Goal: Transaction & Acquisition: Purchase product/service

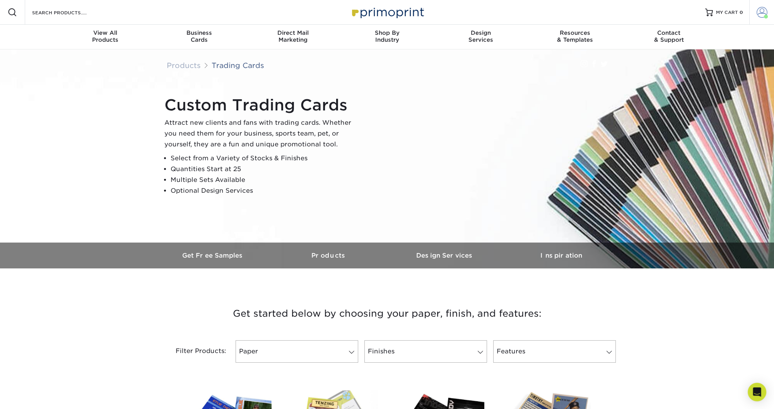
click at [762, 14] on span at bounding box center [761, 12] width 11 height 11
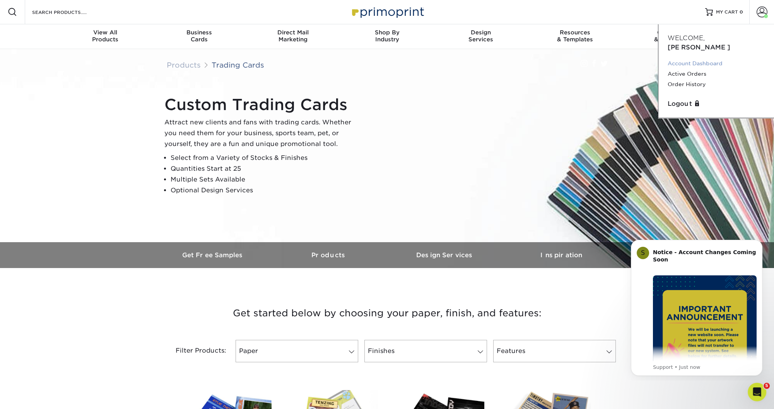
scroll to position [10, 0]
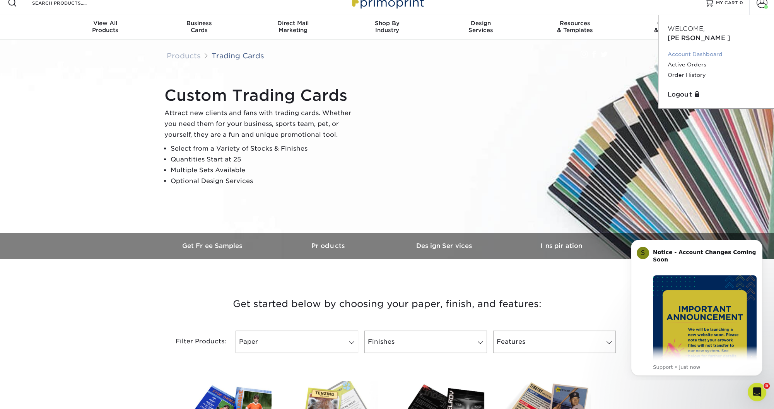
click at [685, 54] on div "Account Dashboard Active Orders Order History" at bounding box center [715, 65] width 97 height 32
click at [683, 70] on link "Order History" at bounding box center [715, 75] width 97 height 10
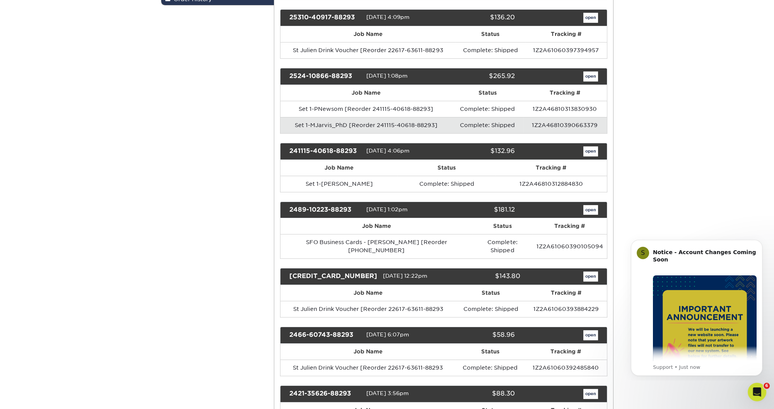
click at [408, 126] on td "Set 1-MJarvis_PhD [Reorder 241115-40618-88293]" at bounding box center [365, 125] width 171 height 16
click at [594, 78] on link "open" at bounding box center [590, 77] width 15 height 10
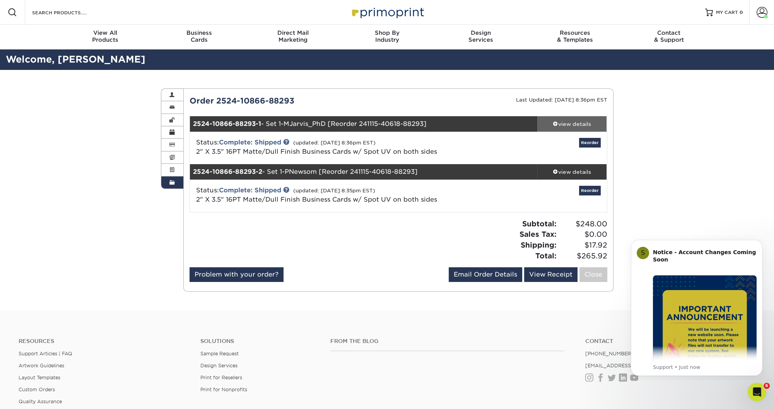
click at [580, 124] on div "view details" at bounding box center [572, 124] width 70 height 8
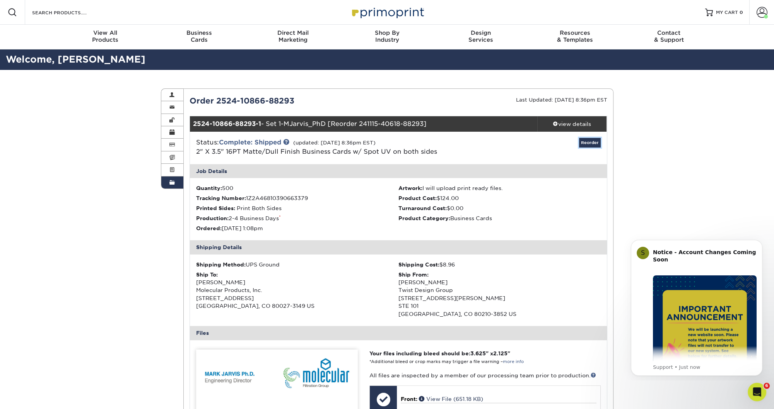
click at [587, 144] on link "Reorder" at bounding box center [590, 143] width 22 height 10
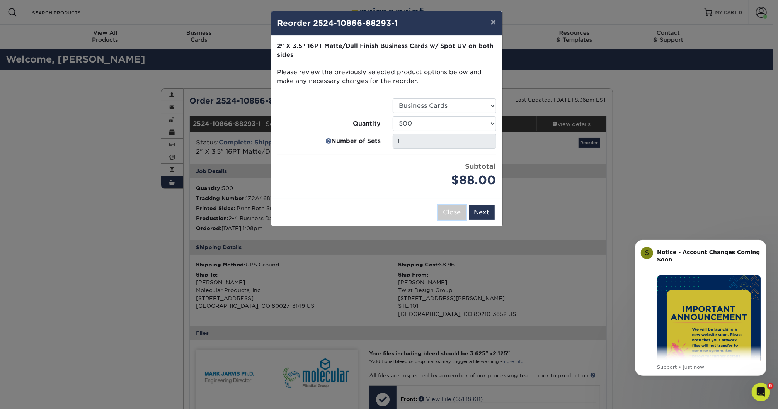
click at [460, 214] on button "Close" at bounding box center [452, 212] width 28 height 15
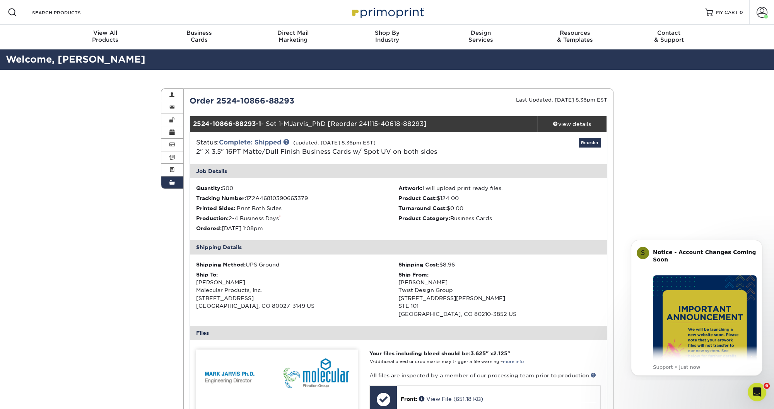
click at [291, 96] on div "Order 2524-10866-88293" at bounding box center [291, 101] width 215 height 12
drag, startPoint x: 309, startPoint y: 97, endPoint x: 185, endPoint y: 102, distance: 124.6
click at [186, 102] on div "Order 2524-10866-88293" at bounding box center [291, 101] width 215 height 12
copy div "Order 2524-10866-88293"
click at [756, 390] on icon "Open Intercom Messenger" at bounding box center [755, 391] width 5 height 6
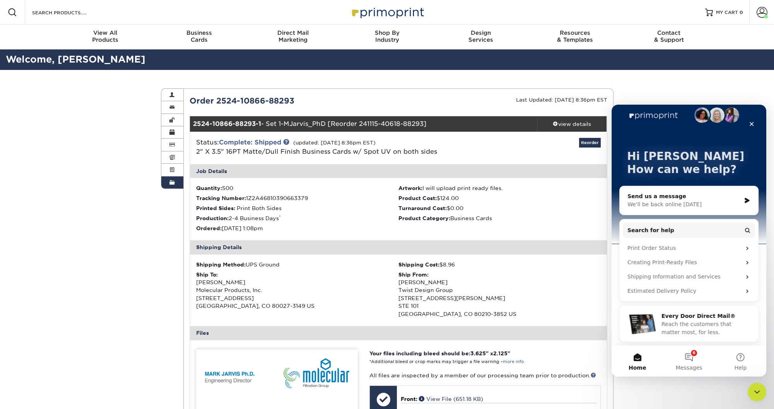
drag, startPoint x: 673, startPoint y: 85, endPoint x: 658, endPoint y: 85, distance: 15.1
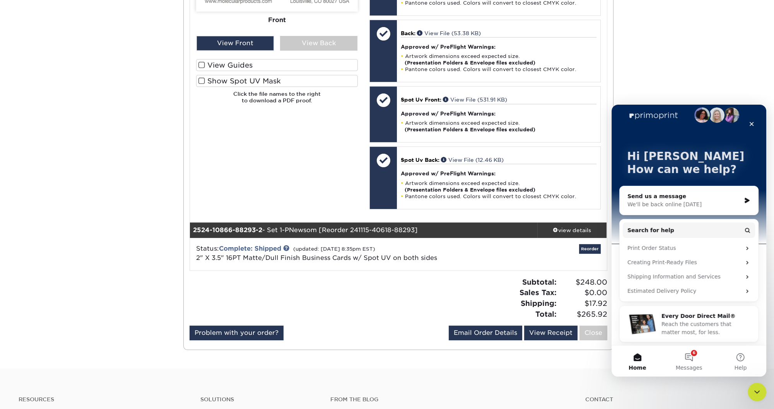
scroll to position [0, 0]
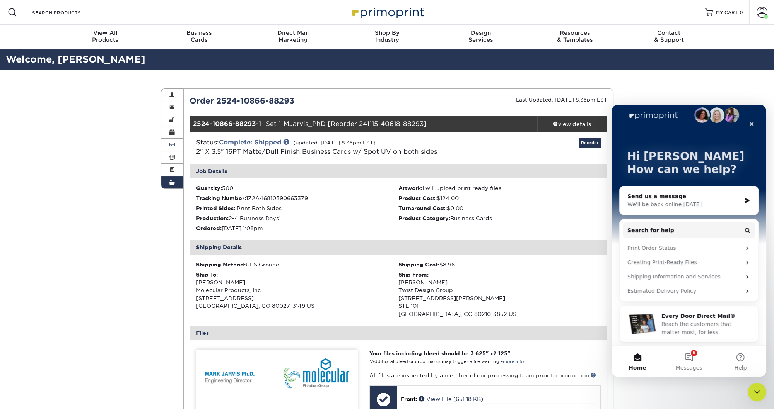
click at [175, 148] on link "Billing & Payment Info" at bounding box center [172, 145] width 22 height 12
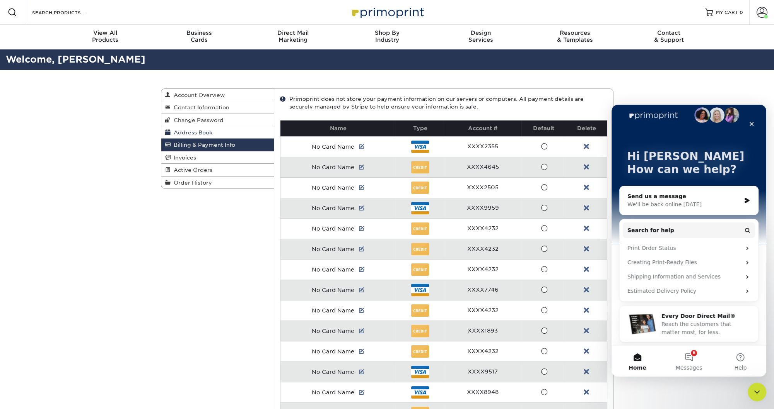
click at [193, 133] on span "Address Book" at bounding box center [191, 133] width 42 height 6
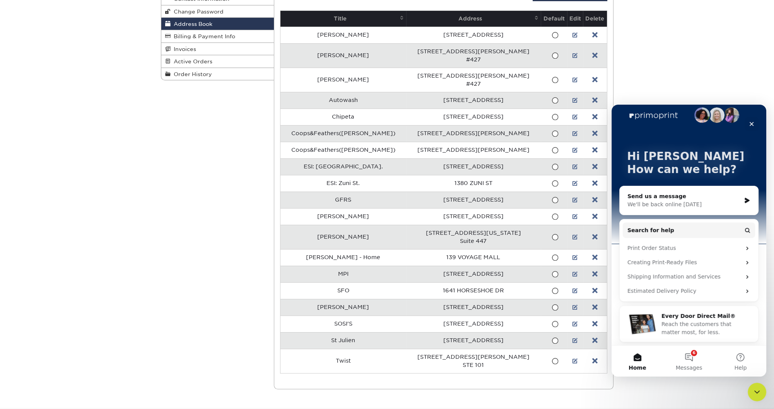
scroll to position [109, 0]
click at [572, 273] on link at bounding box center [574, 274] width 5 height 6
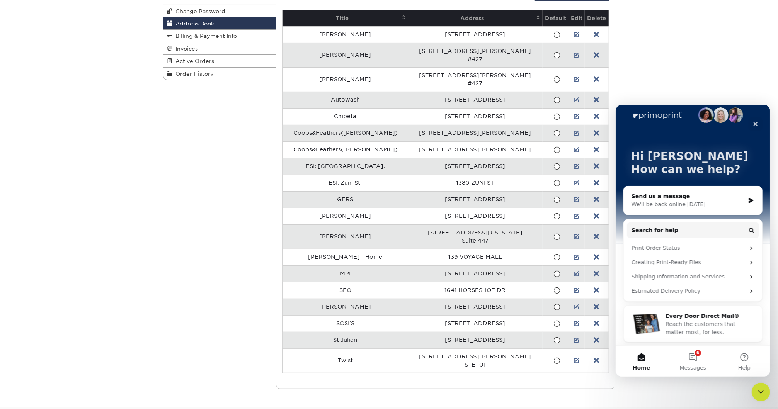
select select
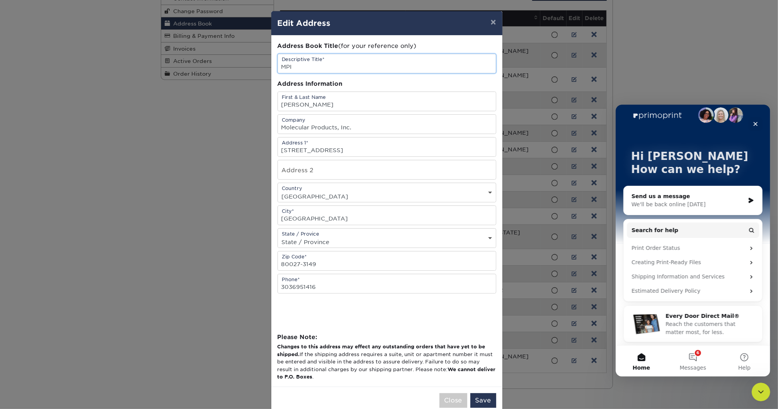
click at [312, 69] on input "MPI" at bounding box center [387, 63] width 218 height 19
drag, startPoint x: 300, startPoint y: 68, endPoint x: 225, endPoint y: 51, distance: 76.8
click at [278, 54] on input "MPI" at bounding box center [387, 63] width 218 height 19
drag, startPoint x: 332, startPoint y: 69, endPoint x: 220, endPoint y: 62, distance: 112.3
click at [278, 62] on input "Braeden Fields" at bounding box center [387, 63] width 218 height 19
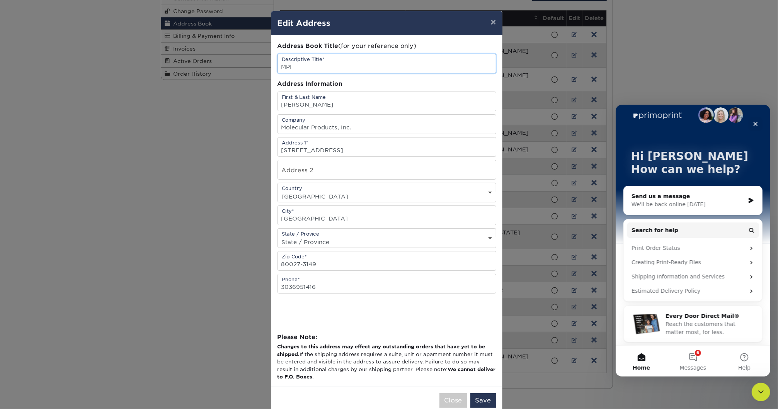
type input "MPI"
drag, startPoint x: 335, startPoint y: 109, endPoint x: 262, endPoint y: 103, distance: 73.3
click at [278, 103] on input "Robert Ayala" at bounding box center [387, 101] width 218 height 19
type input "Braeden Fields"
click at [486, 404] on button "Save" at bounding box center [483, 401] width 26 height 15
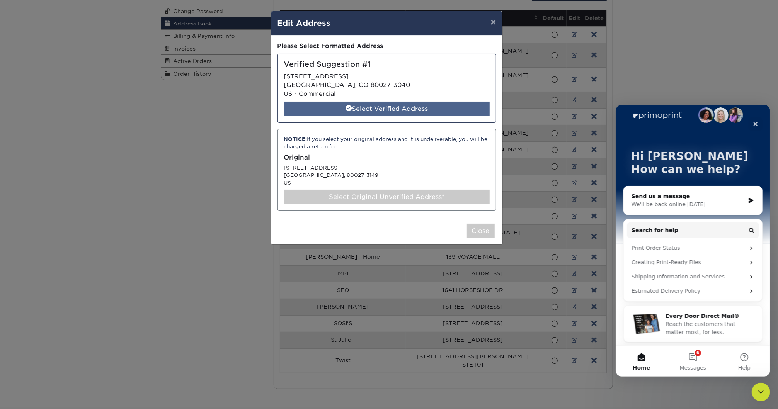
click at [387, 109] on div "Select Verified Address" at bounding box center [387, 109] width 206 height 15
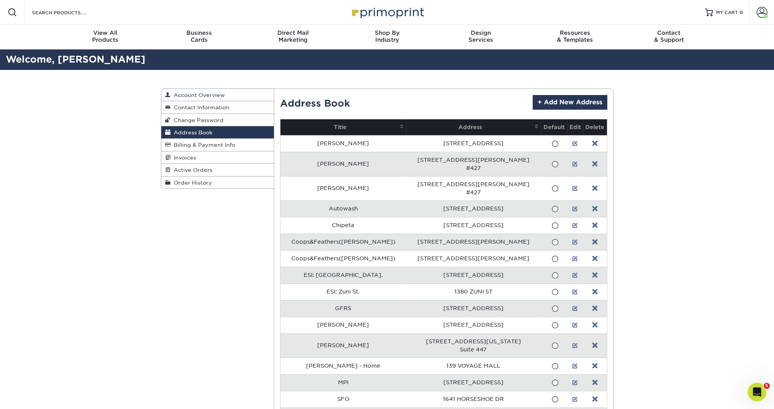
click at [210, 96] on span "Account Overview" at bounding box center [197, 95] width 54 height 6
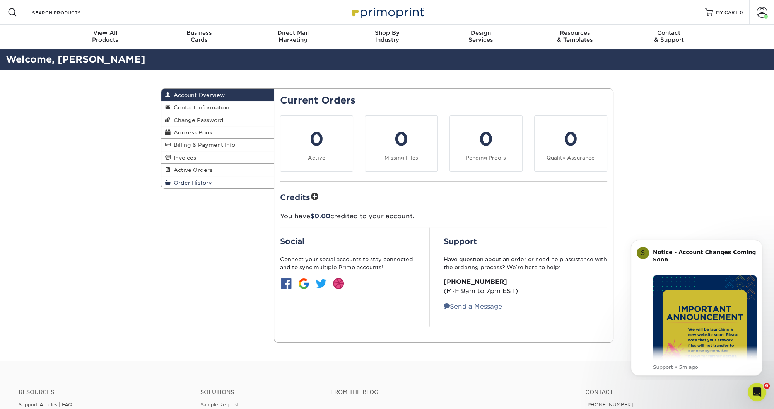
click at [201, 185] on span "Order History" at bounding box center [190, 183] width 41 height 6
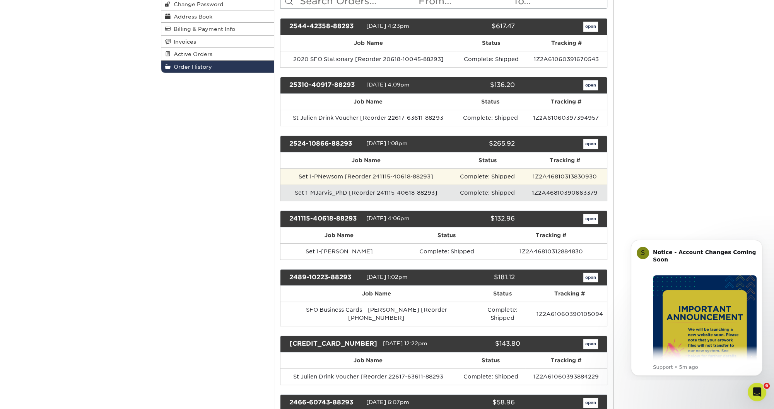
scroll to position [184, 0]
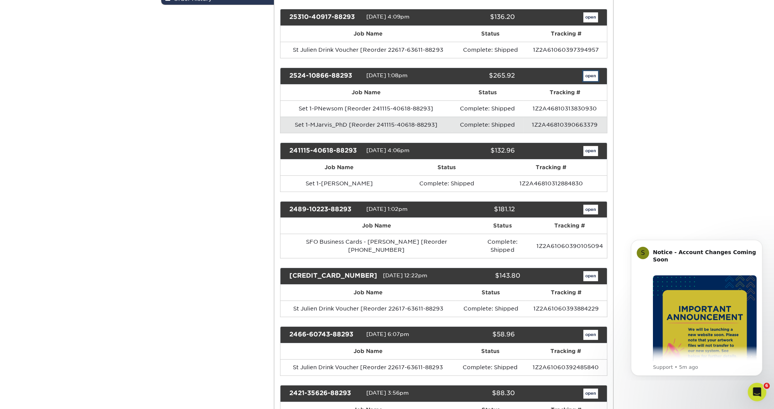
click at [587, 74] on link "open" at bounding box center [590, 76] width 15 height 10
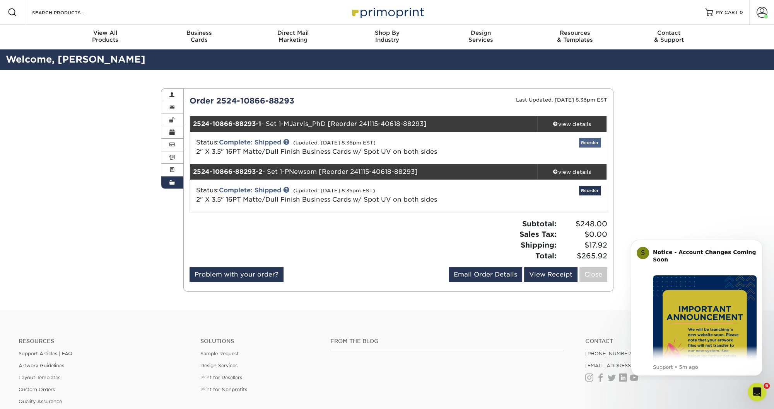
scroll to position [0, 0]
click at [591, 143] on link "Reorder" at bounding box center [590, 143] width 22 height 10
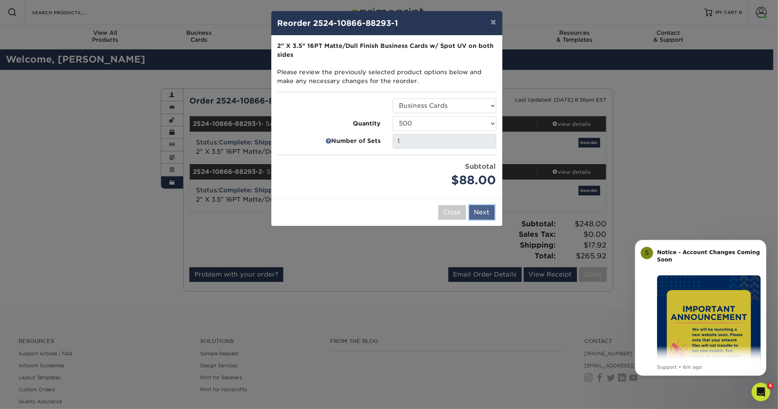
click at [481, 212] on button "Next" at bounding box center [482, 212] width 26 height 15
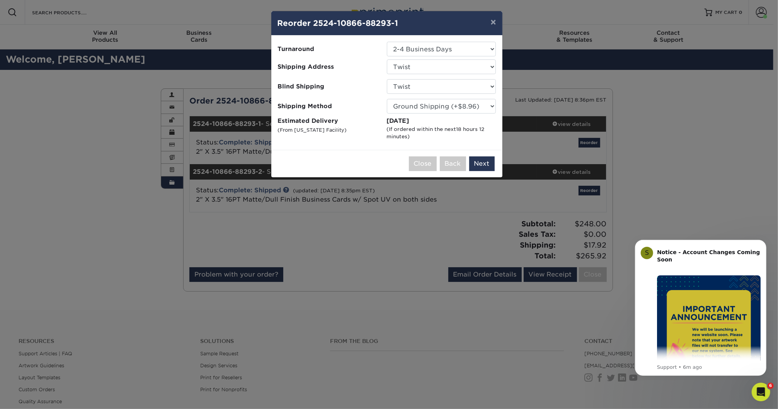
click at [410, 67] on select "Select One Autowash Chipeta Coops&Feathers(Sherry) Coops&Feathers(Sherry) ESI: …" at bounding box center [441, 67] width 109 height 15
click at [387, 60] on select "Select One Autowash Chipeta Coops&Feathers(Sherry) Coops&Feathers(Sherry) ESI: …" at bounding box center [441, 67] width 109 height 15
select select "234122"
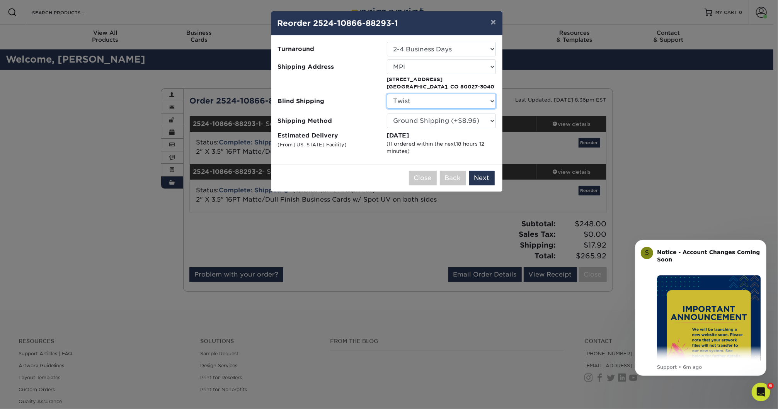
click at [387, 94] on select "No Blind Shipping Autowash Chipeta Coops&Feathers(Sherry) Coops&Feathers(Sherry…" at bounding box center [441, 101] width 109 height 15
click option "No Blind Shipping" at bounding box center [0, 0] width 0 height 0
select select "112492"
click option "Twist" at bounding box center [0, 0] width 0 height 0
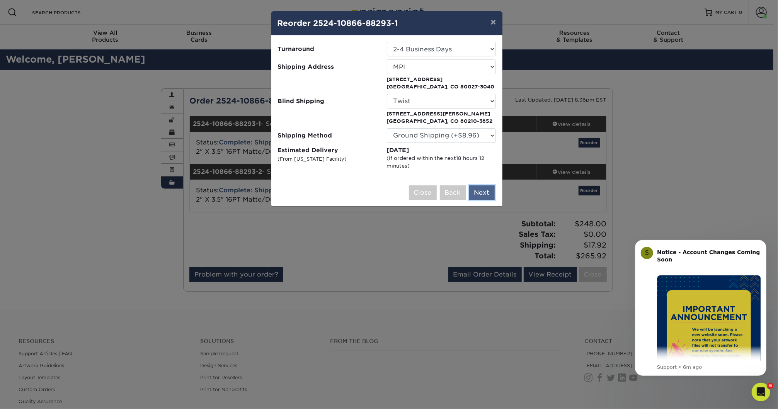
click at [481, 193] on button "Next" at bounding box center [482, 193] width 26 height 15
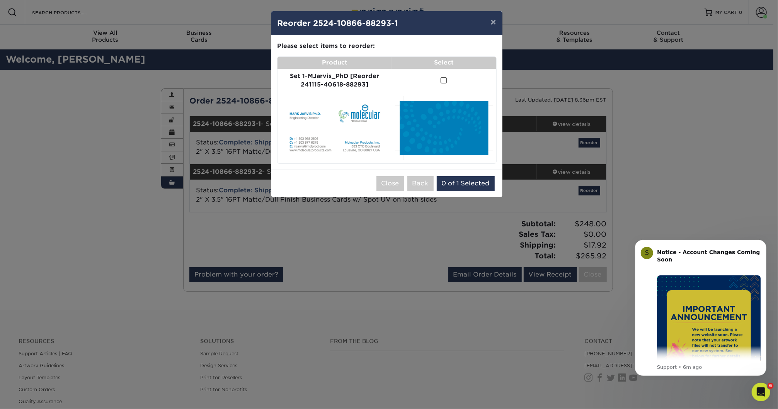
click at [326, 80] on td "Set 1-MJarvis_PhD [Reorder 241115-40618-88293]" at bounding box center [335, 81] width 115 height 24
click at [447, 80] on span at bounding box center [444, 80] width 7 height 7
click at [0, 0] on input "checkbox" at bounding box center [0, 0] width 0 height 0
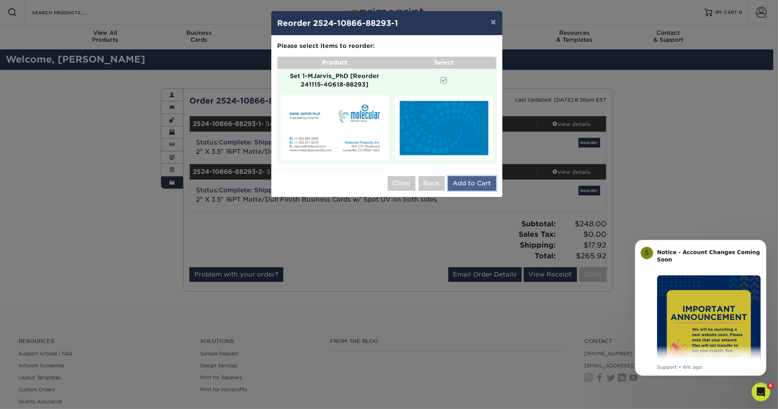
click at [464, 191] on button "Add to Cart" at bounding box center [472, 183] width 48 height 15
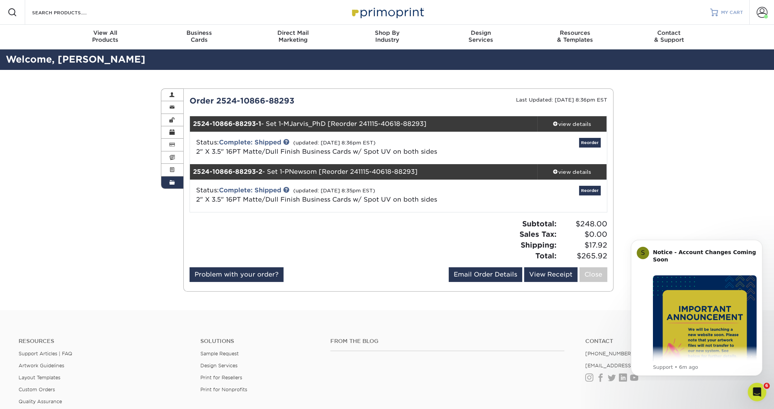
click at [735, 13] on span "MY CART" at bounding box center [732, 12] width 22 height 7
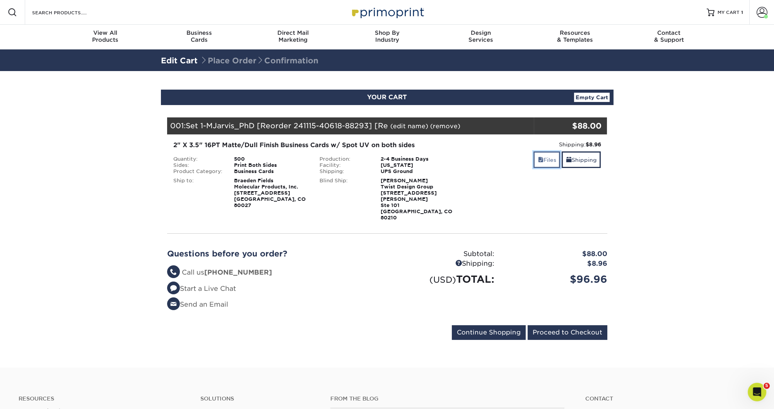
click at [545, 158] on link "Files" at bounding box center [546, 160] width 27 height 17
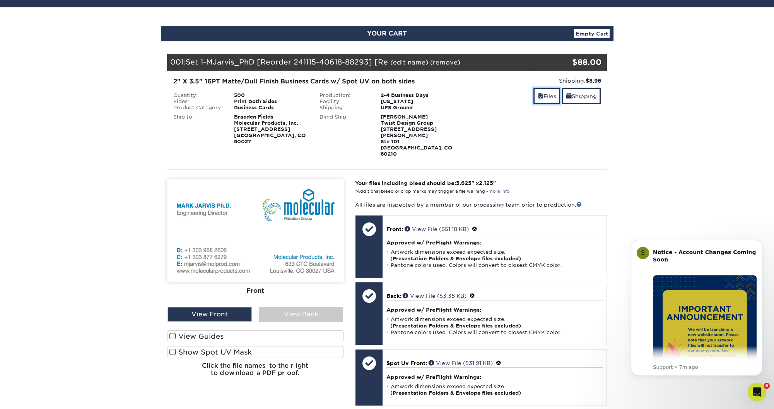
scroll to position [96, 0]
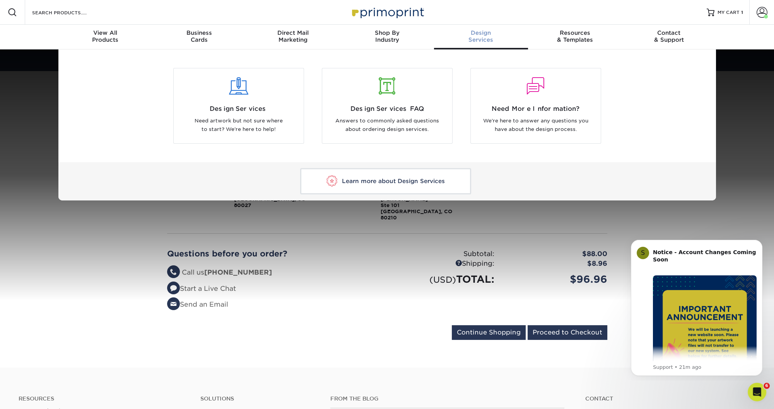
click at [752, 113] on div "Design Services Need artwork but not sure where to start? We're here to help! D…" at bounding box center [387, 124] width 774 height 151
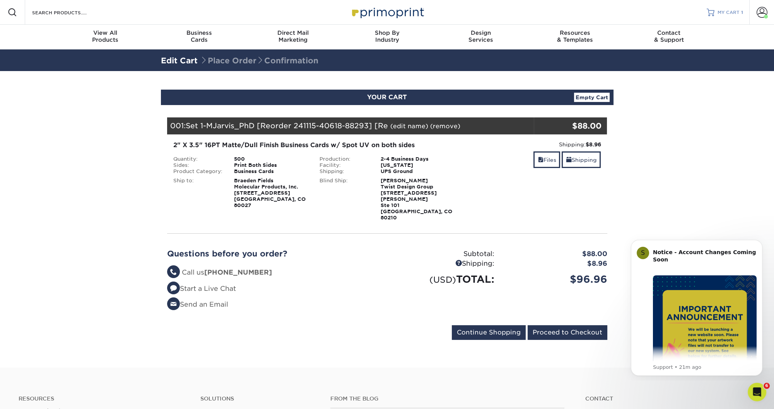
click at [733, 12] on span "MY CART" at bounding box center [728, 12] width 22 height 7
click at [548, 161] on link "Files" at bounding box center [546, 160] width 27 height 17
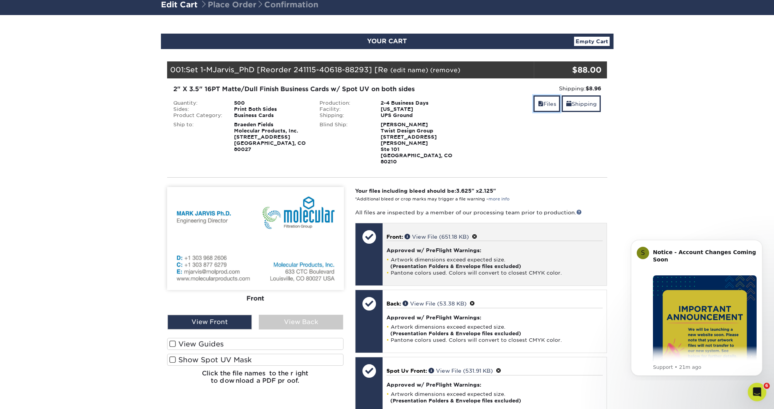
scroll to position [85, 0]
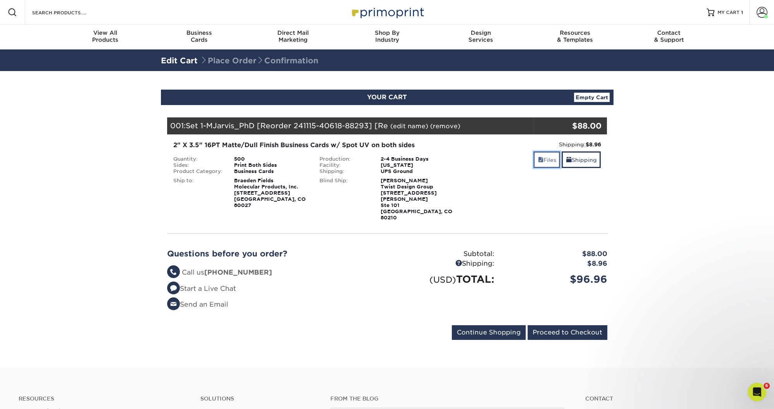
click at [545, 164] on link "Files" at bounding box center [546, 160] width 27 height 17
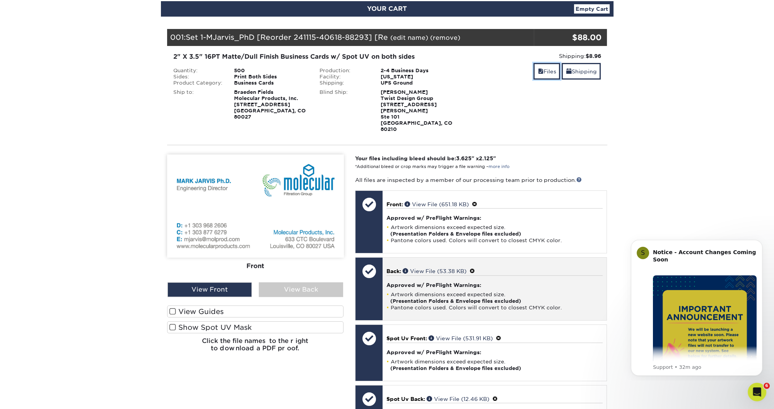
scroll to position [128, 0]
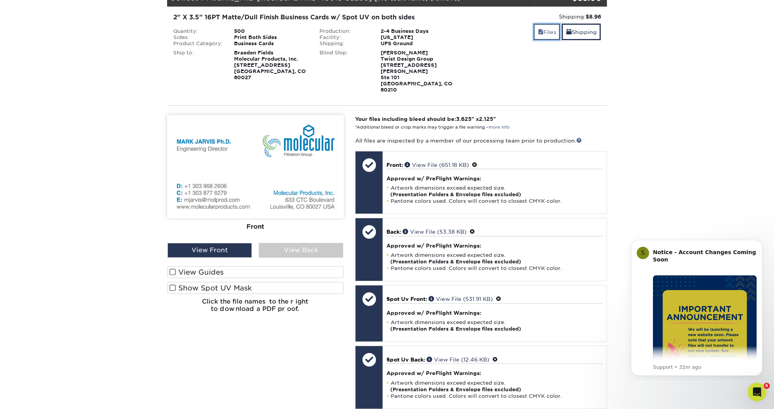
click at [550, 31] on link "Files" at bounding box center [546, 32] width 27 height 17
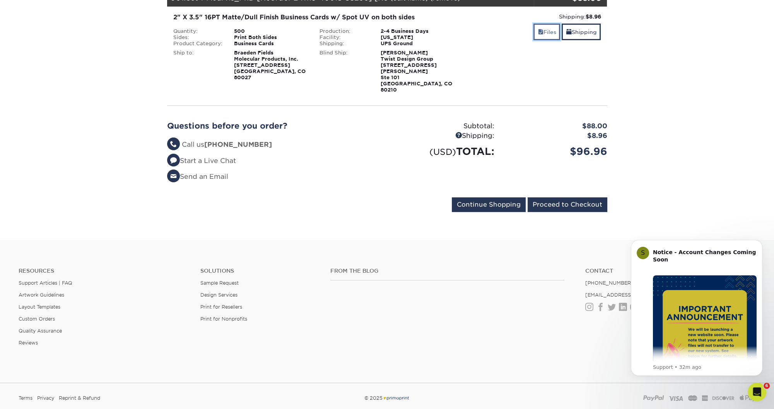
click at [547, 34] on link "Files" at bounding box center [546, 32] width 27 height 17
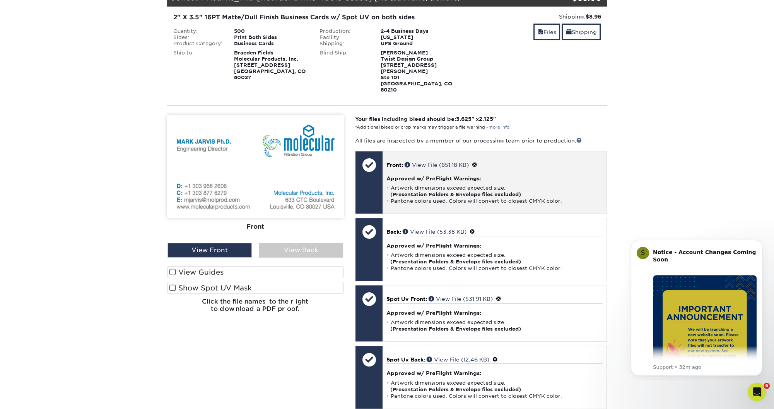
click at [419, 176] on h4 "Approved w/ PreFlight Warnings:" at bounding box center [494, 179] width 216 height 6
click at [408, 162] on span at bounding box center [407, 164] width 7 height 5
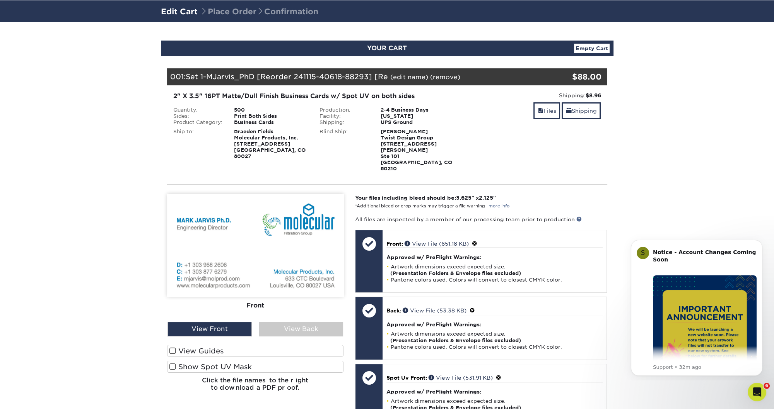
scroll to position [49, 0]
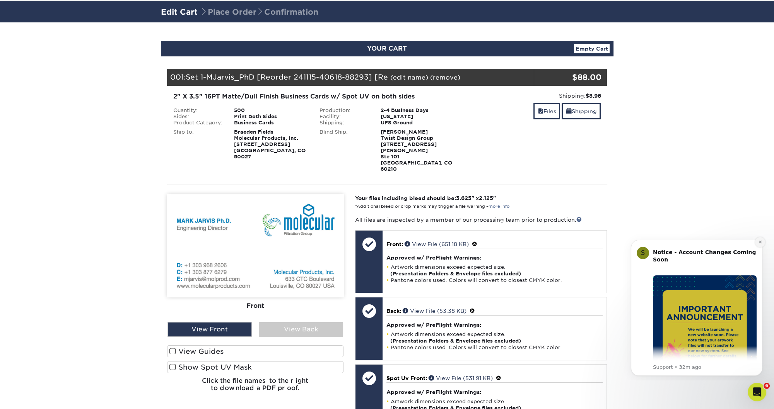
click at [760, 242] on icon "Dismiss notification" at bounding box center [760, 242] width 4 height 4
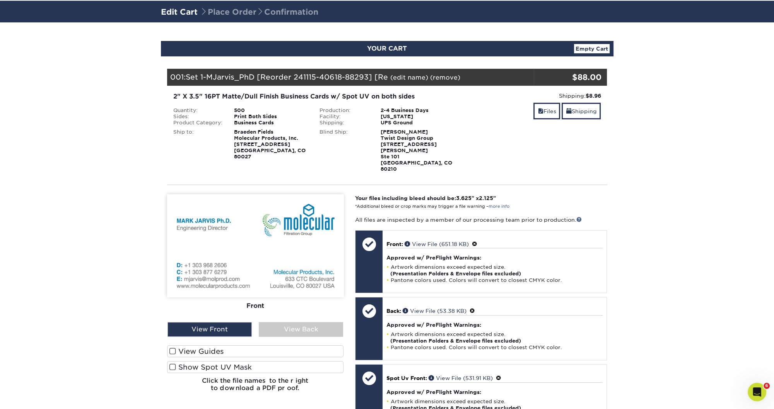
click at [619, 134] on div "YOUR CART Empty Cart Your Cart is Empty View Account Active Orders Order Histor…" at bounding box center [387, 329] width 464 height 577
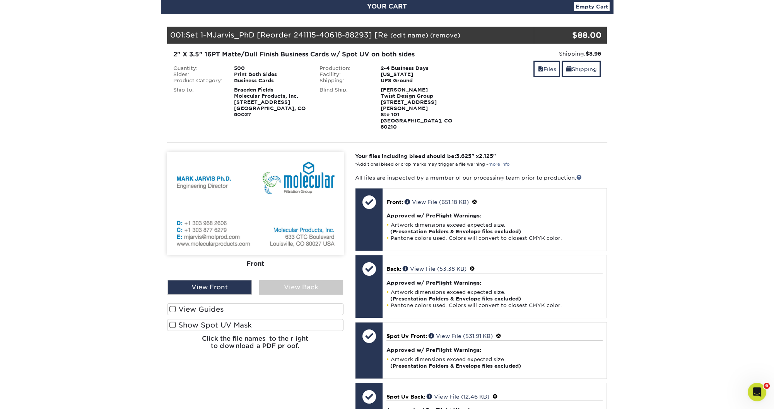
scroll to position [129, 0]
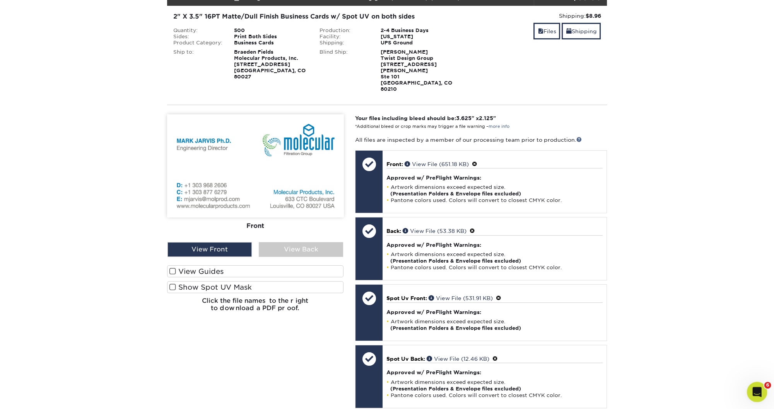
click at [758, 392] on icon "Open Intercom Messenger" at bounding box center [755, 391] width 13 height 13
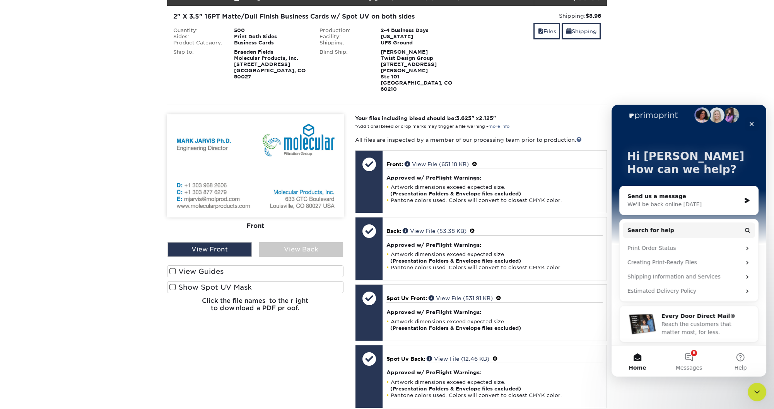
scroll to position [129, 0]
click at [690, 25] on section "YOUR CART Empty Cart Your Cart is Empty View Account Active Orders Order Histor…" at bounding box center [387, 249] width 774 height 614
click at [752, 123] on icon "Close" at bounding box center [751, 124] width 4 height 4
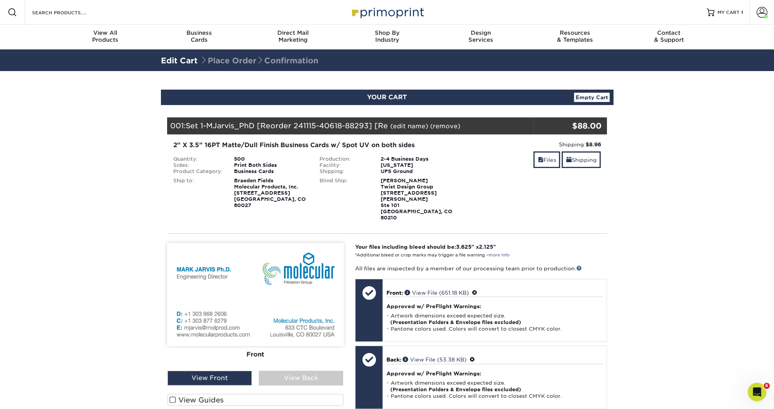
scroll to position [0, 0]
click at [223, 59] on span "Place Order Confirmation" at bounding box center [259, 60] width 118 height 9
click at [696, 222] on section "YOUR CART Empty Cart Your Cart is Empty View Account Active Orders Order Histor…" at bounding box center [387, 378] width 774 height 614
click at [667, 35] on span "Contact" at bounding box center [669, 32] width 94 height 7
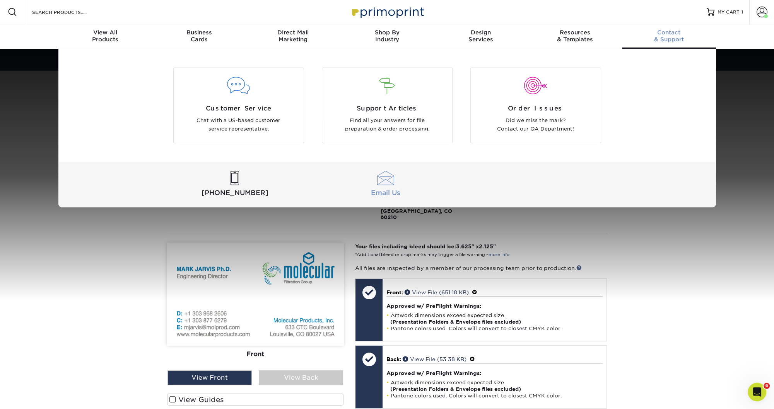
drag, startPoint x: 383, startPoint y: 183, endPoint x: 387, endPoint y: 182, distance: 3.9
click at [384, 183] on div at bounding box center [385, 178] width 147 height 14
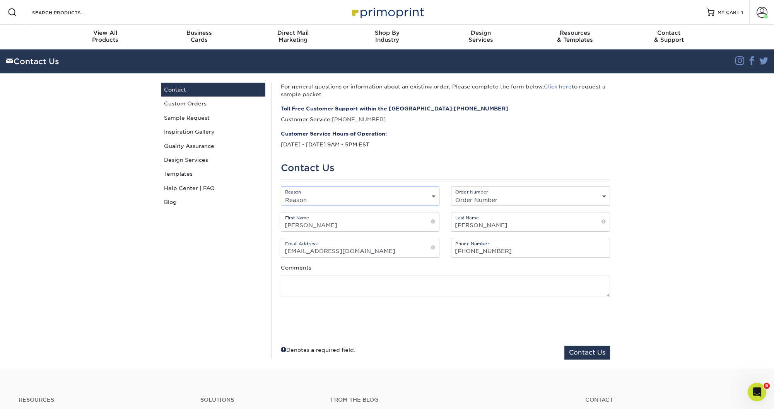
select select "Order Status"
click option "Order Status" at bounding box center [0, 0] width 0 height 0
click at [305, 282] on textarea at bounding box center [445, 286] width 329 height 22
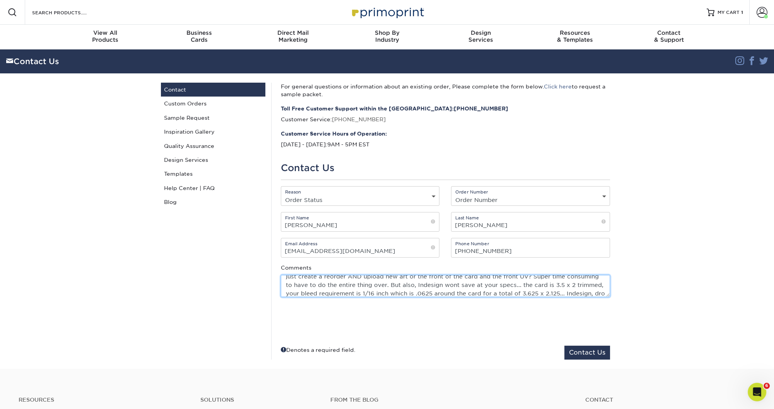
scroll to position [22, 0]
drag, startPoint x: 564, startPoint y: 287, endPoint x: 597, endPoint y: 286, distance: 32.9
click at [597, 286] on textarea "Hello, I need to place a business card reorder - same specs, different name and…" at bounding box center [445, 286] width 329 height 22
click at [414, 288] on textarea "Hello, I need to place a business card reorder - same specs, different name and…" at bounding box center [445, 286] width 329 height 22
click at [438, 286] on textarea "Hello, I need to place a business card reorder - same specs, different name and…" at bounding box center [445, 286] width 329 height 22
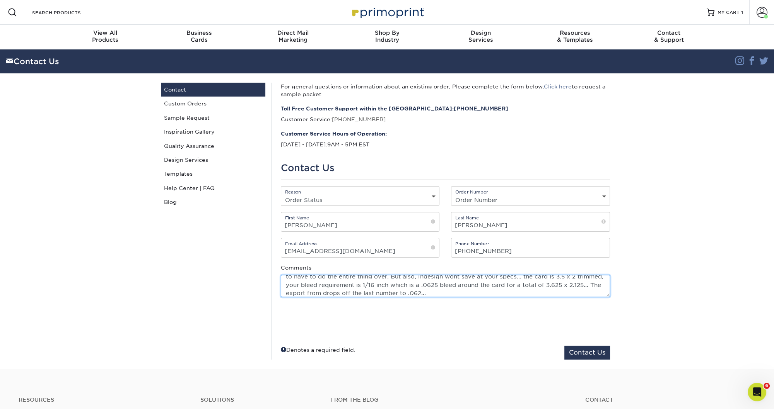
click at [427, 295] on textarea "Hello, I need to place a business card reorder - same specs, different name and…" at bounding box center [445, 286] width 329 height 22
click at [581, 295] on textarea "Hello, I need to place a business card reorder - same specs, different name and…" at bounding box center [445, 286] width 329 height 22
drag, startPoint x: 590, startPoint y: 286, endPoint x: 596, endPoint y: 294, distance: 10.7
click at [596, 294] on textarea "Hello, I need to place a business card reorder - same specs, different name and…" at bounding box center [445, 286] width 329 height 22
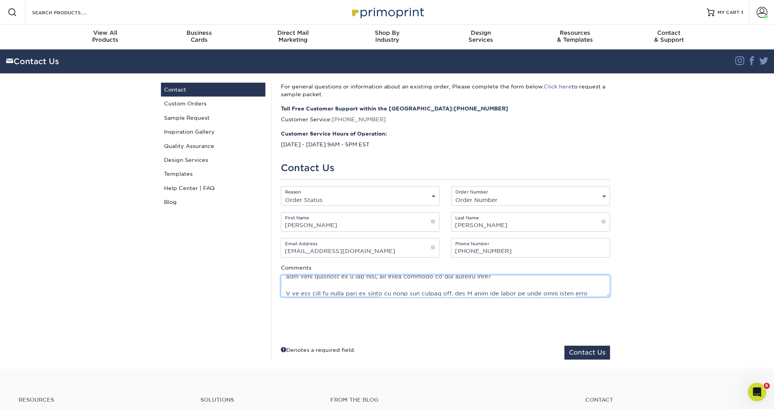
scroll to position [0, 0]
click at [412, 313] on div at bounding box center [445, 322] width 329 height 30
click at [411, 295] on textarea at bounding box center [445, 286] width 329 height 22
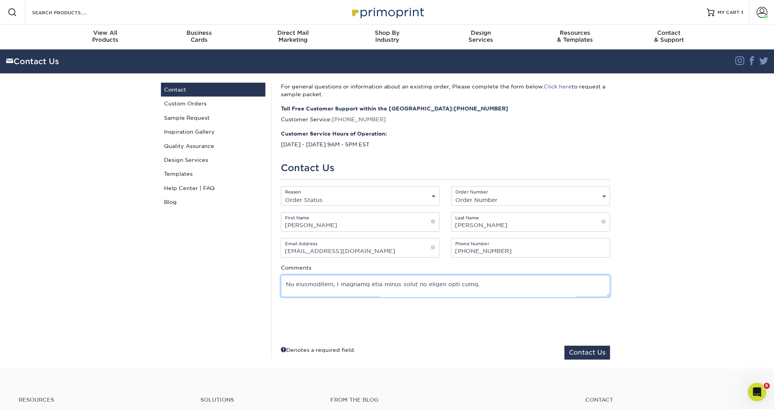
type textarea "Hello, I need to place a business card reorder - same specs, different name and…"
click at [451, 194] on select "Order Number Not Available P2166668 P2137757 P2137722 P2136594 P2136160 P213518…" at bounding box center [530, 199] width 158 height 11
select select "General"
click option "General" at bounding box center [0, 0] width 0 height 0
click at [303, 284] on textarea at bounding box center [445, 286] width 329 height 22
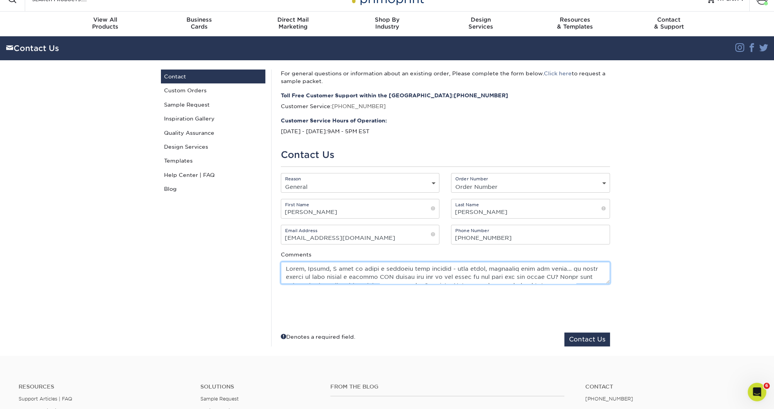
click at [504, 282] on textarea at bounding box center [445, 273] width 329 height 22
click at [474, 274] on textarea at bounding box center [445, 273] width 329 height 22
drag, startPoint x: 519, startPoint y: 274, endPoint x: 532, endPoint y: 272, distance: 12.5
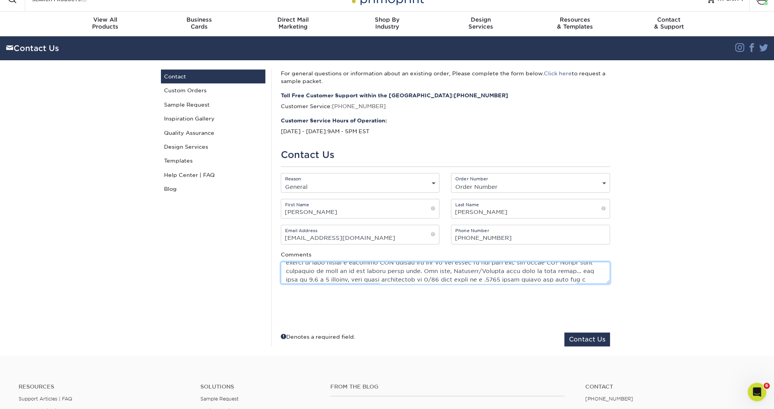
click at [532, 272] on textarea at bounding box center [445, 273] width 329 height 22
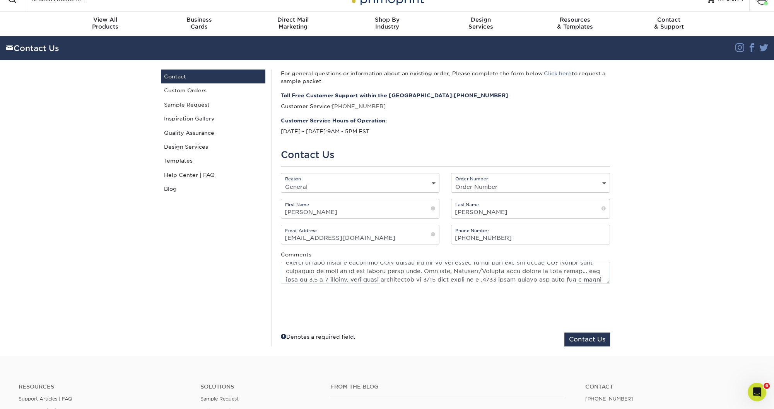
scroll to position [24, 0]
drag, startPoint x: 384, startPoint y: 281, endPoint x: 401, endPoint y: 279, distance: 17.0
click at [401, 279] on textarea at bounding box center [445, 273] width 329 height 22
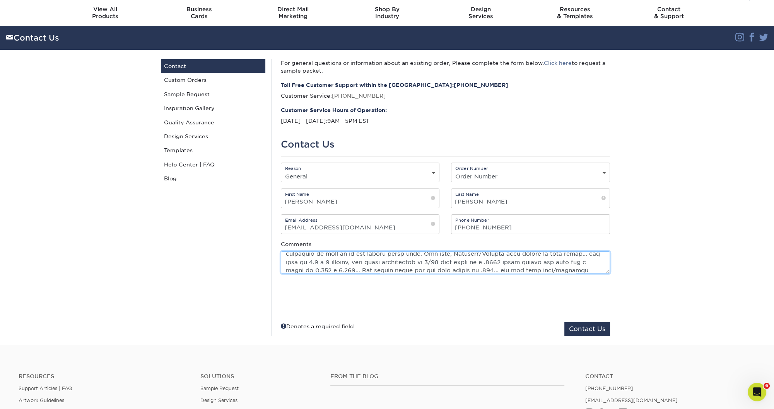
scroll to position [24, 0]
click at [544, 268] on textarea at bounding box center [445, 262] width 329 height 22
click at [341, 273] on textarea at bounding box center [445, 262] width 329 height 22
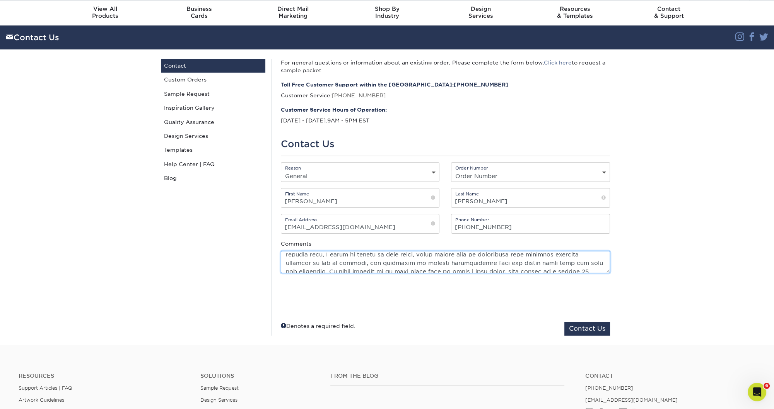
click at [380, 265] on textarea at bounding box center [445, 262] width 329 height 22
click at [492, 272] on textarea at bounding box center [445, 262] width 329 height 22
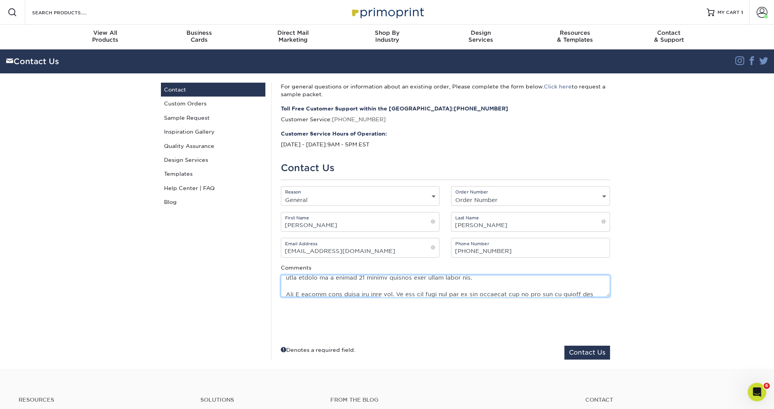
scroll to position [83, 0]
click at [473, 284] on textarea at bounding box center [445, 286] width 329 height 22
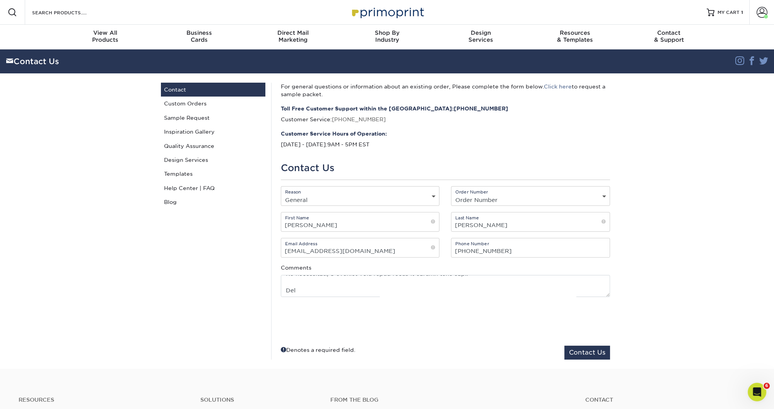
scroll to position [0, 0]
click at [446, 287] on textarea at bounding box center [445, 286] width 329 height 22
click at [283, 291] on textarea at bounding box center [445, 286] width 329 height 22
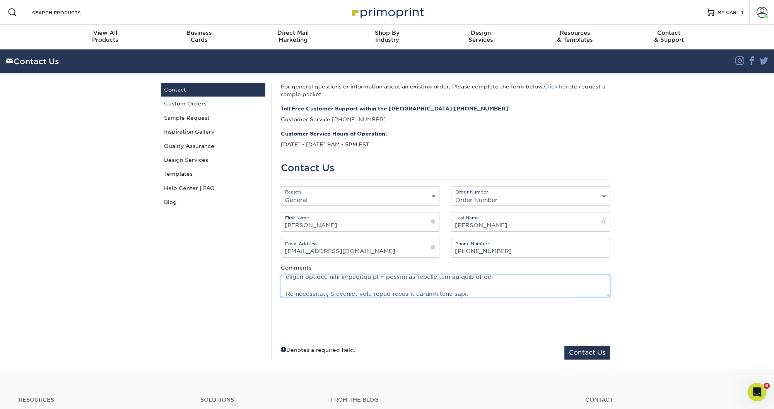
click at [479, 292] on textarea at bounding box center [445, 286] width 329 height 22
type textarea "Hello, Please, I need to place a business card reorder - same specs, different …"
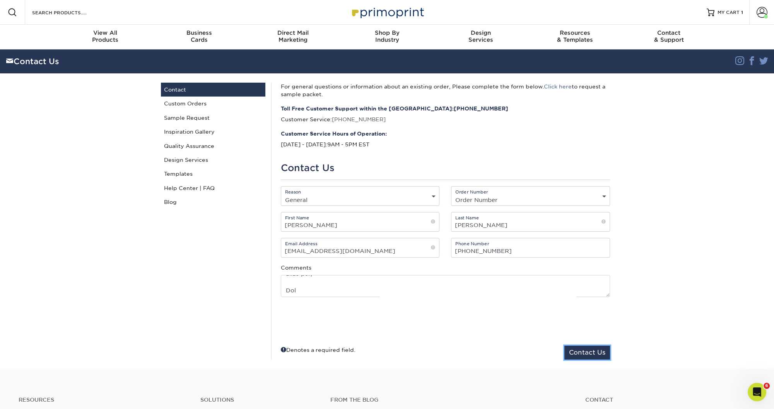
drag, startPoint x: 583, startPoint y: 352, endPoint x: 585, endPoint y: 340, distance: 12.1
click at [584, 353] on button "Contact Us" at bounding box center [587, 353] width 46 height 14
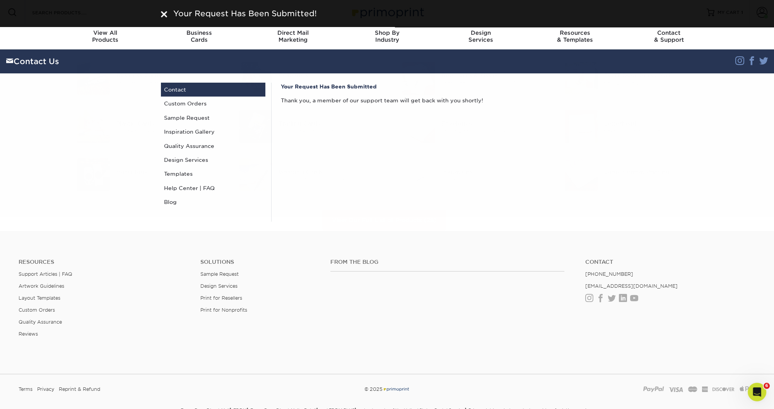
click at [153, 259] on div "Resources Support Articles | FAQ Artwork Guidelines Layout Templates Custom Ord…" at bounding box center [387, 304] width 774 height 128
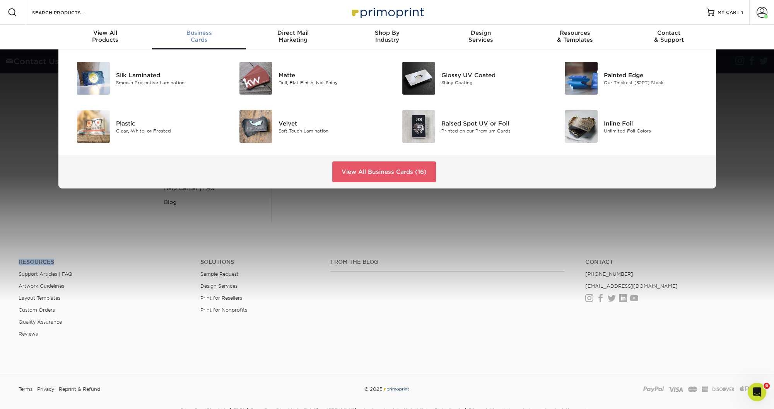
click at [190, 33] on span "Business" at bounding box center [199, 32] width 94 height 7
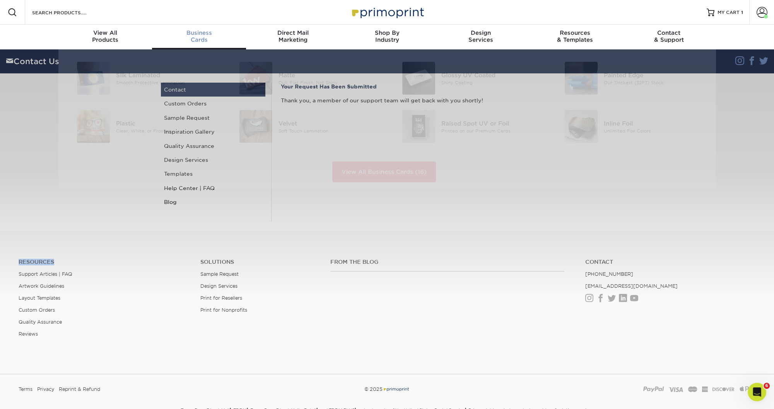
click at [203, 32] on span "Business" at bounding box center [199, 32] width 94 height 7
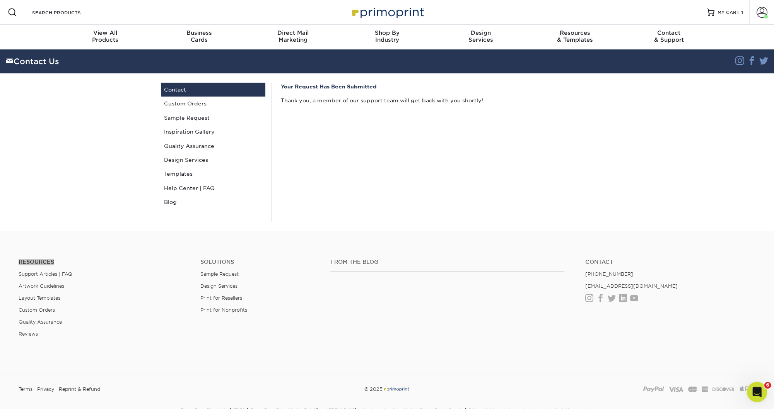
click at [754, 387] on icon "Open Intercom Messenger" at bounding box center [755, 391] width 13 height 13
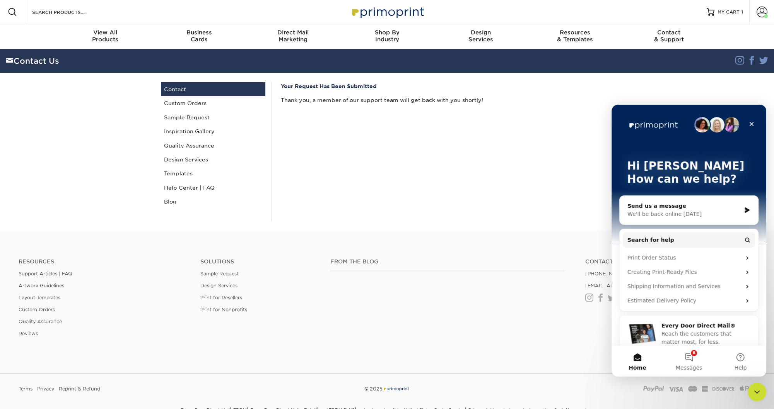
click at [474, 203] on div "Your Request Has Been Submitted Thank you, a member of our support team will ge…" at bounding box center [445, 151] width 348 height 139
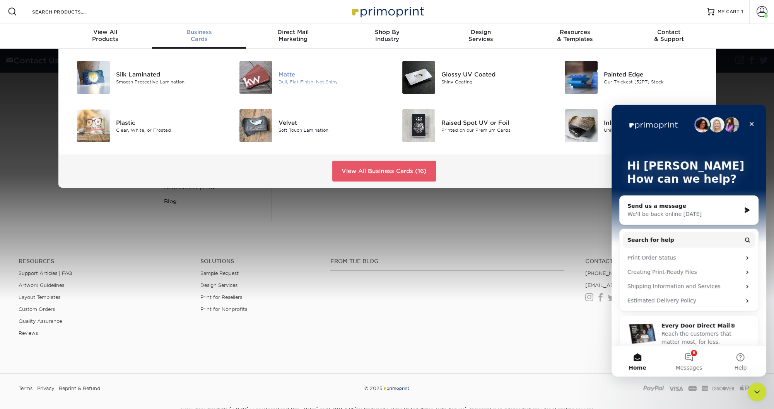
scroll to position [1, 0]
click at [297, 78] on div "Matte" at bounding box center [329, 74] width 102 height 9
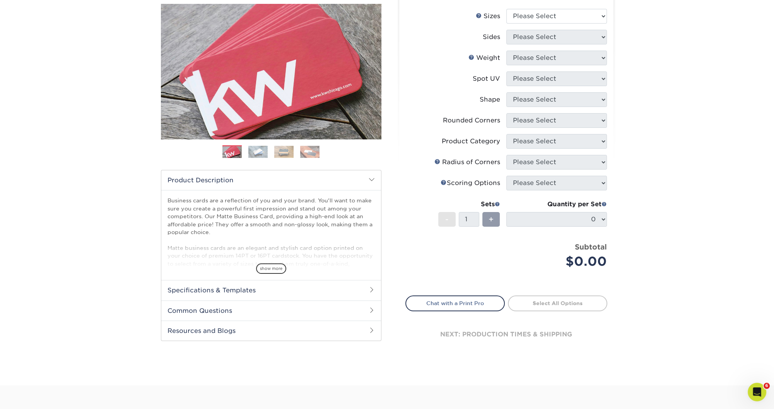
scroll to position [119, 0]
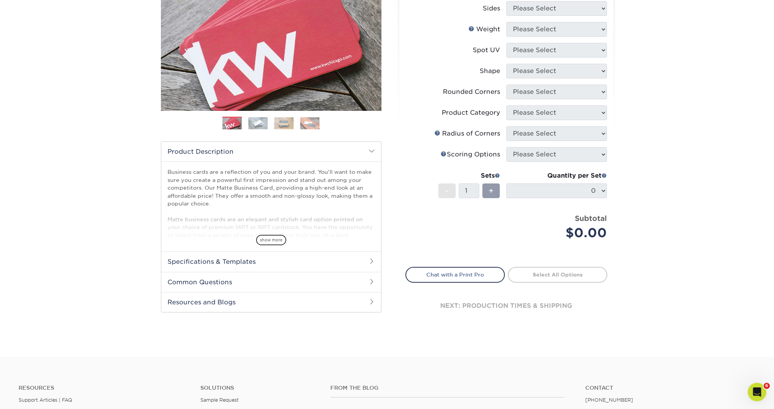
click at [268, 239] on span "show more" at bounding box center [271, 240] width 30 height 10
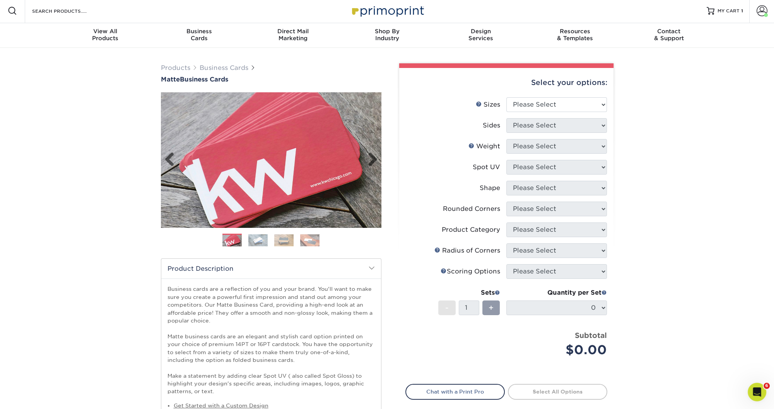
scroll to position [0, 0]
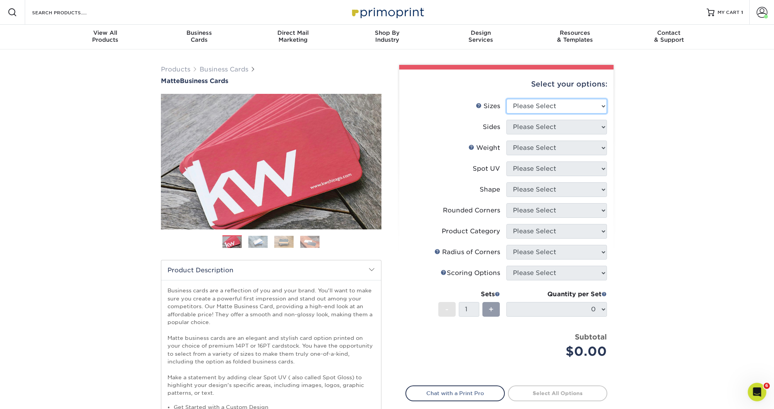
select select "2.00x3.50"
click option "2" x 3.5" - Standard" at bounding box center [0, 0] width 0 height 0
select select "13abbda7-1d64-4f25-8bb2-c179b224825d"
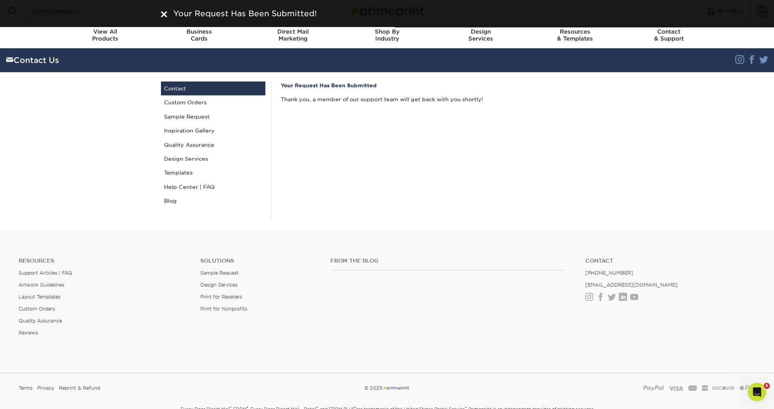
scroll to position [2, 0]
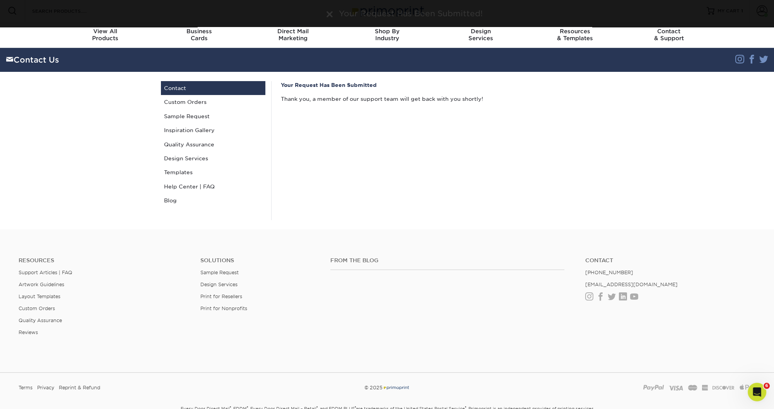
click at [140, 147] on section "Contact Us Instagram Facebook Twitter Contact Us Contact Custom Orders Sample R…" at bounding box center [387, 139] width 774 height 182
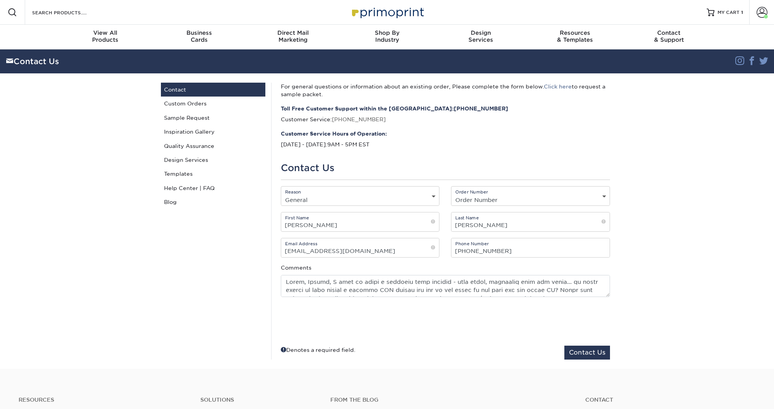
select select "General"
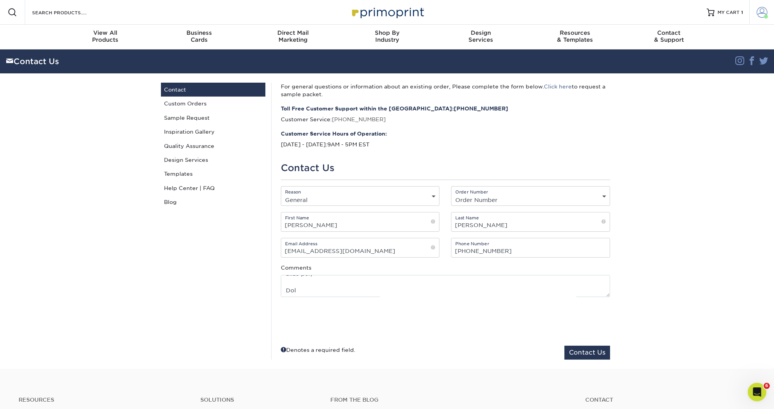
click at [764, 12] on span at bounding box center [761, 12] width 11 height 11
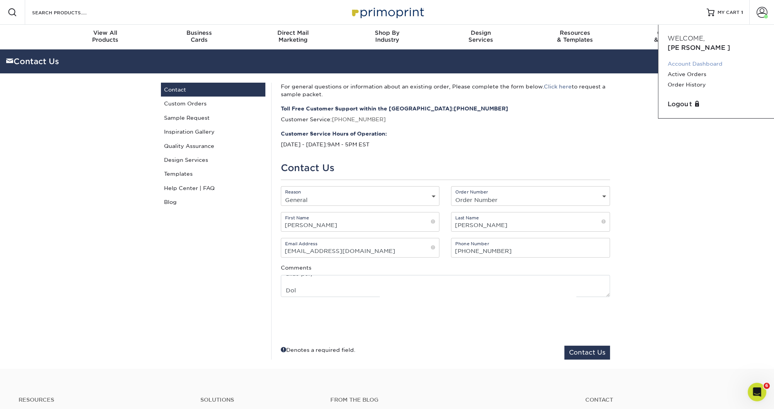
scroll to position [0, 0]
click at [695, 58] on link "Account Dashboard" at bounding box center [715, 63] width 97 height 10
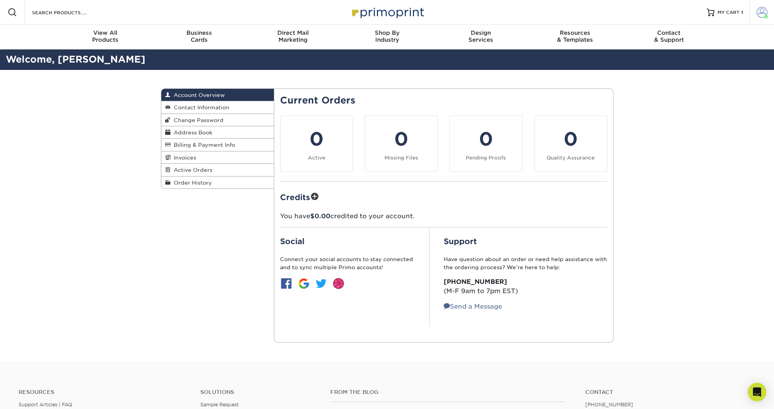
click at [764, 13] on span at bounding box center [761, 12] width 11 height 11
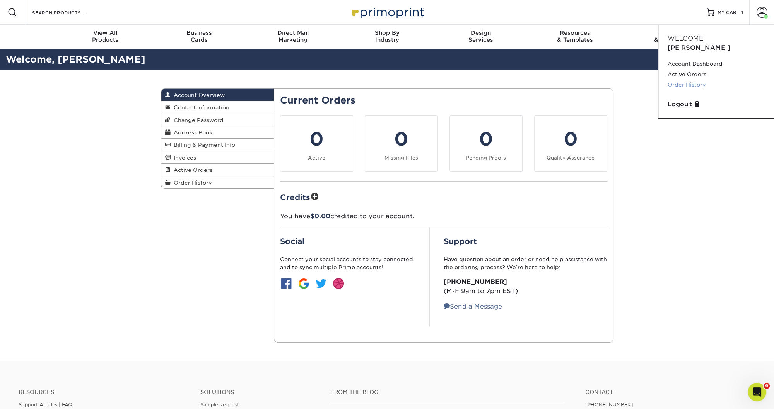
click at [695, 80] on link "Order History" at bounding box center [715, 85] width 97 height 10
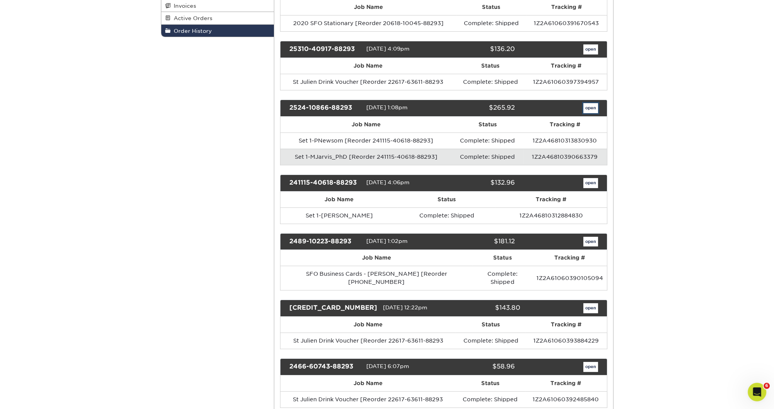
scroll to position [152, 0]
click at [593, 107] on link "open" at bounding box center [590, 108] width 15 height 10
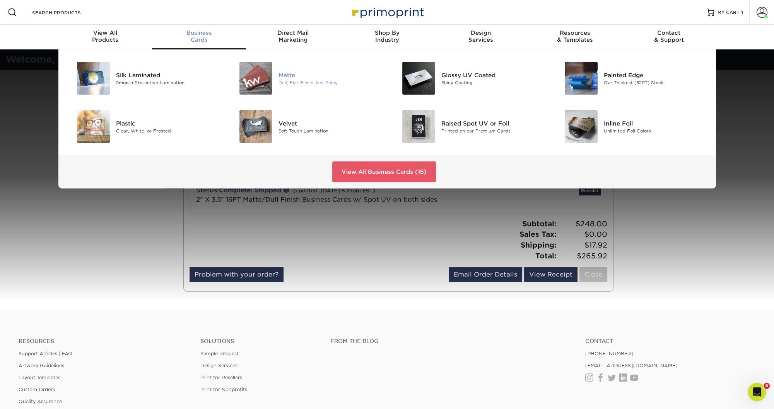
scroll to position [0, 0]
click at [464, 124] on div "Raised Spot UV or Foil" at bounding box center [492, 123] width 102 height 9
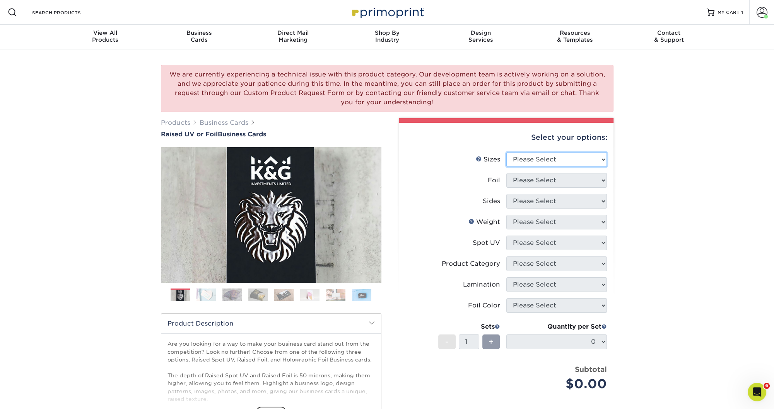
select select "2.00x3.50"
click option "2" x 3.5" - Standard" at bounding box center [0, 0] width 0 height 0
select select "0"
select select "13abbda7-1d64-4f25-8bb2-c179b224825d"
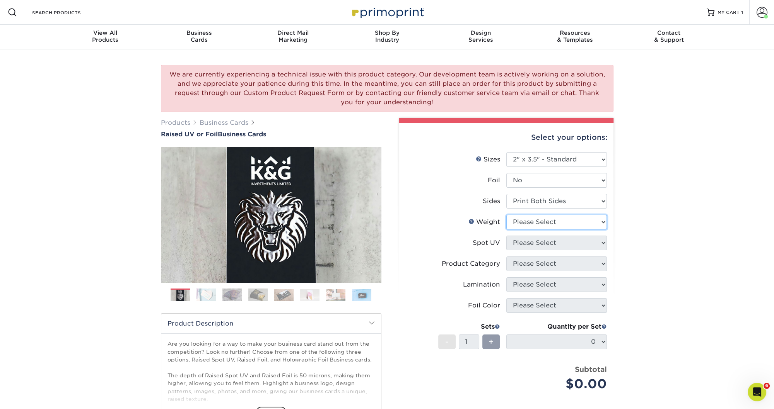
select select "16PT"
select select "1"
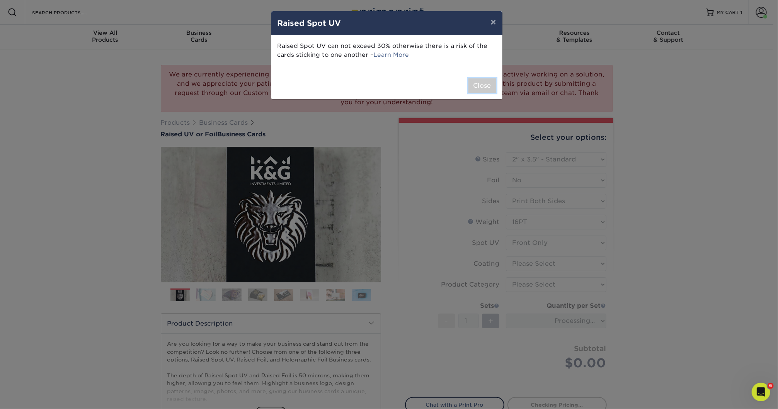
click at [478, 87] on button "Close" at bounding box center [483, 85] width 28 height 15
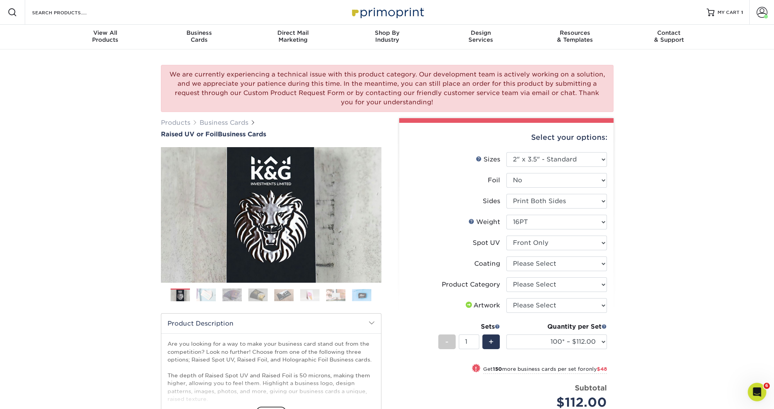
click at [686, 178] on div "We are currently experiencing a technical issue with this product category. Our…" at bounding box center [387, 295] width 774 height 493
click at [206, 36] on span "Business" at bounding box center [199, 32] width 94 height 7
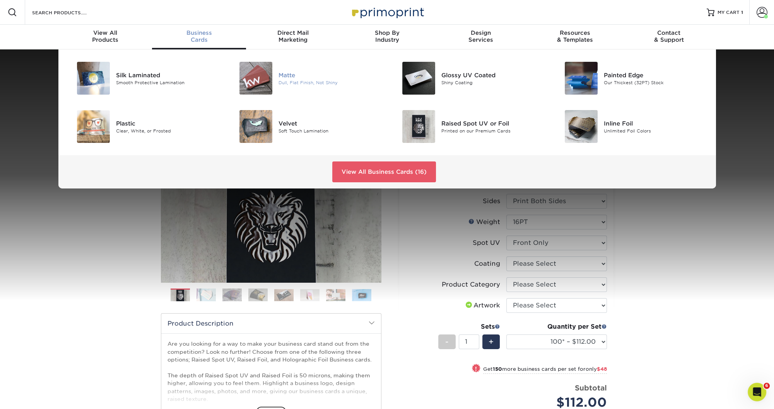
click at [288, 78] on div "Matte" at bounding box center [329, 75] width 102 height 9
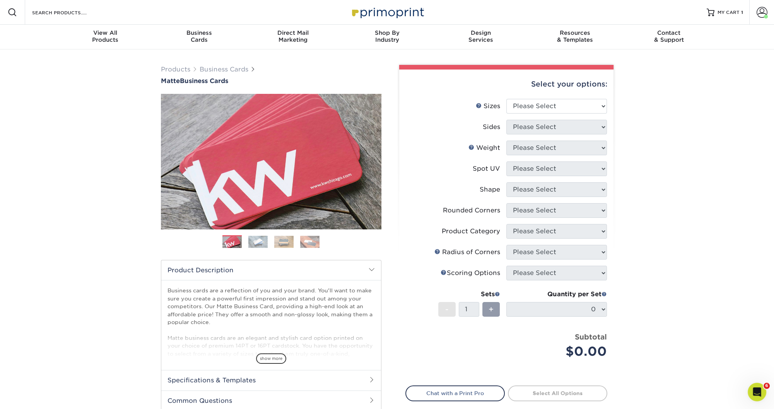
click at [406, 200] on li "Shape Please Select" at bounding box center [506, 192] width 201 height 21
click at [543, 115] on li "Sizes Help Sizes Please Select 1.5" x 3.5" - Mini 1.75" x 3.5" - Mini 2" x 2" -…" at bounding box center [506, 109] width 201 height 21
click option "Please Select" at bounding box center [0, 0] width 0 height 0
drag, startPoint x: 685, startPoint y: 130, endPoint x: 684, endPoint y: 134, distance: 4.5
click at [685, 131] on div "Products Business Cards Matte Business Cards Previous Next 100 $ 9" at bounding box center [387, 262] width 774 height 426
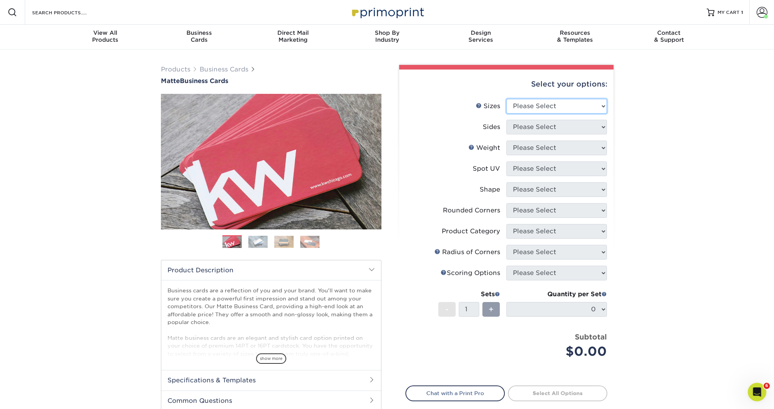
select select "2.00x3.50"
click option "2" x 3.5" - Standard" at bounding box center [0, 0] width 0 height 0
select select "13abbda7-1d64-4f25-8bb2-c179b224825d"
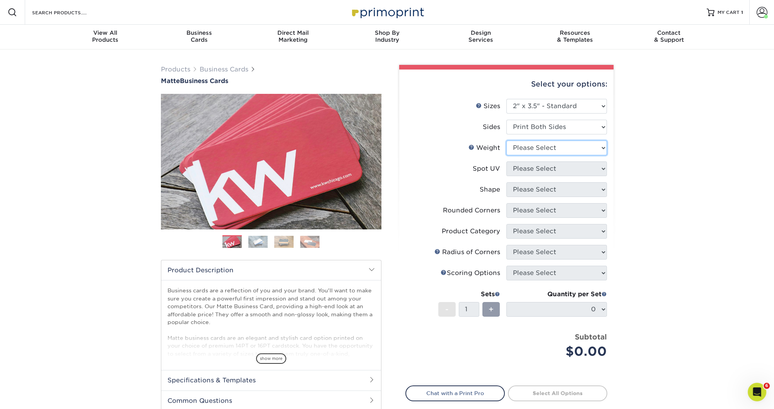
select select "16PT"
select select "0"
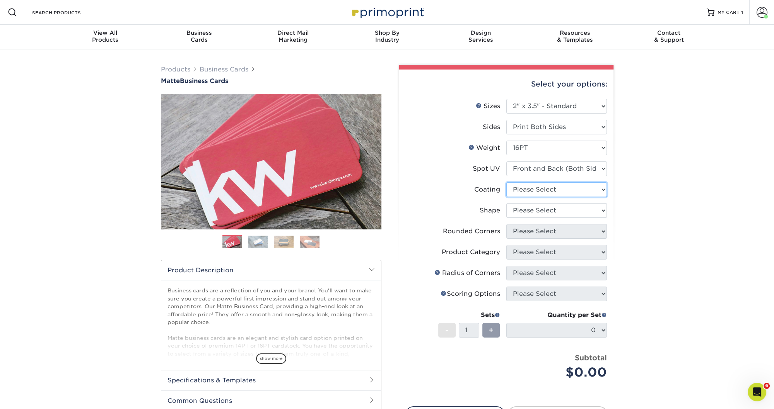
select select "121bb7b5-3b4d-429f-bd8d-bbf80e953313"
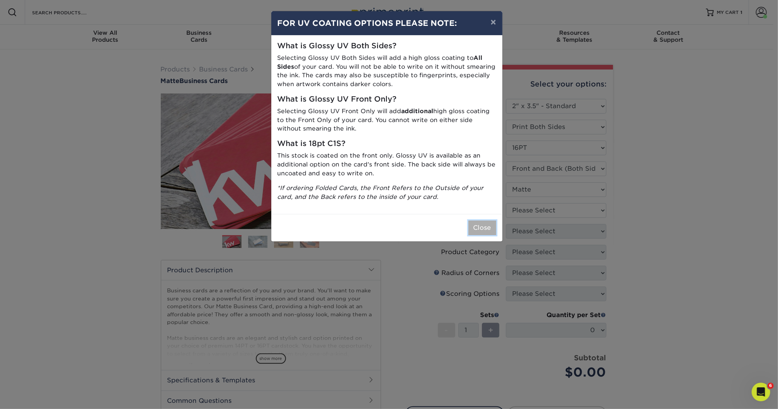
click at [482, 228] on button "Close" at bounding box center [483, 228] width 28 height 15
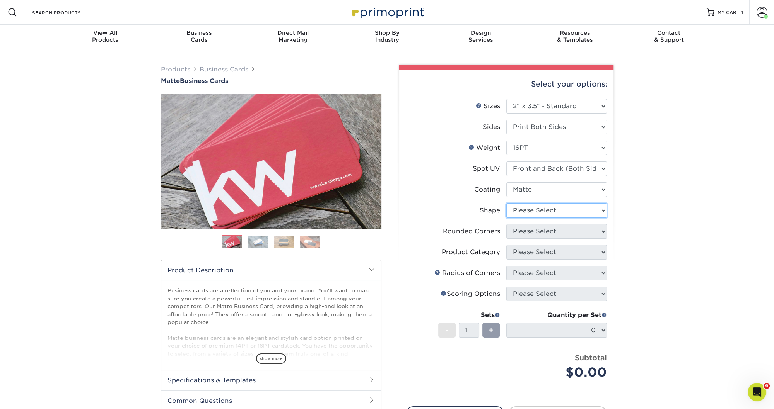
select select "standard"
select select "0"
click option "No" at bounding box center [0, 0] width 0 height 0
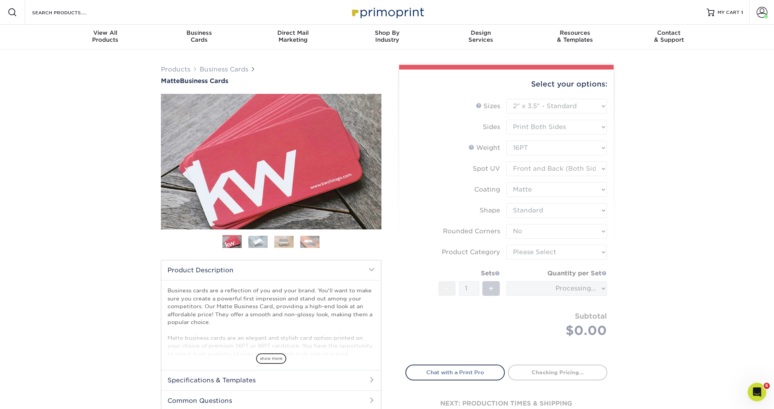
click at [525, 251] on form "Sizes Help Sizes Please Select 1.5" x 3.5" - Mini 1.75" x 3.5" - Mini 2" x 2" -…" at bounding box center [506, 227] width 202 height 257
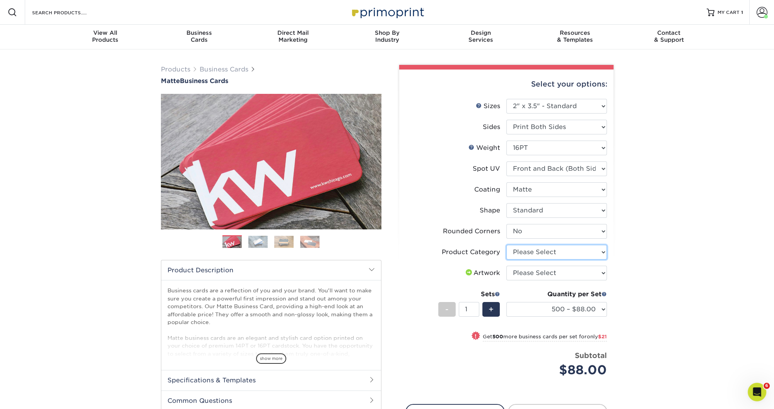
select select "3b5148f1-0588-4f88-a218-97bcfdce65c1"
click option "Business Cards" at bounding box center [0, 0] width 0 height 0
select select "upload"
click option "I will upload files" at bounding box center [0, 0] width 0 height 0
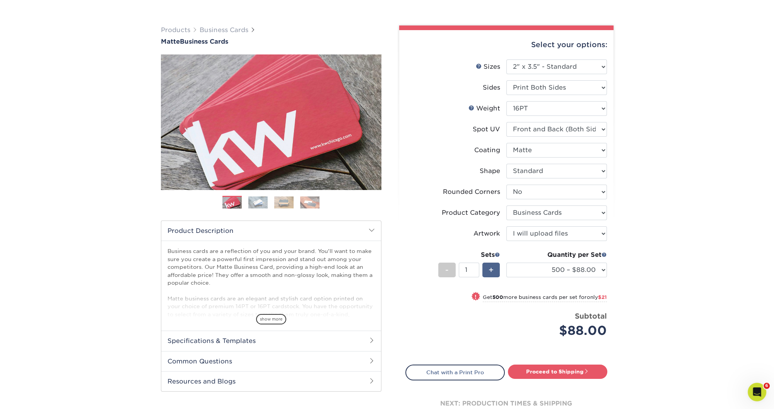
click at [488, 270] on div "+" at bounding box center [490, 270] width 17 height 15
type input "2"
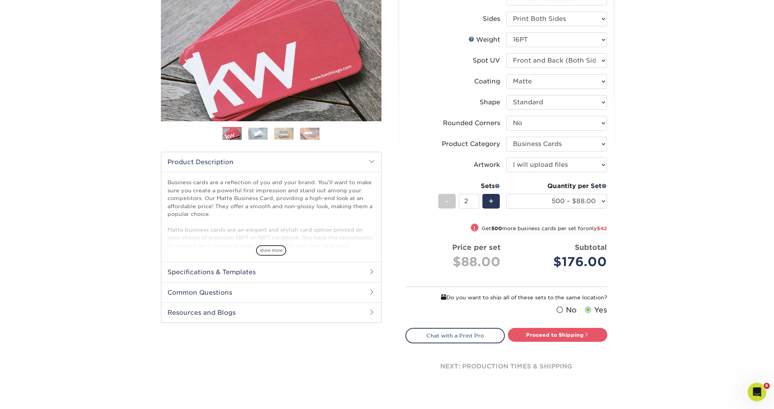
scroll to position [143, 0]
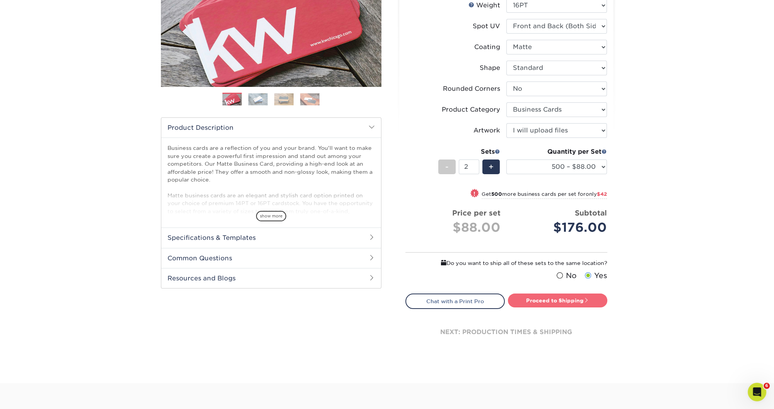
click at [554, 300] on link "Proceed to Shipping" at bounding box center [557, 301] width 99 height 14
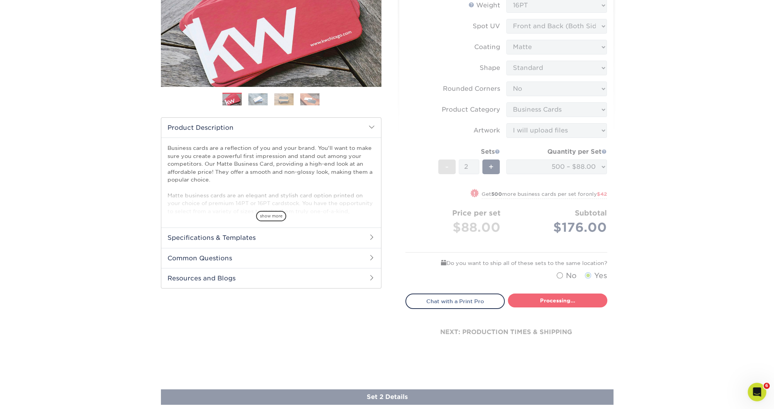
type input "Set 1"
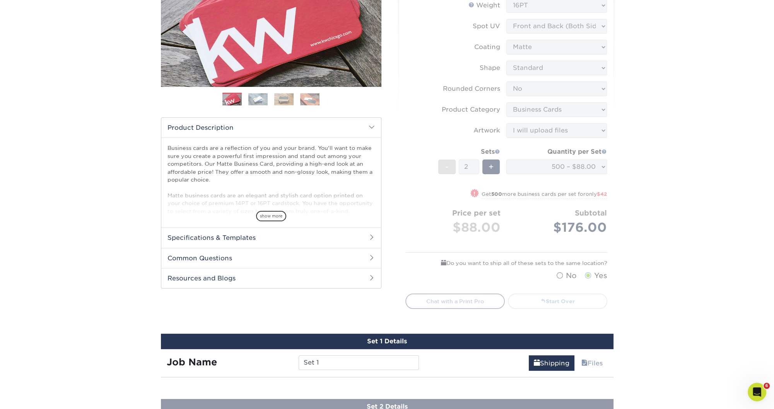
select select "84b0d15f-6b65-4aa4-bc5a-4a65d7730aad"
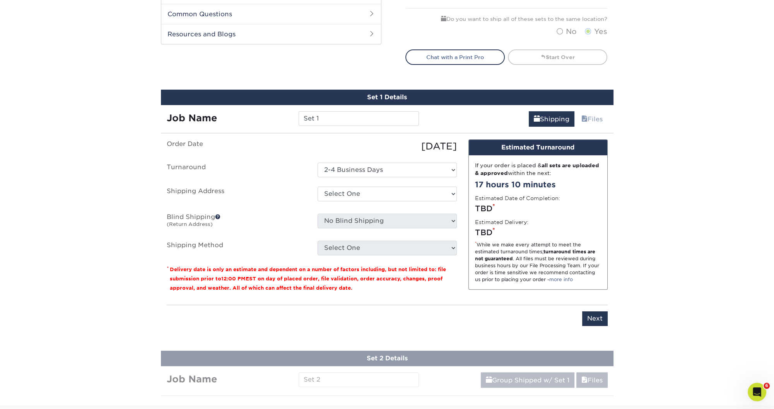
scroll to position [456, 0]
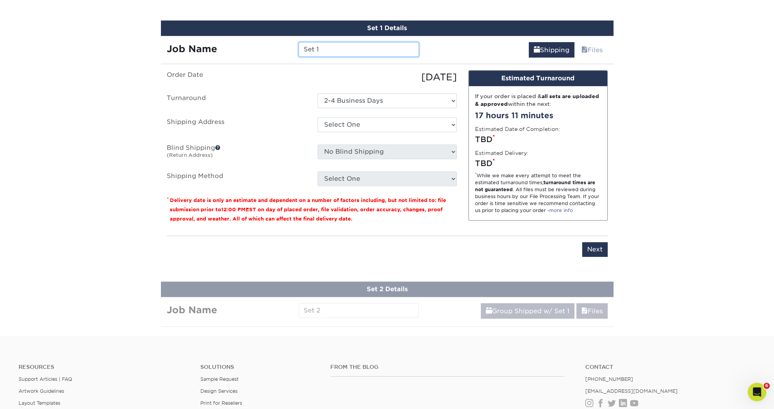
click at [327, 47] on input "Set 1" at bounding box center [358, 49] width 120 height 15
click option "2-4 Business Days" at bounding box center [0, 0] width 0 height 0
select select "234122"
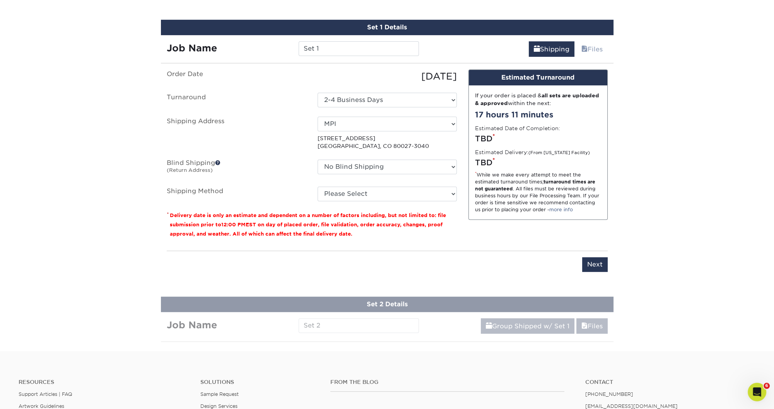
scroll to position [457, 0]
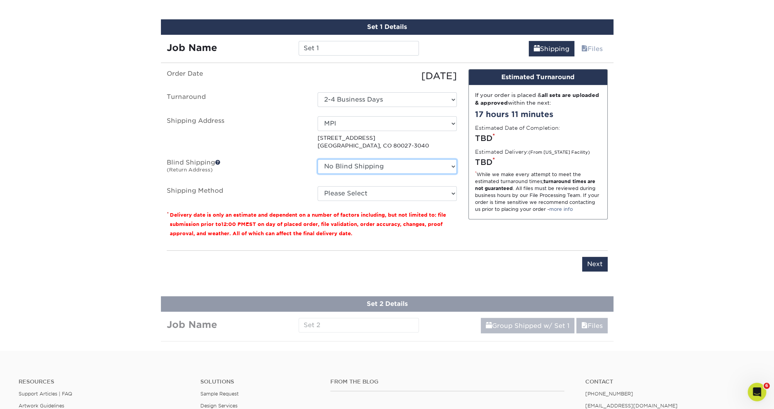
select select "112492"
click option "Twist" at bounding box center [0, 0] width 0 height 0
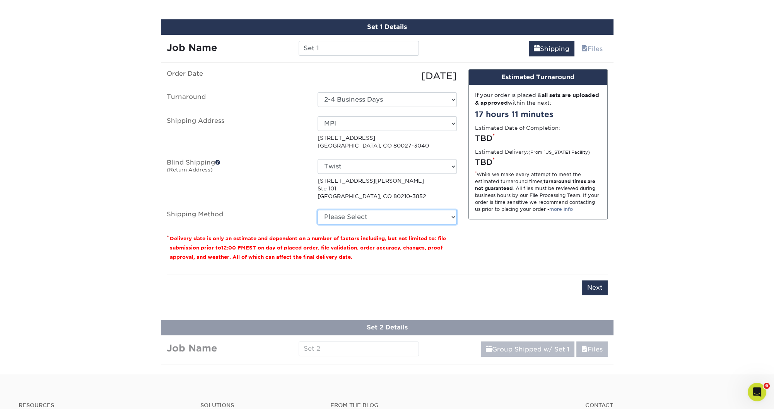
select select "03"
click option "Ground Shipping (+$14.96)" at bounding box center [0, 0] width 0 height 0
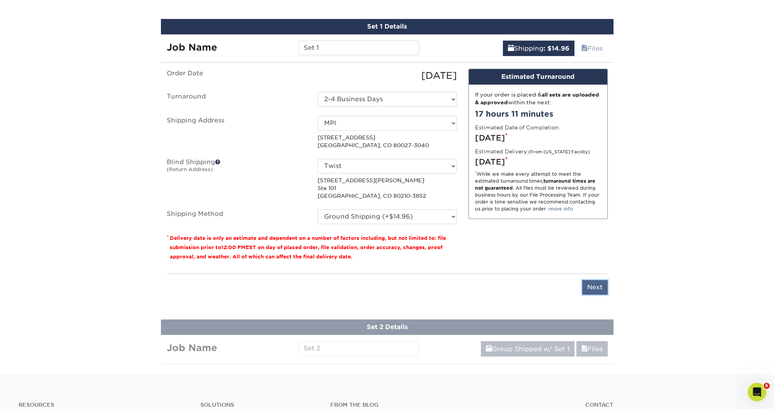
click at [592, 288] on input "Next" at bounding box center [595, 287] width 26 height 15
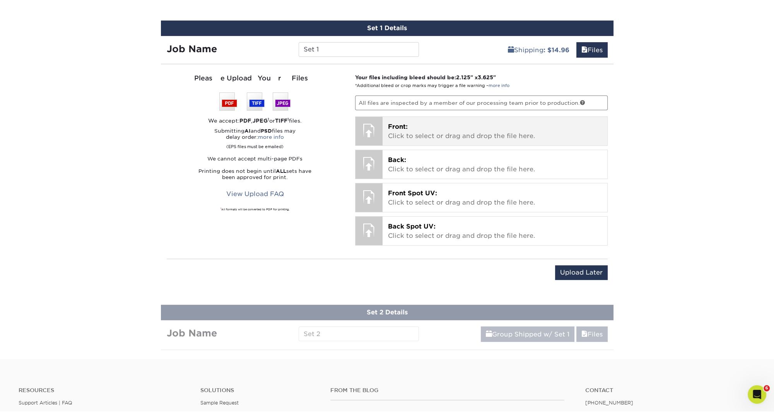
scroll to position [458, 0]
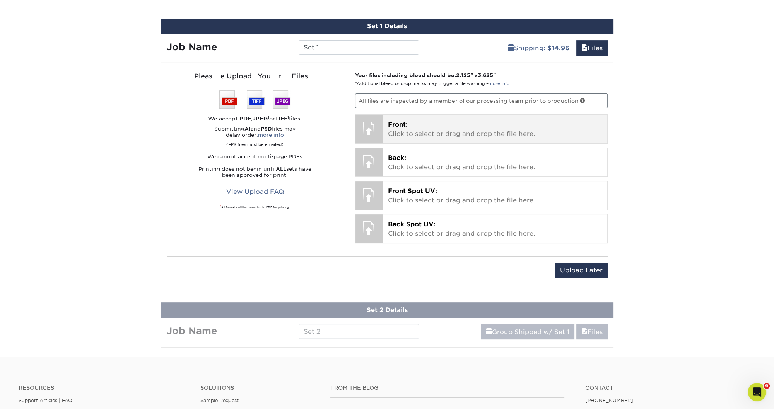
click at [419, 128] on p "Front: Click to select or drag and drop the file here." at bounding box center [495, 129] width 214 height 19
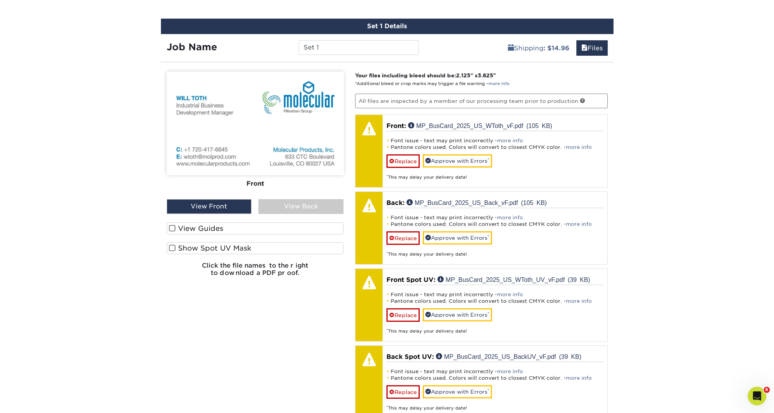
click at [173, 246] on span at bounding box center [172, 247] width 7 height 7
click at [0, 0] on input "Show Spot UV Mask" at bounding box center [0, 0] width 0 height 0
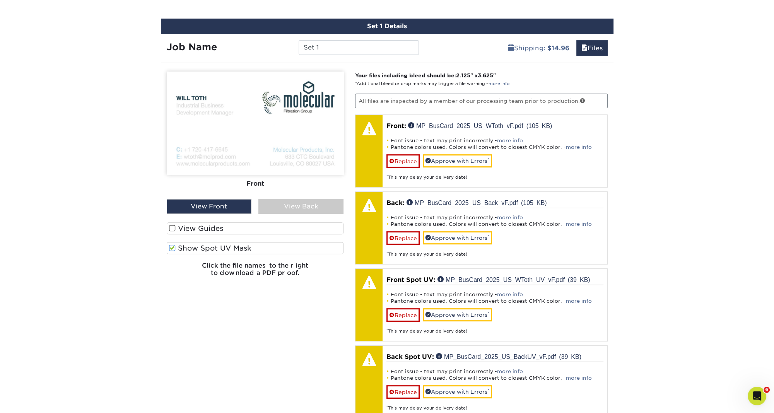
click at [171, 247] on span at bounding box center [172, 247] width 7 height 7
click at [0, 0] on input "Show Spot UV Mask" at bounding box center [0, 0] width 0 height 0
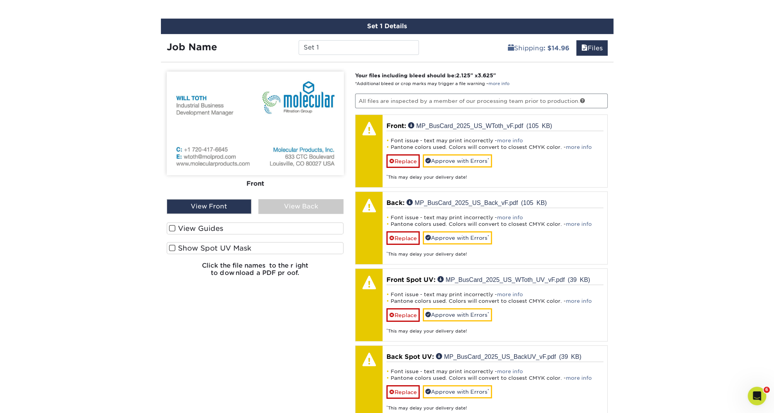
click at [172, 244] on span at bounding box center [172, 247] width 7 height 7
click at [0, 0] on input "Show Spot UV Mask" at bounding box center [0, 0] width 0 height 0
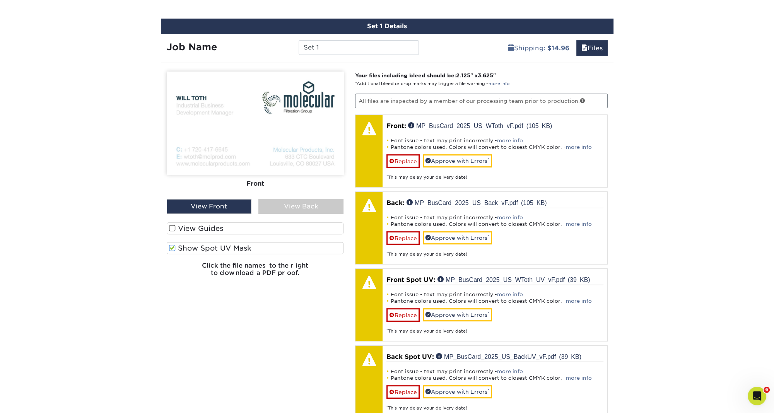
click at [172, 225] on span at bounding box center [172, 228] width 7 height 7
click at [0, 0] on input "View Guides" at bounding box center [0, 0] width 0 height 0
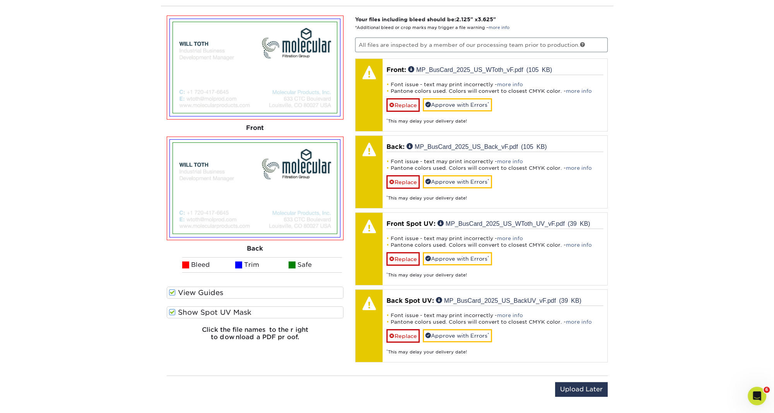
scroll to position [568, 0]
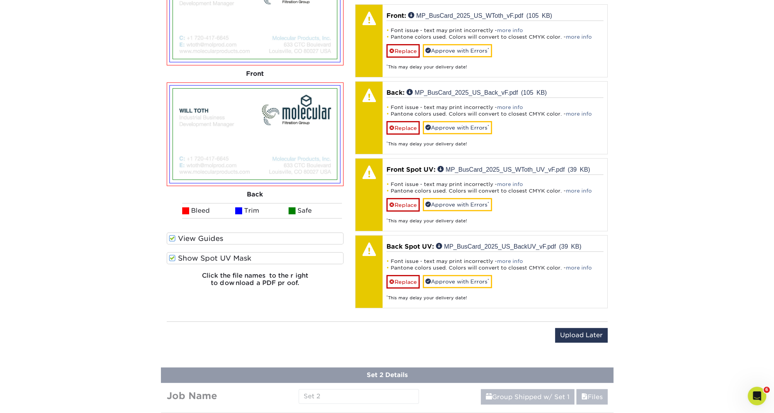
click at [256, 193] on div "Back" at bounding box center [255, 194] width 177 height 17
click at [261, 328] on div "Upload Later Save & Continue Continue" at bounding box center [387, 340] width 441 height 24
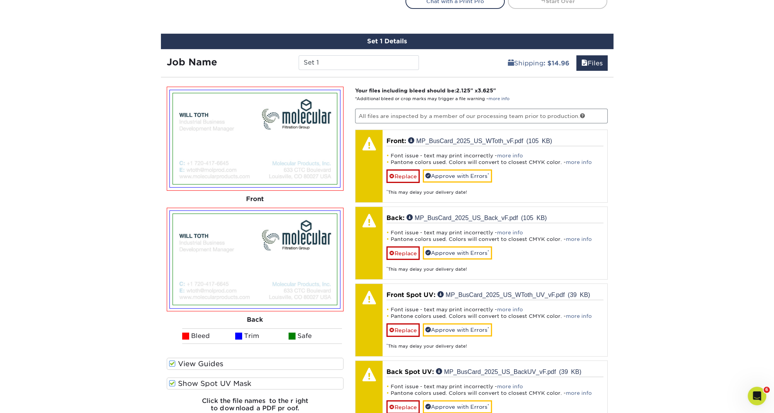
scroll to position [507, 0]
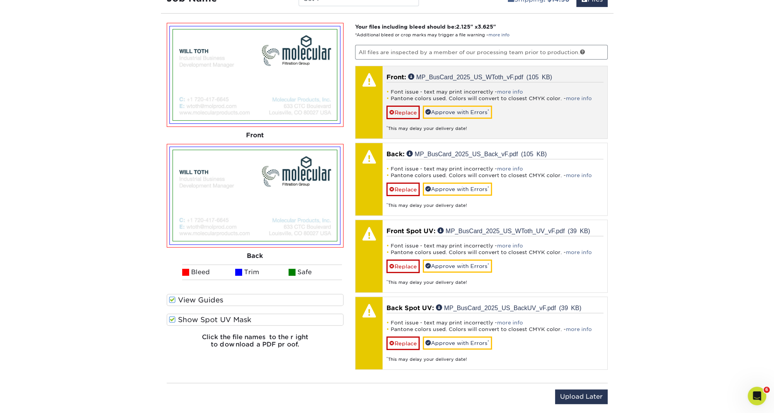
click at [540, 119] on div "* This may delay your delivery date!" at bounding box center [494, 125] width 217 height 13
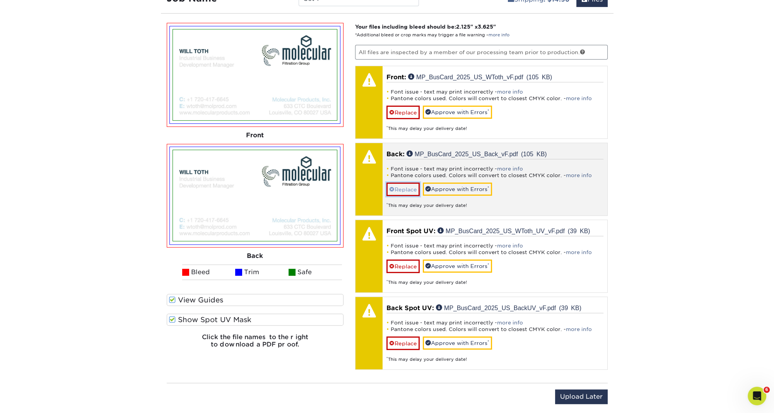
click at [400, 186] on link "Replace" at bounding box center [402, 189] width 33 height 14
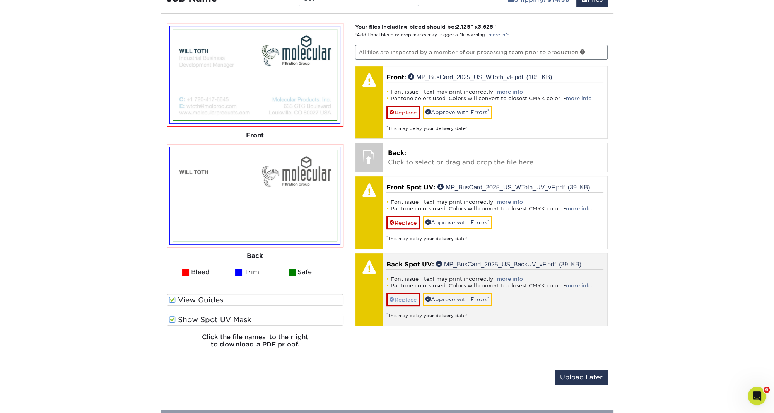
scroll to position [507, 0]
click at [402, 297] on link "Replace" at bounding box center [402, 299] width 33 height 14
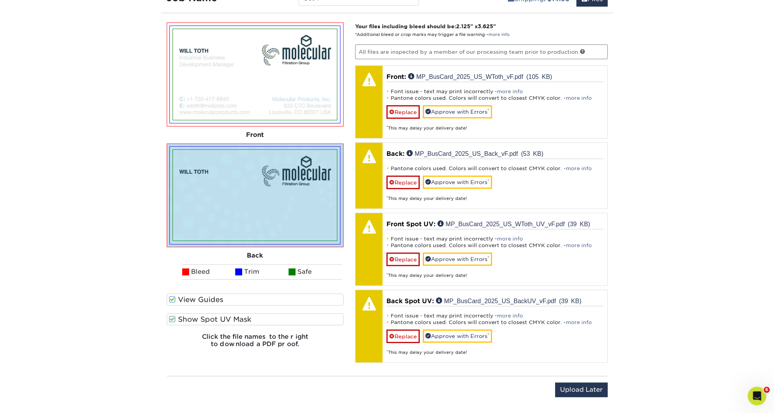
scroll to position [508, 0]
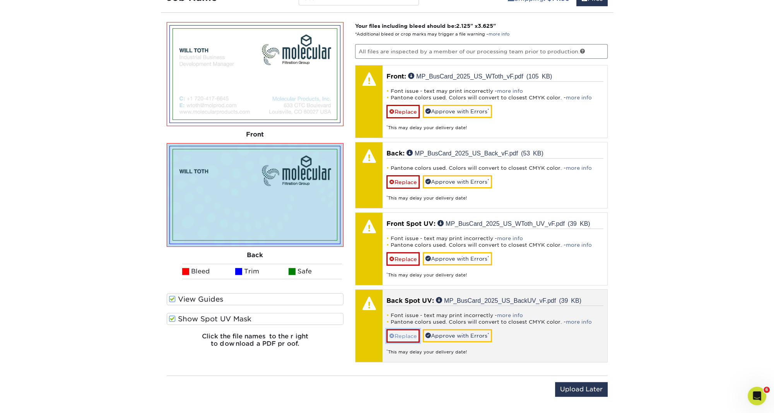
click at [407, 337] on link "Replace" at bounding box center [402, 336] width 33 height 14
click at [405, 334] on link "Replace" at bounding box center [402, 336] width 33 height 14
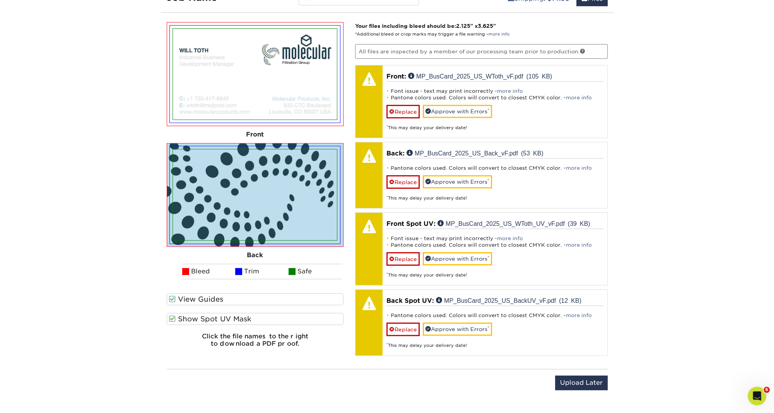
scroll to position [524, 0]
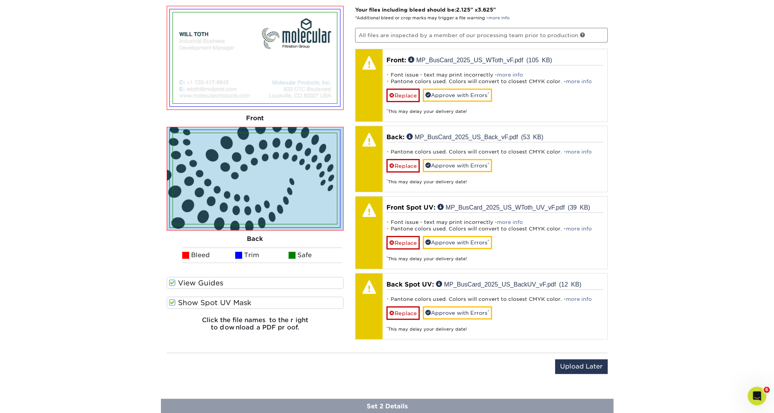
click at [173, 299] on span at bounding box center [172, 302] width 7 height 7
click at [0, 0] on input "Show Spot UV Mask" at bounding box center [0, 0] width 0 height 0
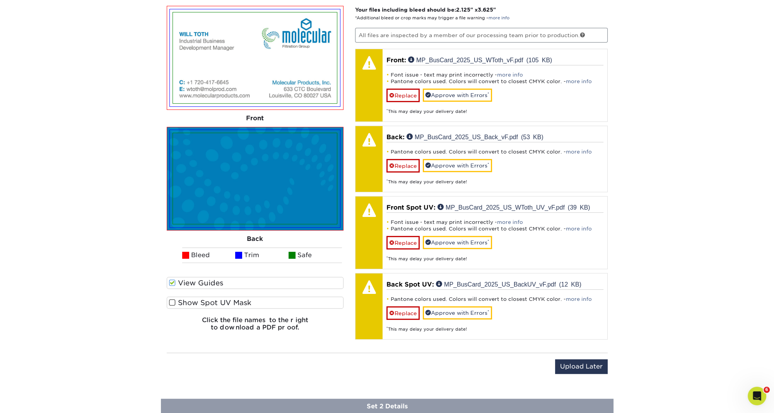
click at [172, 300] on span at bounding box center [172, 302] width 7 height 7
click at [0, 0] on input "Show Spot UV Mask" at bounding box center [0, 0] width 0 height 0
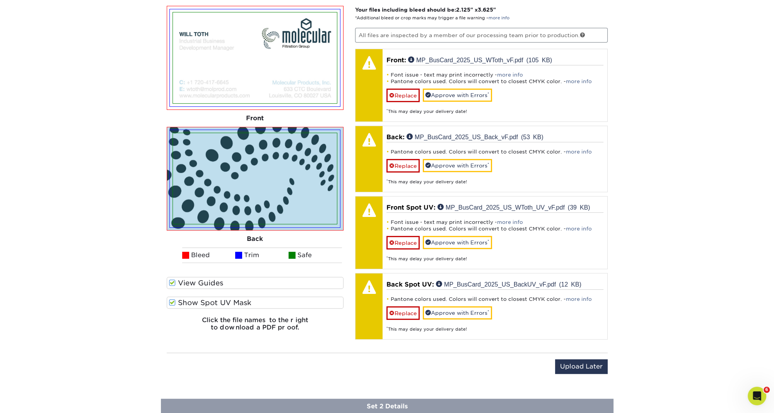
click at [173, 302] on span at bounding box center [172, 302] width 7 height 7
click at [0, 0] on input "Show Spot UV Mask" at bounding box center [0, 0] width 0 height 0
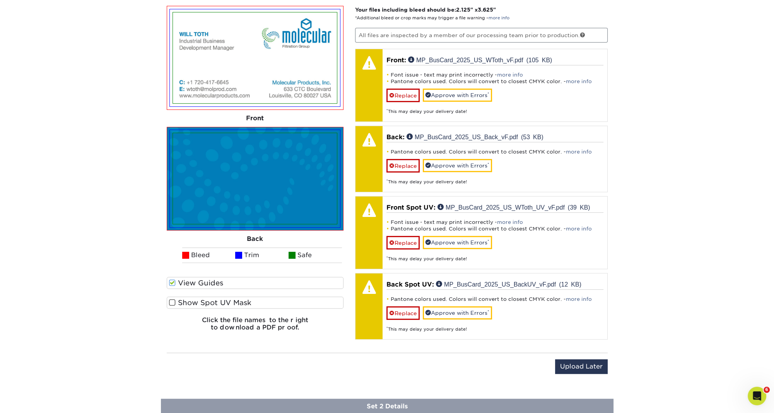
click at [173, 302] on span at bounding box center [172, 302] width 7 height 7
click at [0, 0] on input "Show Spot UV Mask" at bounding box center [0, 0] width 0 height 0
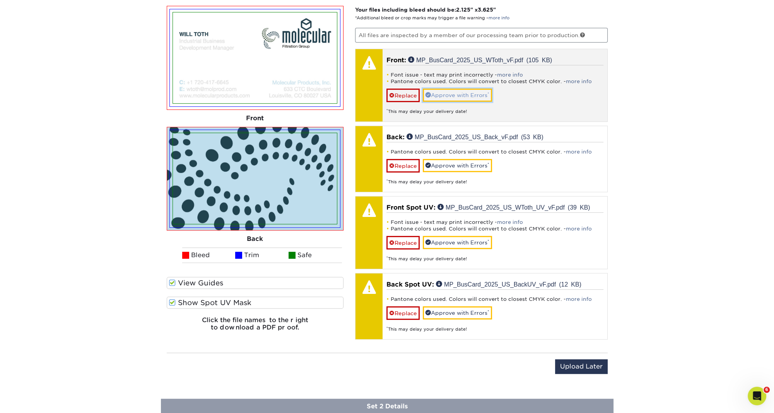
click at [465, 93] on link "Approve with Errors *" at bounding box center [457, 95] width 69 height 13
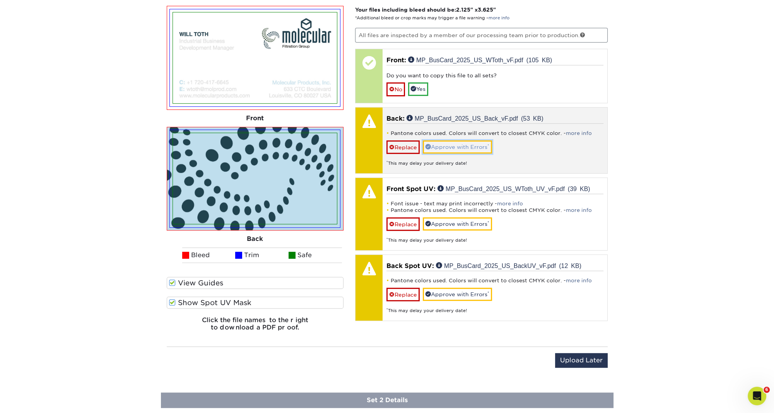
click at [456, 145] on link "Approve with Errors *" at bounding box center [457, 146] width 69 height 13
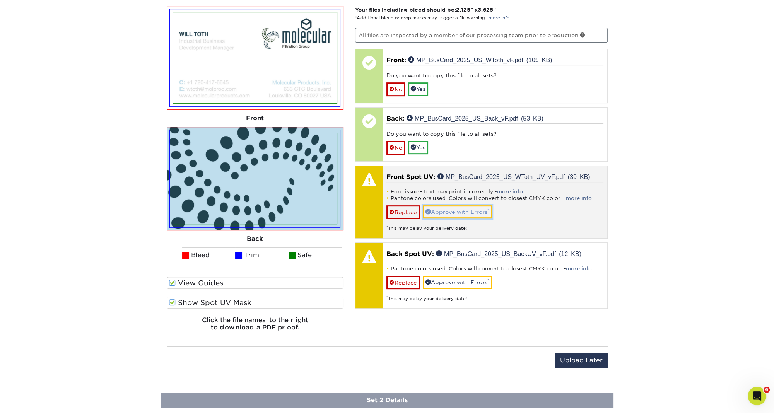
click at [452, 208] on link "Approve with Errors *" at bounding box center [457, 211] width 69 height 13
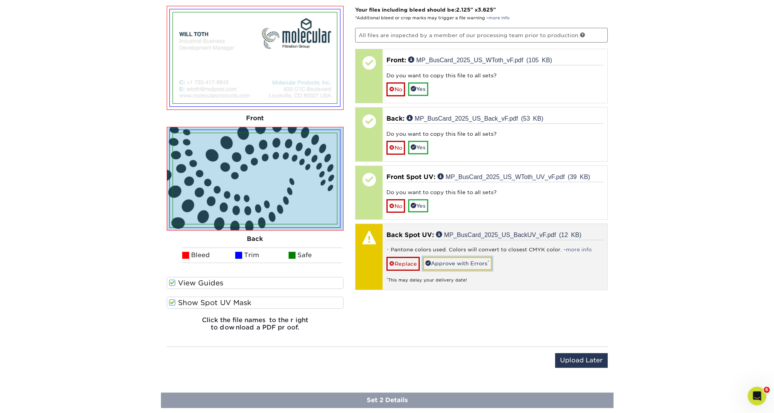
click at [460, 261] on link "Approve with Errors *" at bounding box center [457, 263] width 69 height 13
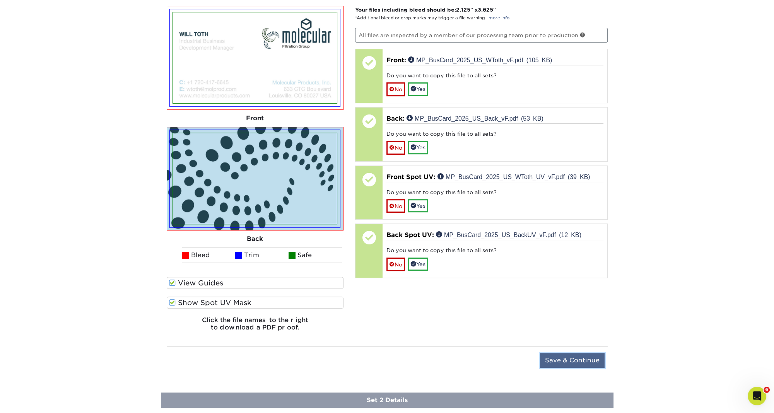
click at [579, 358] on input "Save & Continue" at bounding box center [572, 360] width 65 height 15
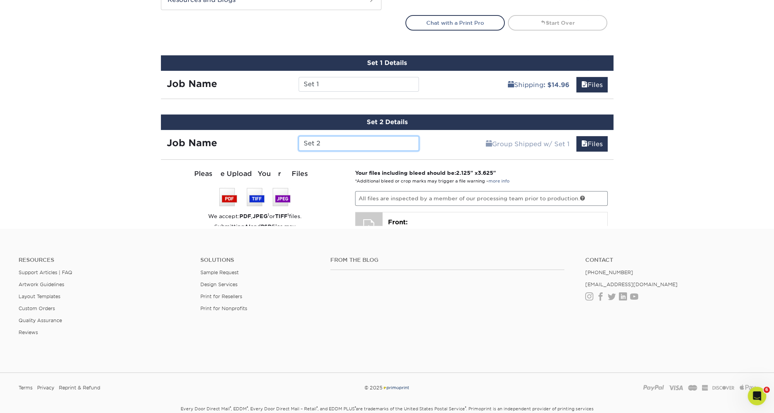
scroll to position [402, 0]
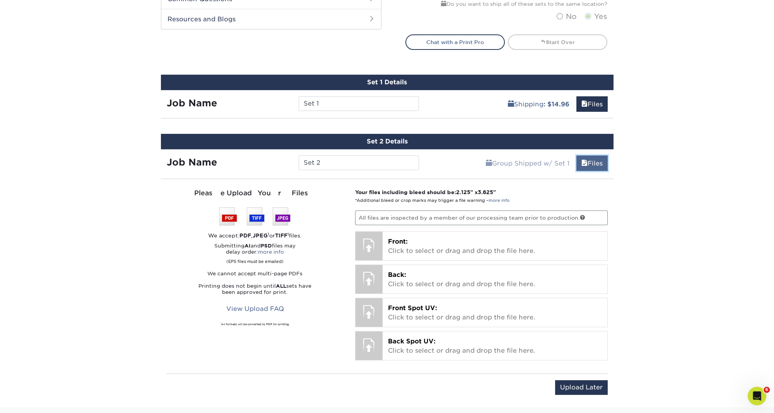
drag, startPoint x: 590, startPoint y: 158, endPoint x: 590, endPoint y: 164, distance: 5.1
click at [590, 159] on link "Files" at bounding box center [591, 162] width 31 height 15
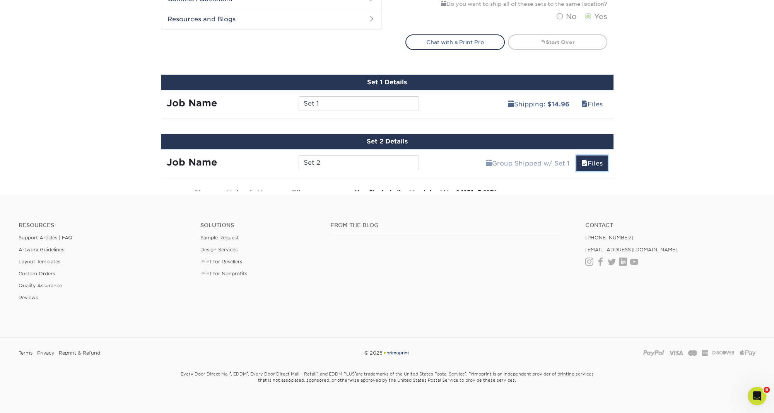
scroll to position [402, 0]
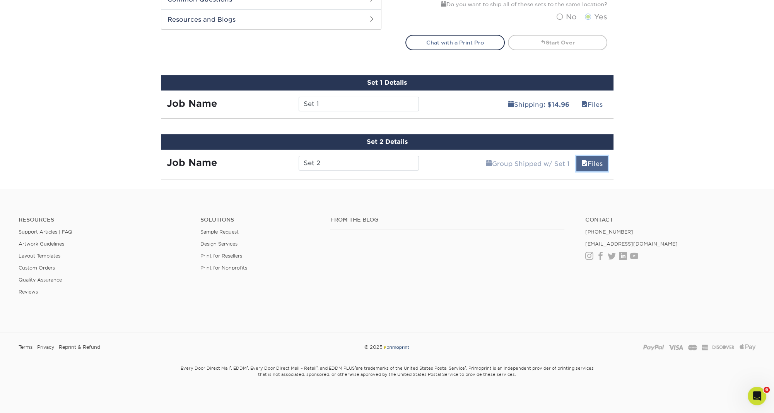
click at [598, 162] on link "Files" at bounding box center [591, 163] width 31 height 15
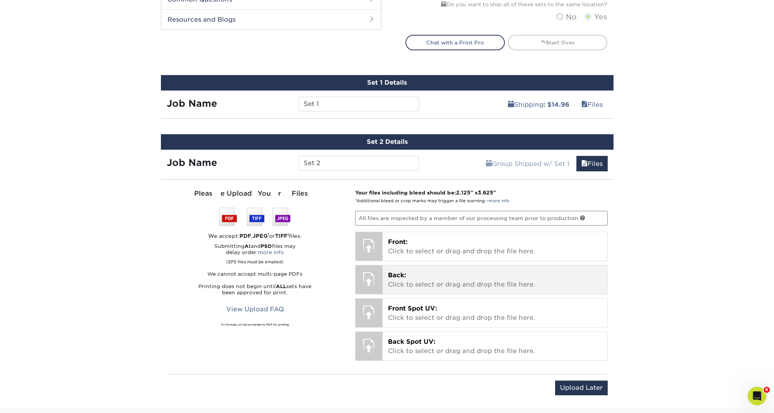
click at [421, 277] on p "Back: Click to select or drag and drop the file here." at bounding box center [495, 280] width 214 height 19
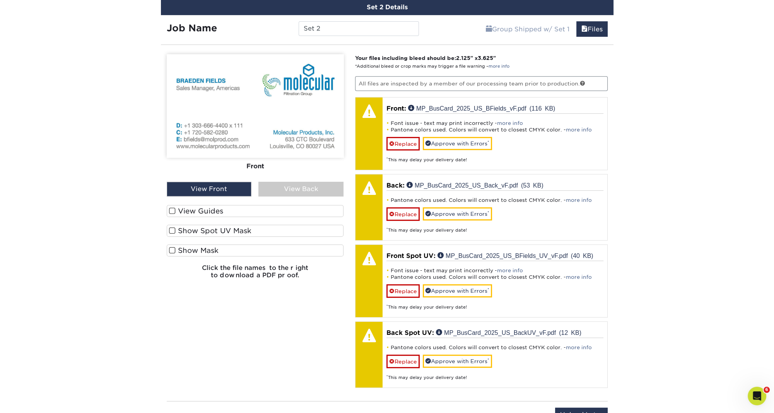
scroll to position [537, 0]
click at [293, 187] on div "View Back" at bounding box center [300, 188] width 85 height 15
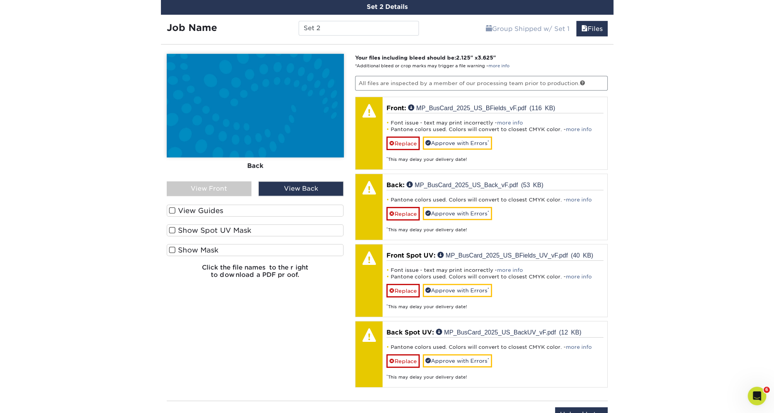
click at [173, 227] on span at bounding box center [172, 230] width 7 height 7
click at [0, 0] on input "Show Spot UV Mask" at bounding box center [0, 0] width 0 height 0
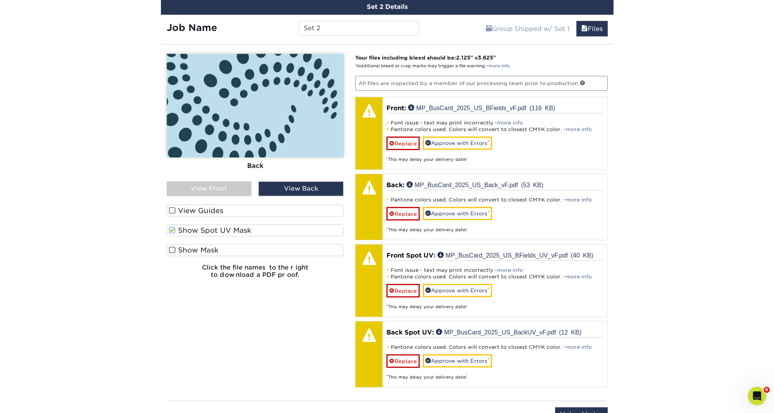
click at [171, 247] on span at bounding box center [172, 249] width 7 height 7
click at [0, 0] on input "Show Mask" at bounding box center [0, 0] width 0 height 0
click at [173, 246] on span at bounding box center [172, 249] width 7 height 7
click at [0, 0] on input "Show Mask" at bounding box center [0, 0] width 0 height 0
click at [171, 207] on span at bounding box center [172, 210] width 7 height 7
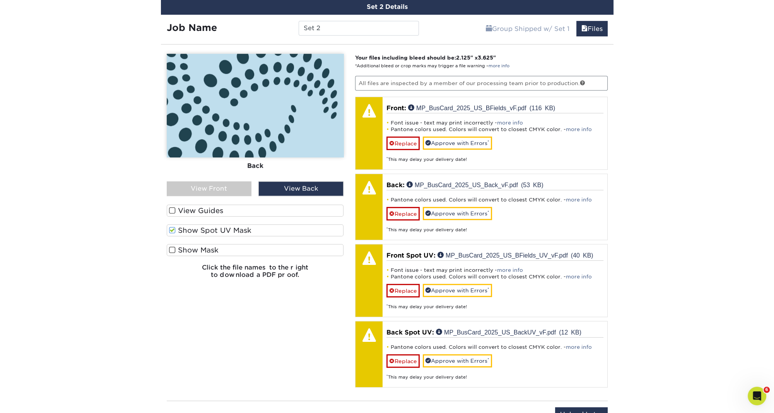
click at [0, 0] on input "View Guides" at bounding box center [0, 0] width 0 height 0
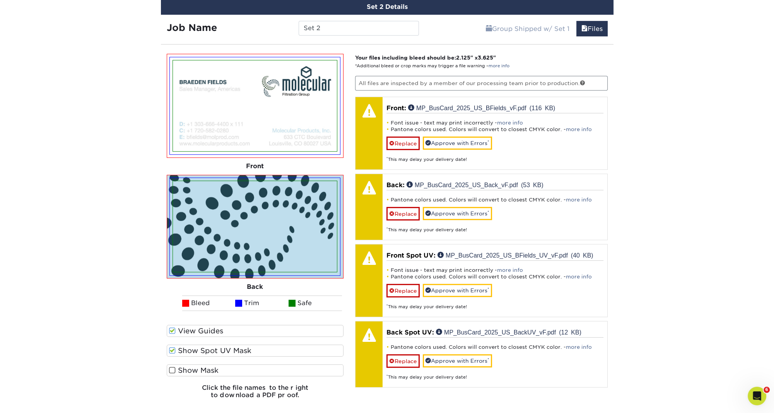
click at [171, 349] on span at bounding box center [172, 350] width 7 height 7
click at [0, 0] on input "Show Spot UV Mask" at bounding box center [0, 0] width 0 height 0
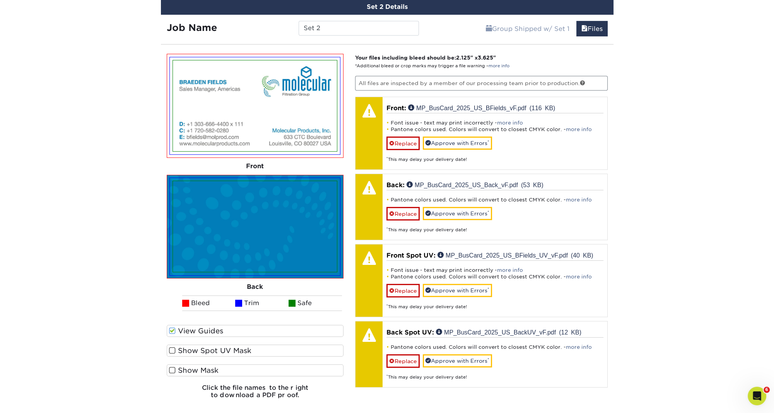
click at [172, 349] on span at bounding box center [172, 350] width 7 height 7
click at [0, 0] on input "Show Spot UV Mask" at bounding box center [0, 0] width 0 height 0
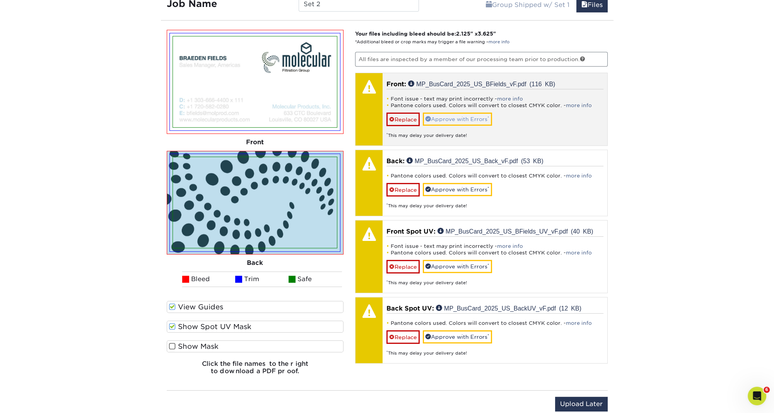
scroll to position [561, 0]
click at [513, 96] on link "more info" at bounding box center [510, 99] width 26 height 6
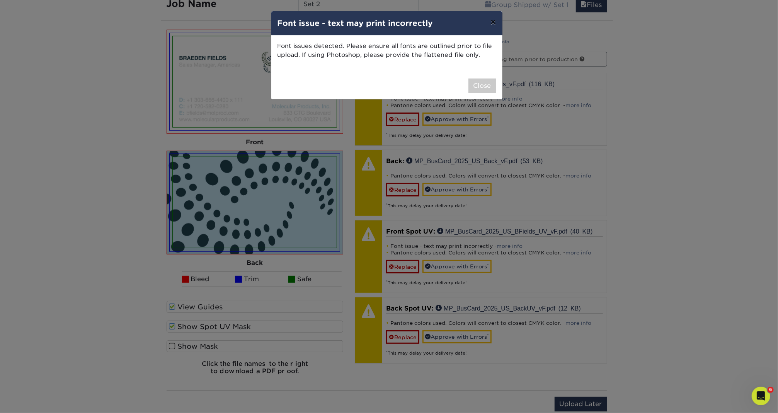
click at [494, 23] on button "×" at bounding box center [493, 22] width 18 height 22
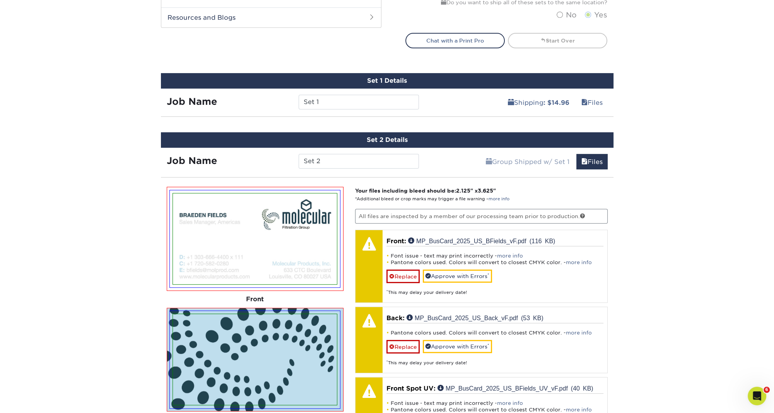
scroll to position [298, 0]
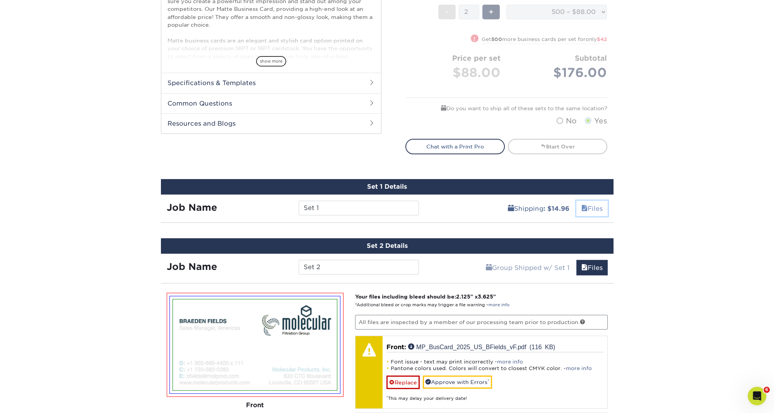
click at [593, 206] on link "Files" at bounding box center [591, 208] width 31 height 15
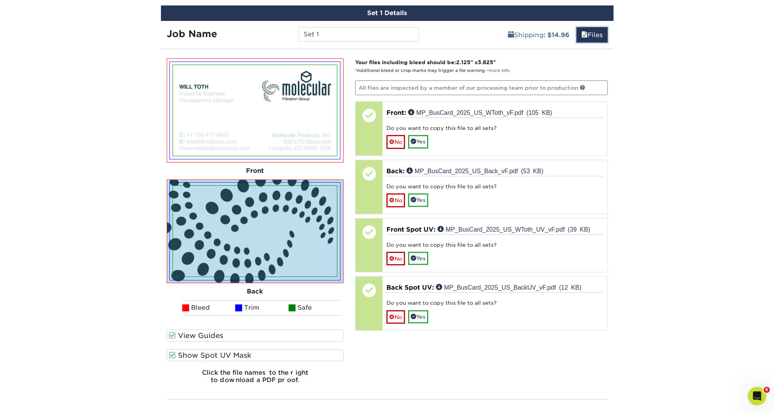
scroll to position [472, 0]
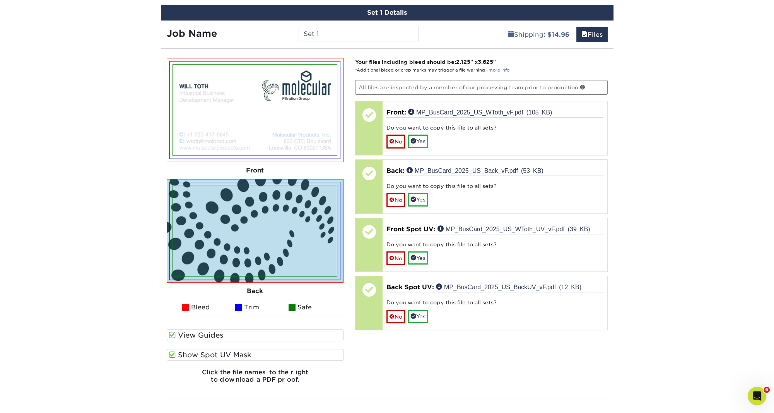
click at [405, 89] on p "All files are inspected by a member of our processing team prior to production." at bounding box center [481, 87] width 252 height 15
click at [498, 69] on link "more info" at bounding box center [498, 70] width 21 height 5
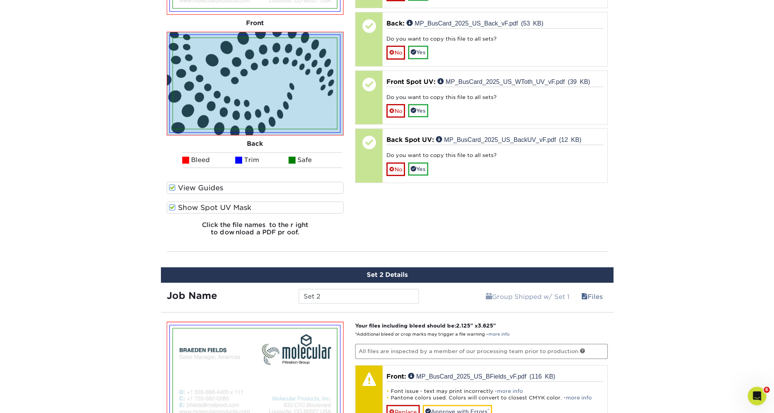
scroll to position [466, 0]
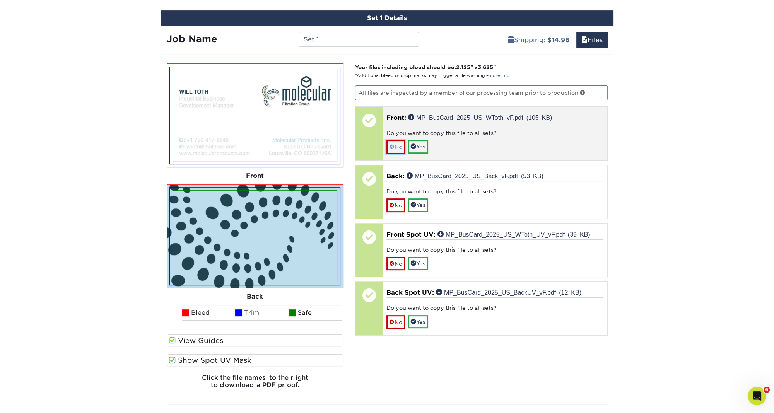
click at [390, 145] on span at bounding box center [391, 147] width 5 height 6
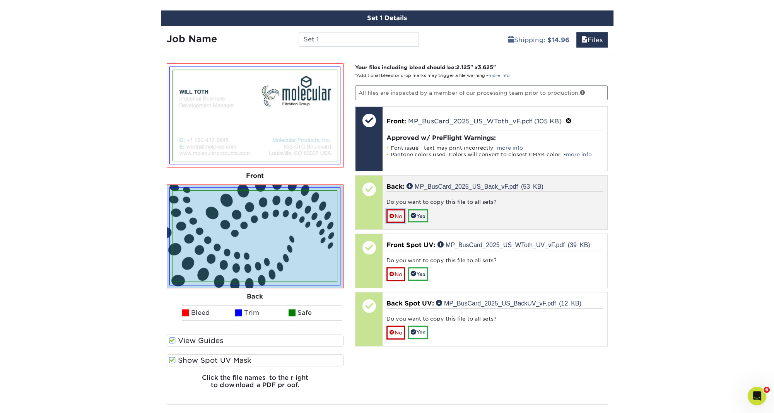
click at [390, 213] on span at bounding box center [391, 216] width 5 height 6
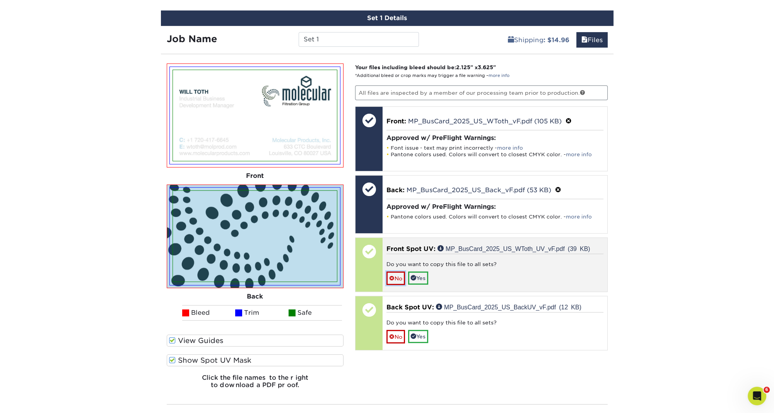
click at [392, 275] on span at bounding box center [391, 278] width 5 height 6
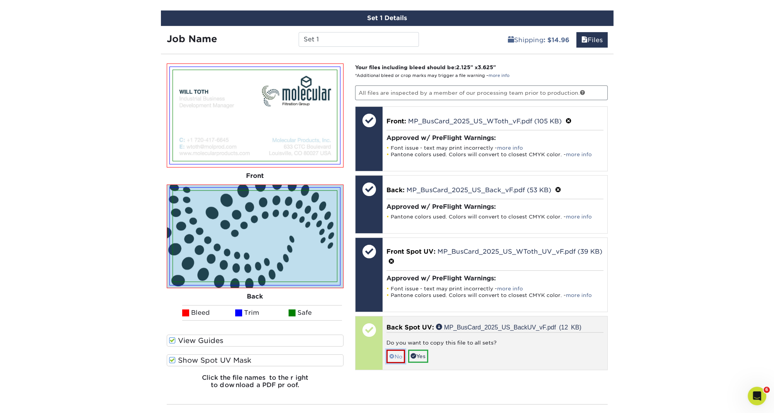
click at [394, 353] on span at bounding box center [391, 356] width 5 height 6
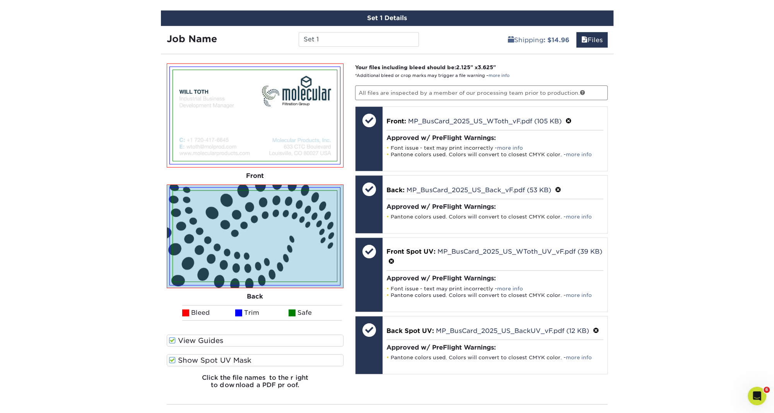
scroll to position [467, 0]
click at [418, 91] on p "All files are inspected by a member of our processing team prior to production." at bounding box center [481, 92] width 252 height 15
click at [593, 90] on p "All files are inspected by a member of our processing team prior to production." at bounding box center [481, 92] width 252 height 15
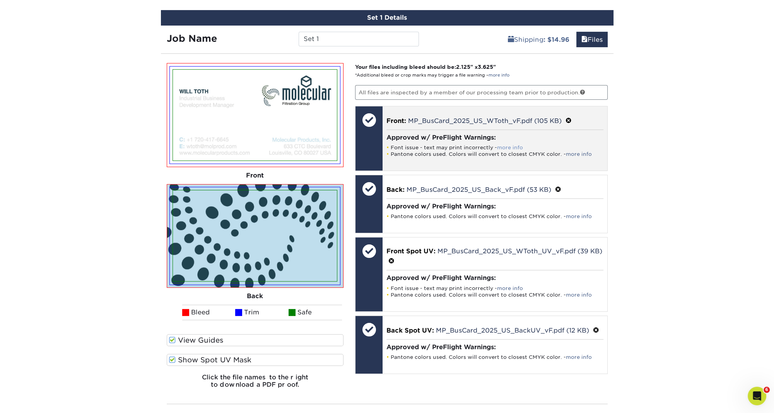
click at [514, 145] on link "more info" at bounding box center [510, 148] width 26 height 6
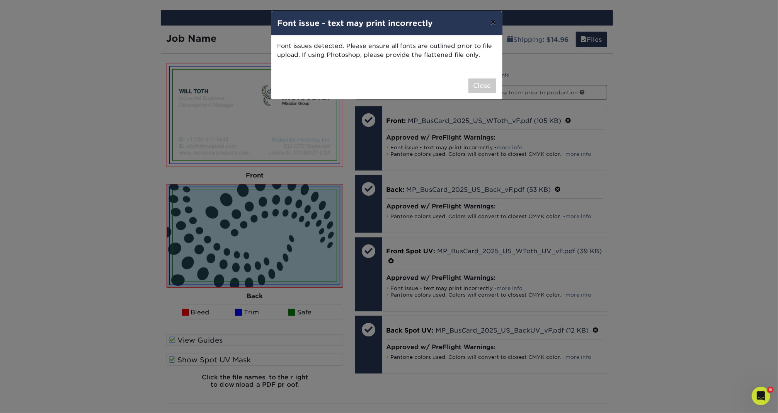
click at [494, 24] on button "×" at bounding box center [493, 22] width 18 height 22
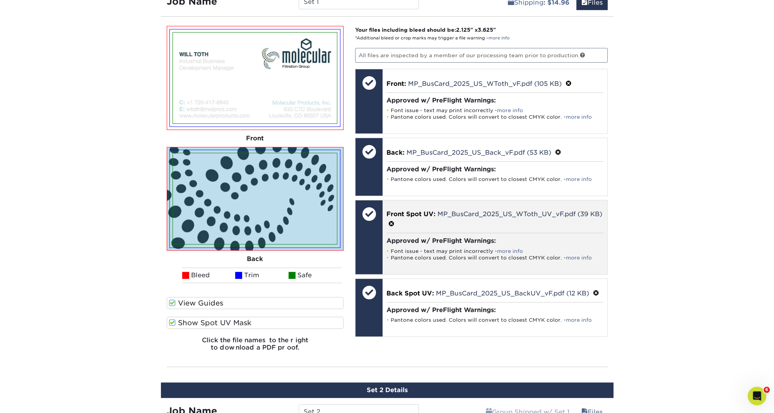
scroll to position [520, 0]
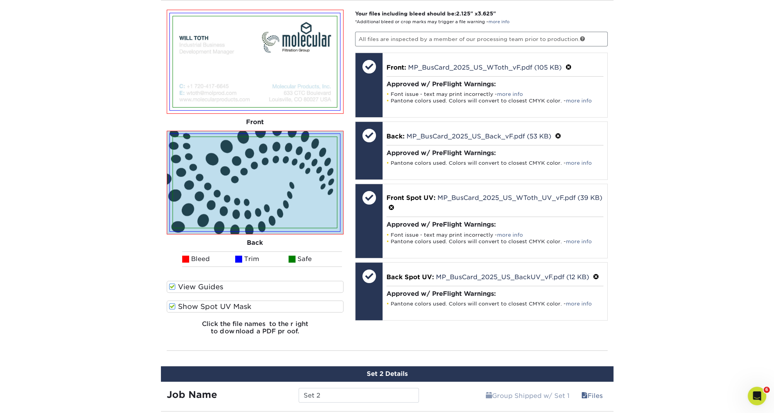
click at [243, 327] on h6 "Click the file names to the right to download a PDF proof." at bounding box center [255, 330] width 177 height 21
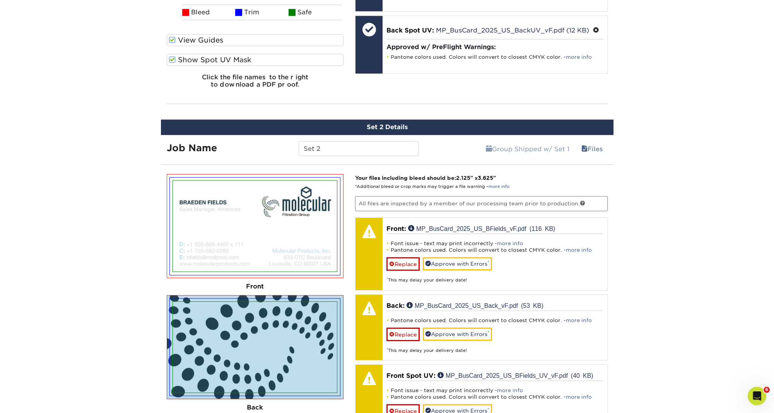
scroll to position [419, 0]
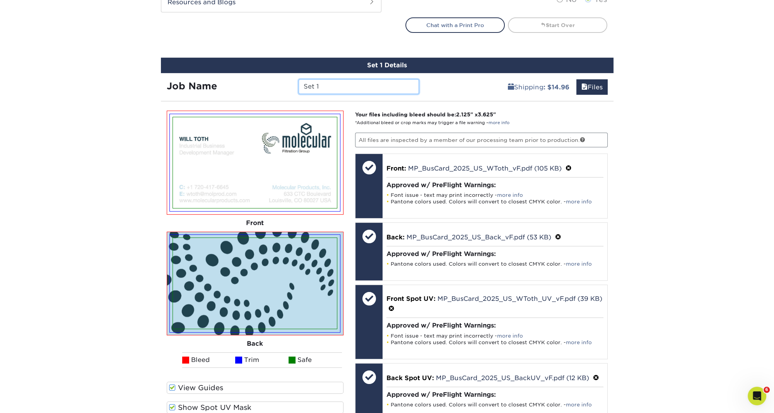
click at [336, 82] on input "Set 1" at bounding box center [358, 86] width 120 height 15
click at [400, 84] on input "Set 1" at bounding box center [358, 86] width 120 height 15
drag, startPoint x: 400, startPoint y: 84, endPoint x: 387, endPoint y: 84, distance: 13.5
click at [400, 84] on input "Set 1" at bounding box center [358, 86] width 120 height 15
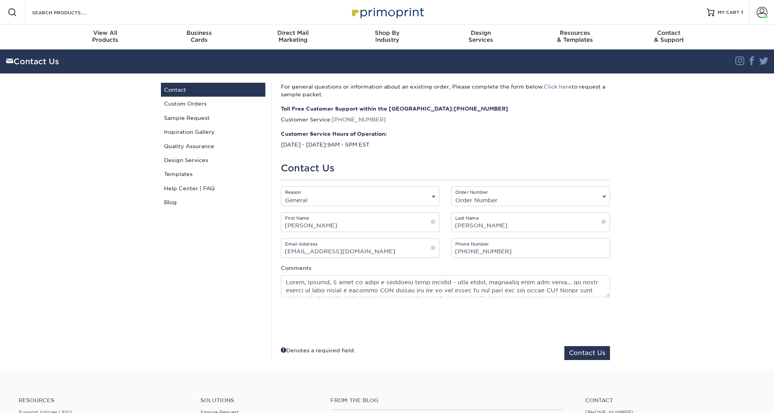
select select "General"
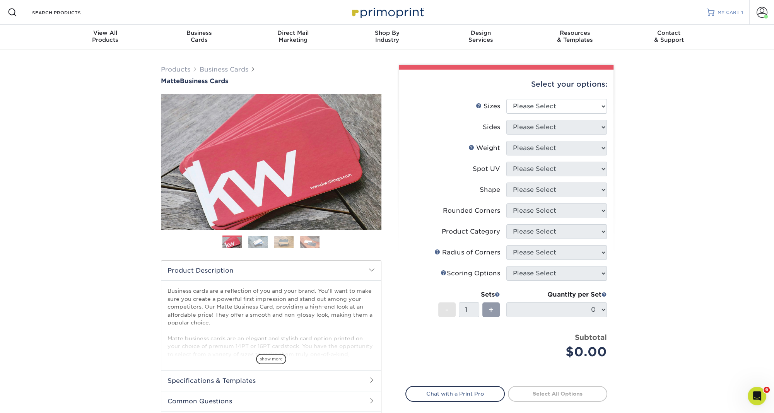
click at [728, 13] on span "MY CART" at bounding box center [728, 12] width 22 height 7
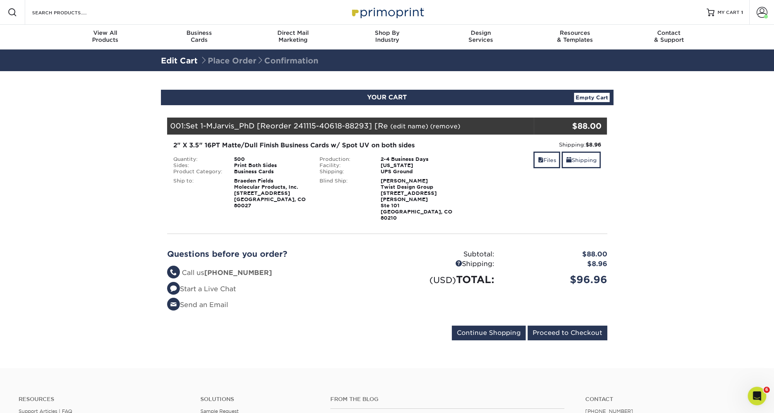
click at [585, 97] on link "Empty Cart" at bounding box center [592, 97] width 36 height 9
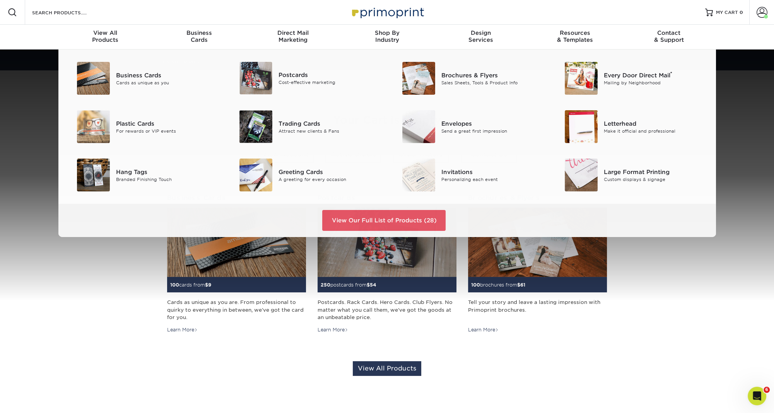
click at [116, 247] on div at bounding box center [387, 174] width 774 height 251
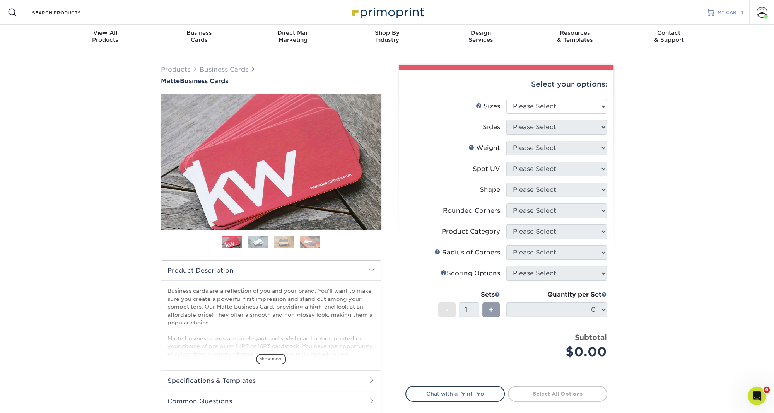
click at [727, 14] on span "MY CART" at bounding box center [728, 12] width 22 height 7
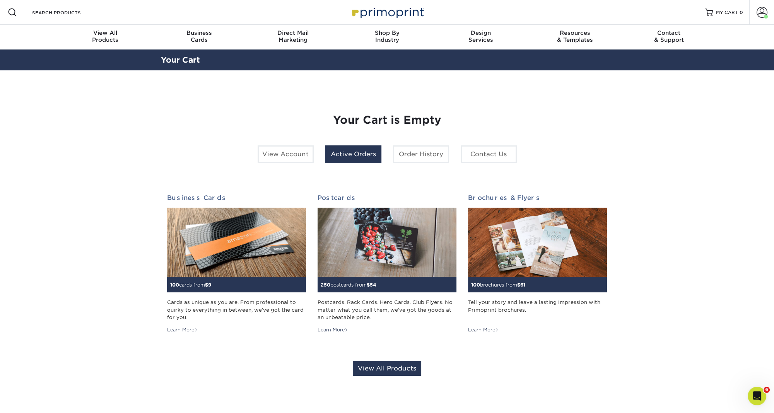
click at [337, 157] on link "Active Orders" at bounding box center [353, 154] width 56 height 18
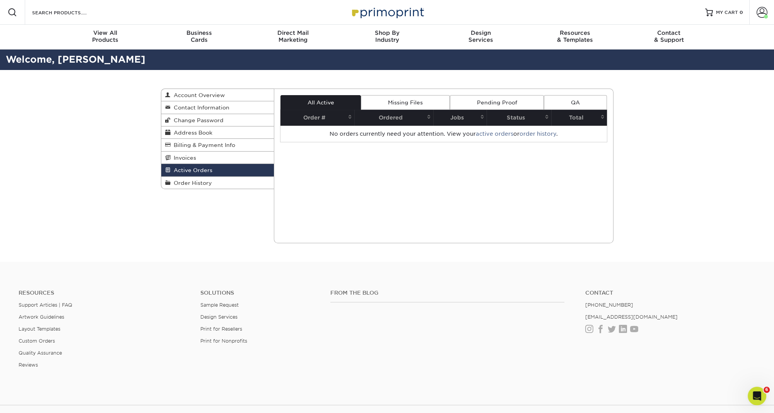
click at [502, 101] on link "Pending Proof" at bounding box center [497, 102] width 94 height 15
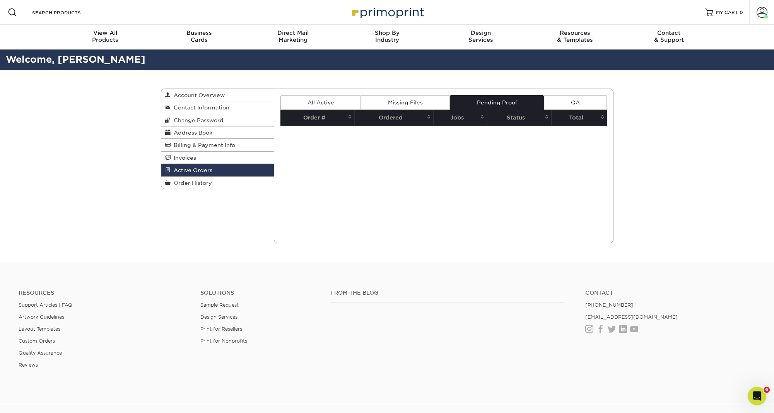
click at [389, 104] on link "Missing Files" at bounding box center [405, 102] width 89 height 15
click at [319, 102] on link "All Active" at bounding box center [320, 102] width 80 height 15
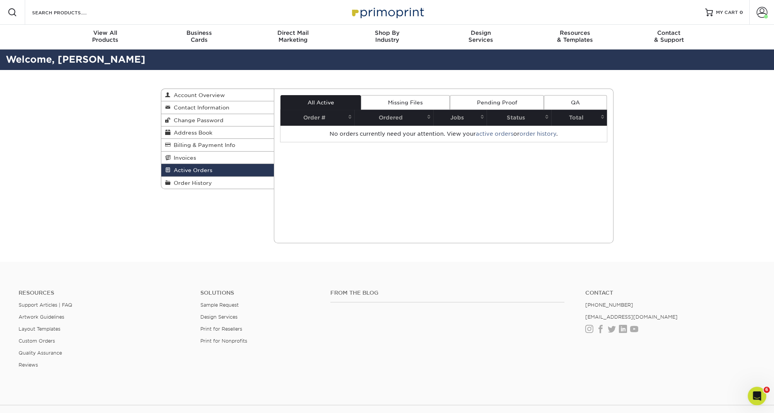
click at [579, 101] on link "QA" at bounding box center [575, 102] width 63 height 15
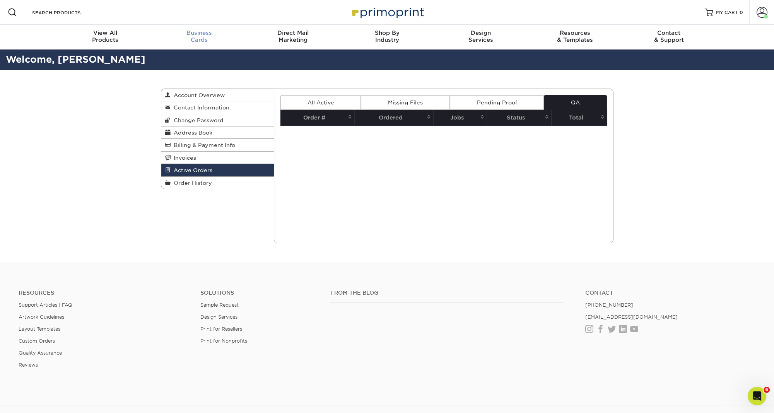
click at [198, 35] on span "Business" at bounding box center [199, 32] width 94 height 7
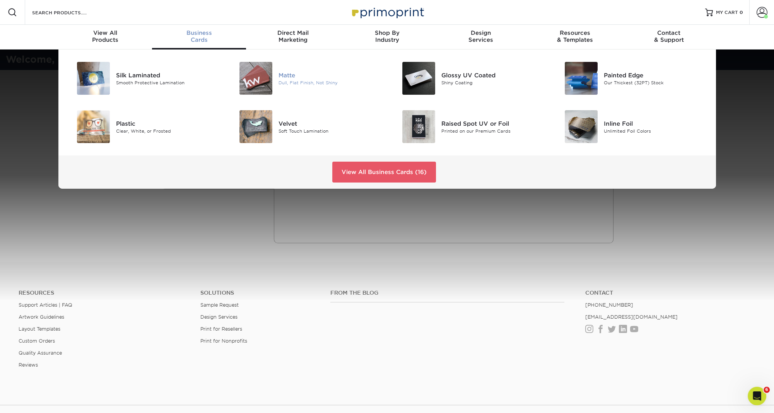
click at [302, 82] on div "Dull, Flat Finish, Not Shiny" at bounding box center [329, 82] width 102 height 7
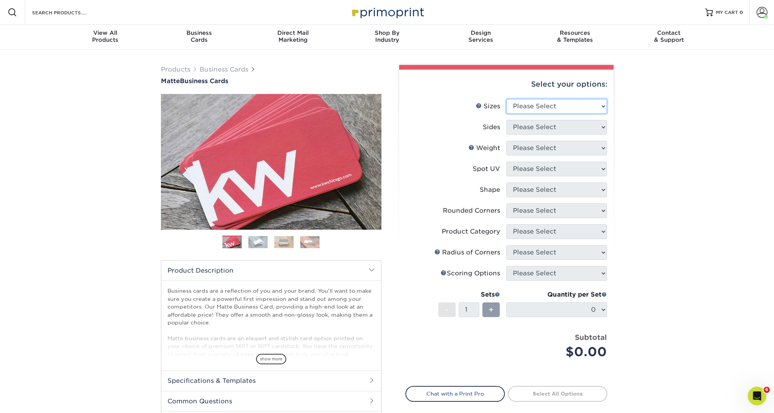
select select "2.00x3.50"
click option "2" x 3.5" - Standard" at bounding box center [0, 0] width 0 height 0
select select "13abbda7-1d64-4f25-8bb2-c179b224825d"
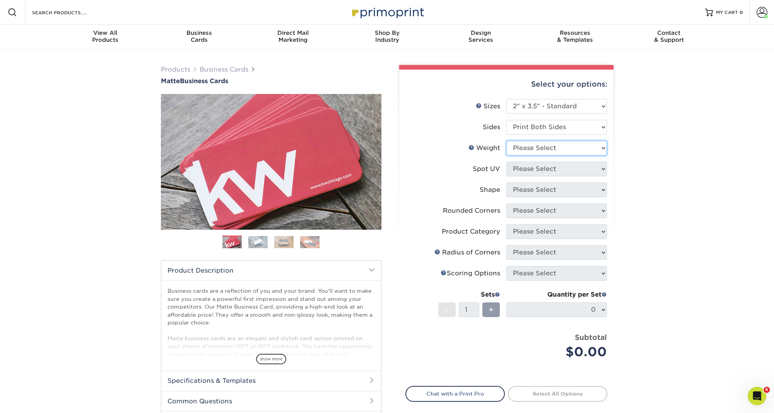
select select "16PT"
select select "0"
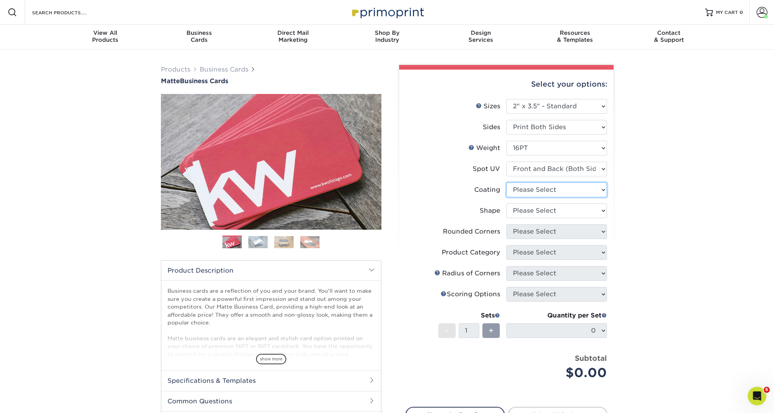
select select "121bb7b5-3b4d-429f-bd8d-bbf80e953313"
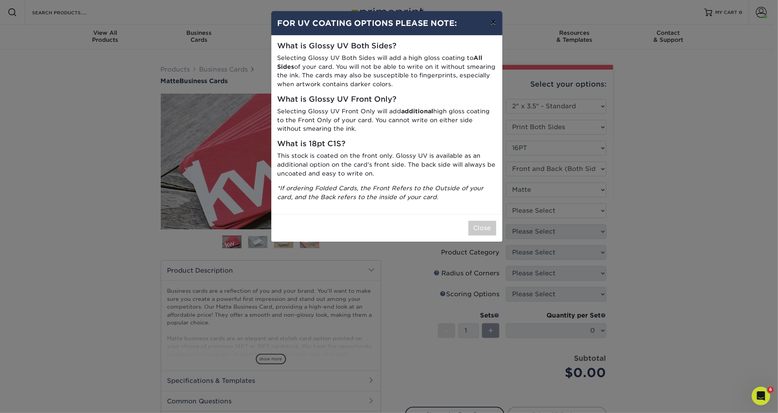
click at [495, 23] on button "×" at bounding box center [493, 22] width 18 height 22
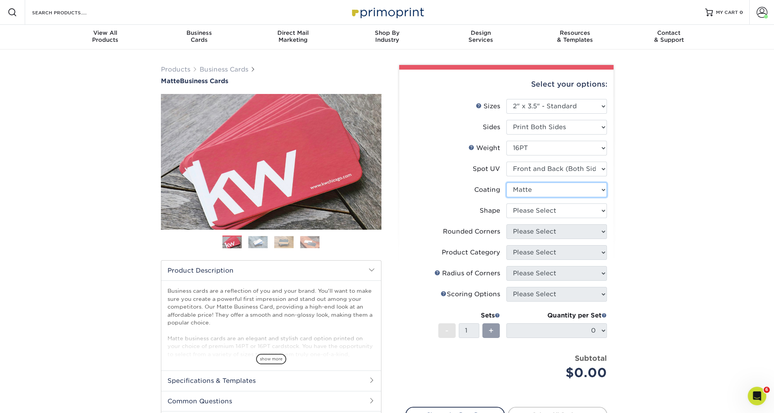
click option "Matte" at bounding box center [0, 0] width 0 height 0
select select "standard"
select select "0"
click option "No" at bounding box center [0, 0] width 0 height 0
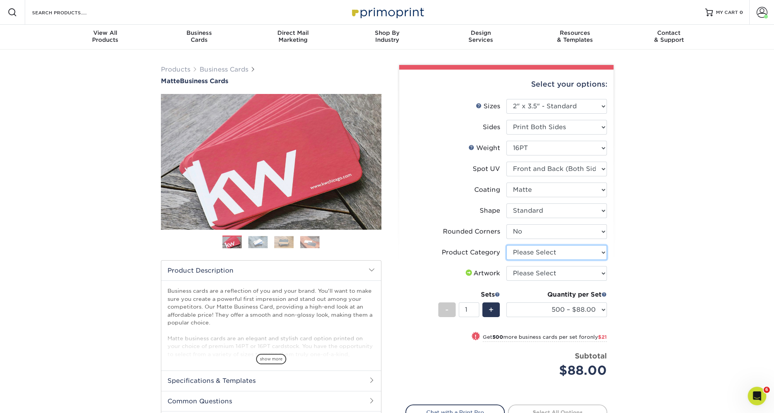
select select "3b5148f1-0588-4f88-a218-97bcfdce65c1"
click option "Business Cards" at bounding box center [0, 0] width 0 height 0
select select "upload"
click option "I will upload files" at bounding box center [0, 0] width 0 height 0
click at [494, 312] on div "+" at bounding box center [490, 309] width 17 height 15
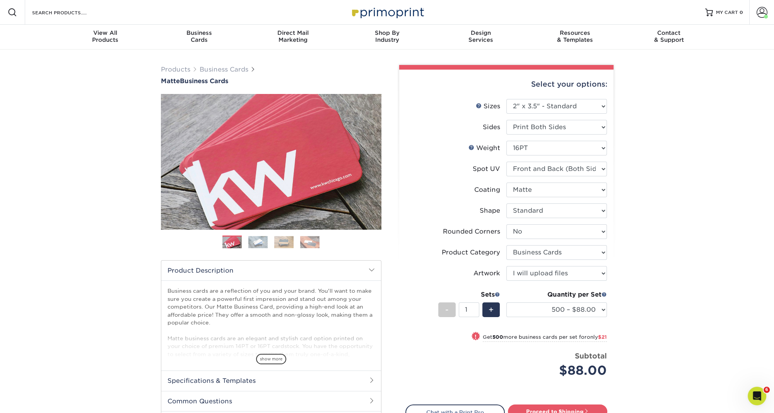
type input "2"
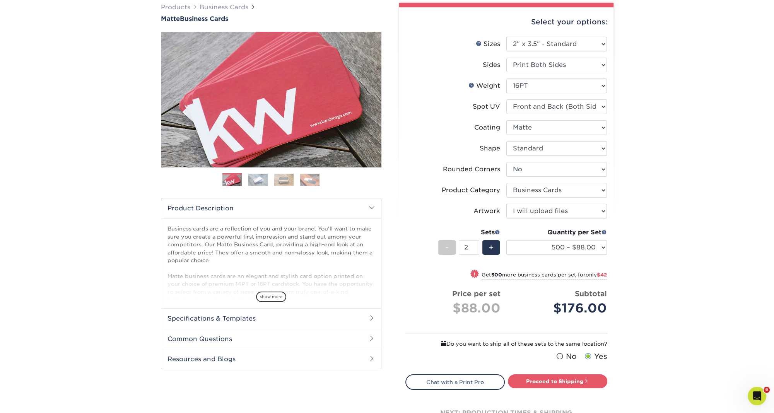
scroll to position [70, 0]
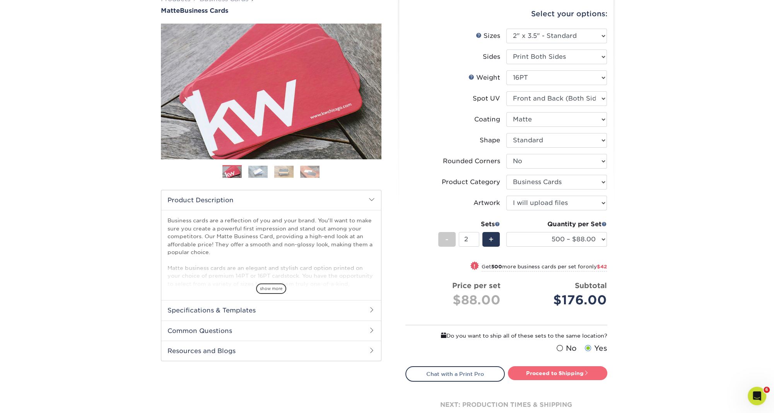
click at [556, 371] on link "Proceed to Shipping" at bounding box center [557, 373] width 99 height 14
type input "Set 1"
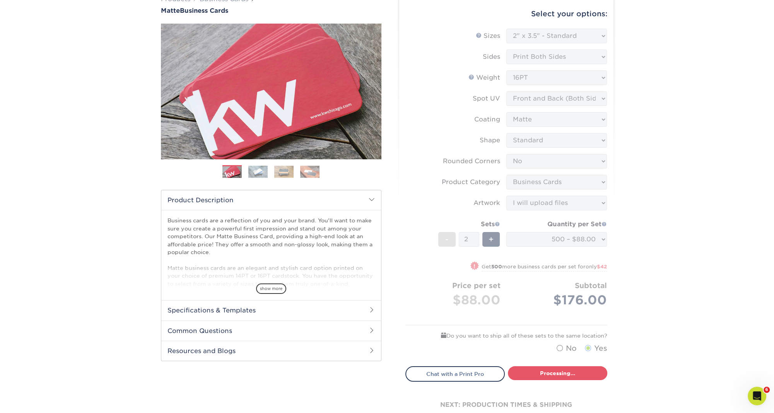
select select "84b0d15f-6b65-4aa4-bc5a-4a65d7730aad"
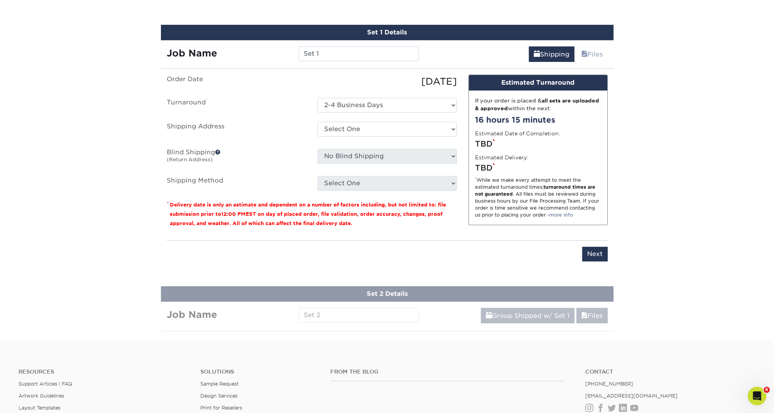
scroll to position [456, 0]
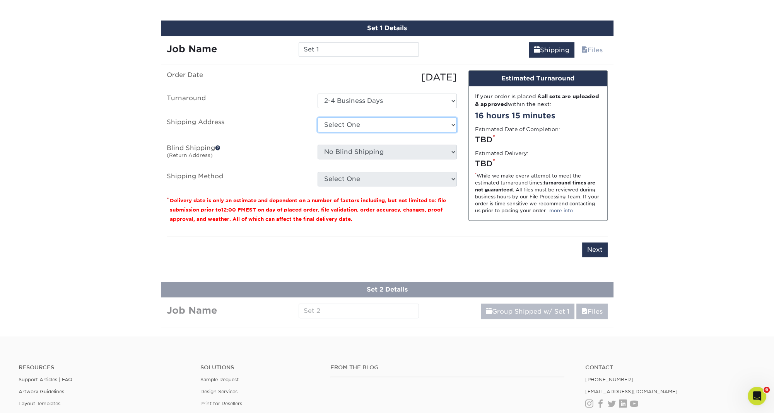
select select "234122"
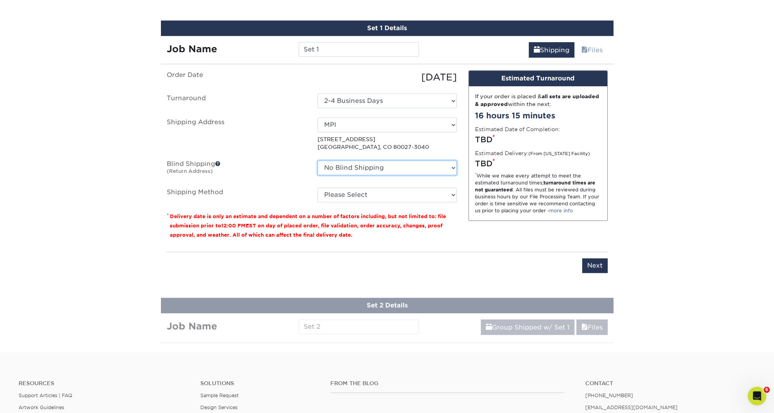
select select "112492"
click option "Twist" at bounding box center [0, 0] width 0 height 0
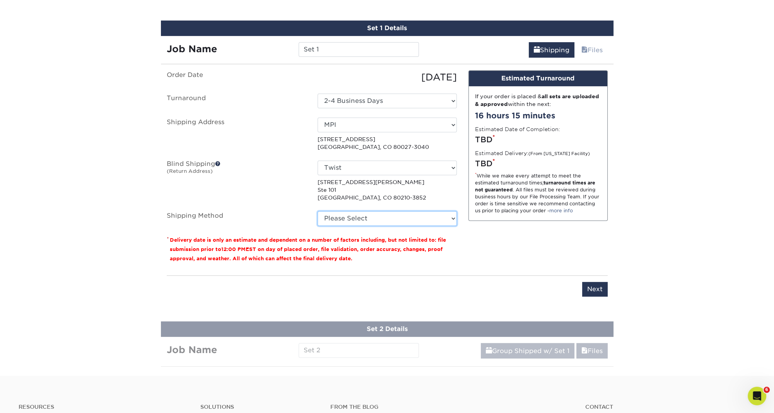
select select "03"
click option "Ground Shipping (+$14.96)" at bounding box center [0, 0] width 0 height 0
click at [594, 286] on input "Next" at bounding box center [595, 289] width 26 height 15
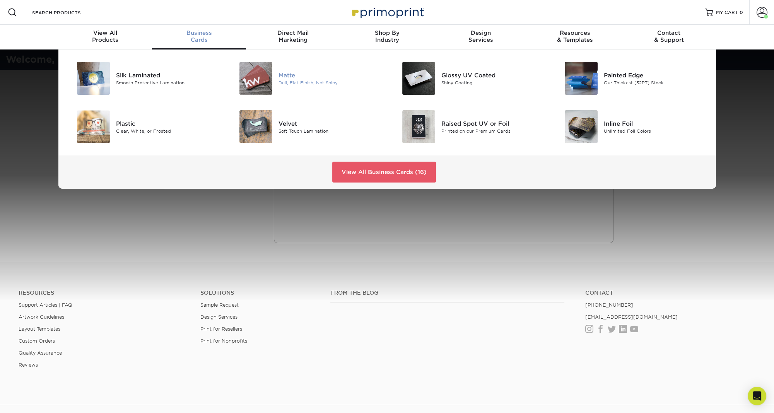
click at [274, 73] on div at bounding box center [251, 78] width 54 height 33
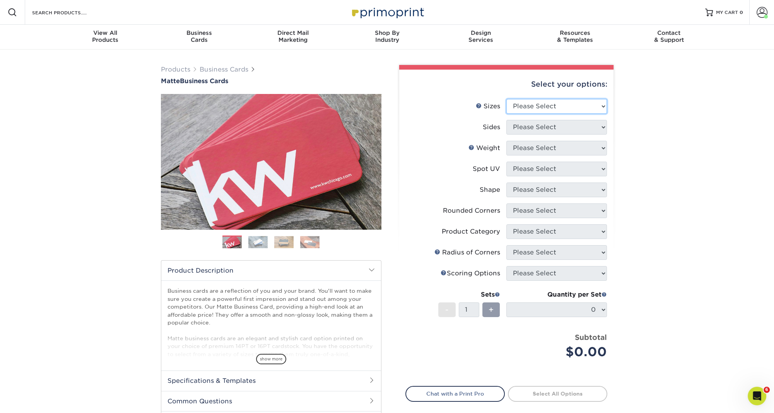
select select "2.00x3.50"
click option "2" x 3.5" - Standard" at bounding box center [0, 0] width 0 height 0
select select "13abbda7-1d64-4f25-8bb2-c179b224825d"
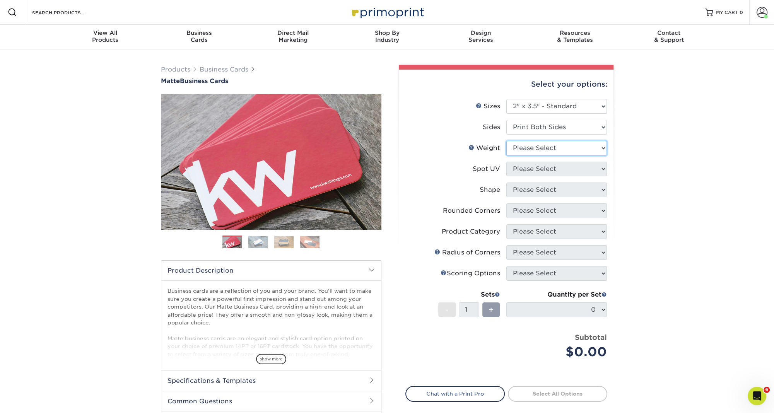
select select "16PT"
select select "0"
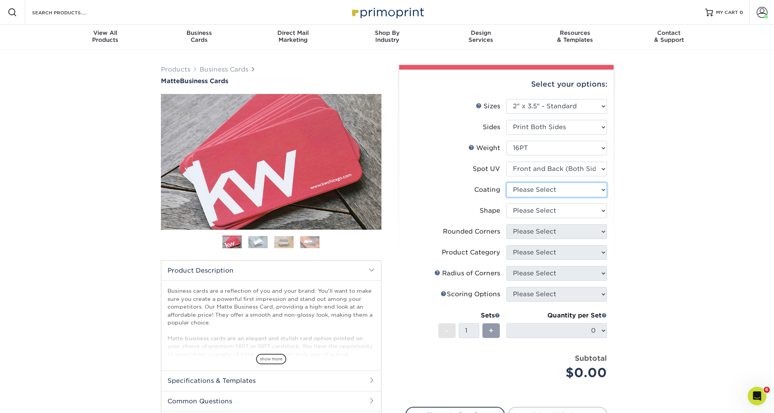
select select "121bb7b5-3b4d-429f-bd8d-bbf80e953313"
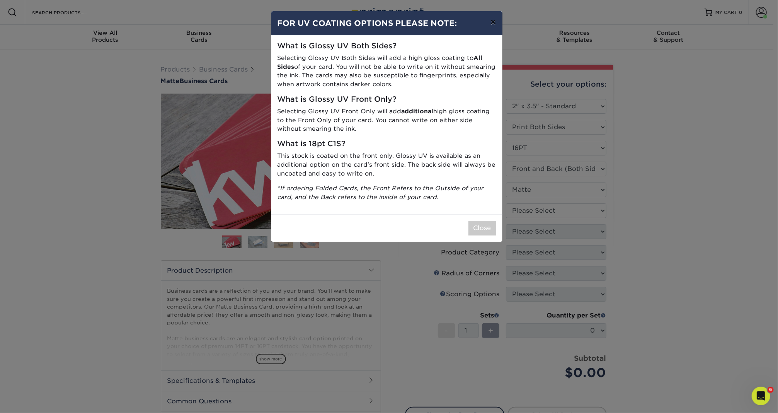
click at [493, 24] on button "×" at bounding box center [493, 22] width 18 height 22
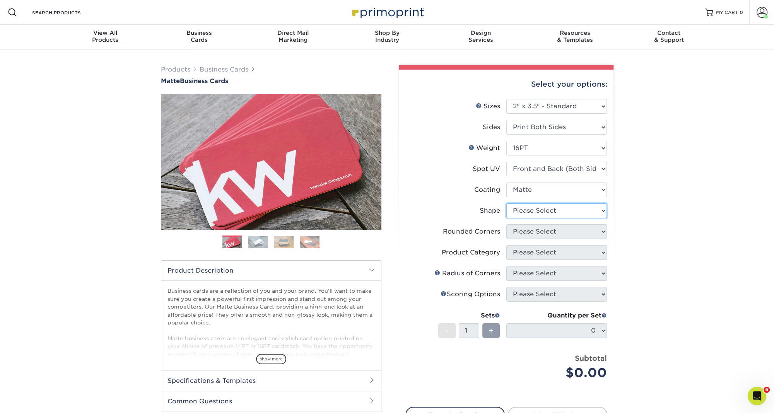
select select "standard"
select select "0"
click option "No" at bounding box center [0, 0] width 0 height 0
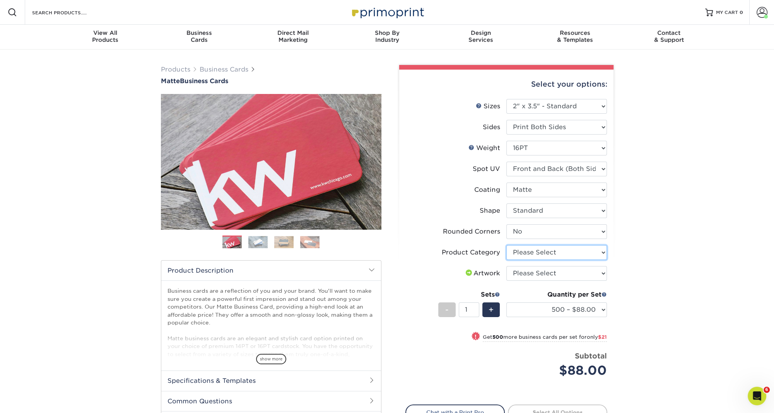
select select "3b5148f1-0588-4f88-a218-97bcfdce65c1"
click option "Business Cards" at bounding box center [0, 0] width 0 height 0
select select "upload"
click option "I will upload files" at bounding box center [0, 0] width 0 height 0
click at [494, 312] on div "+" at bounding box center [490, 309] width 17 height 15
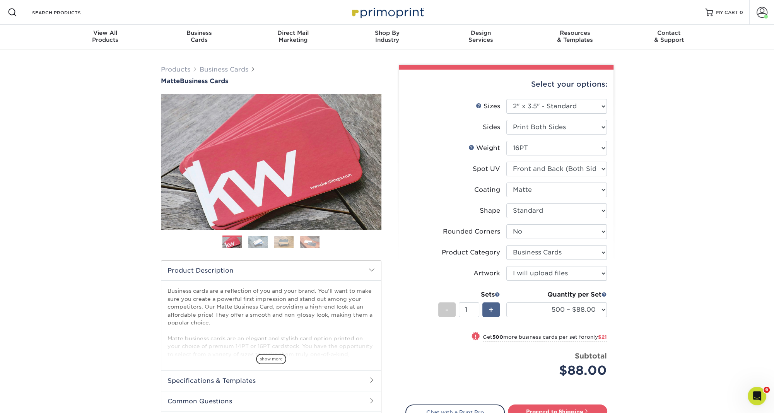
type input "2"
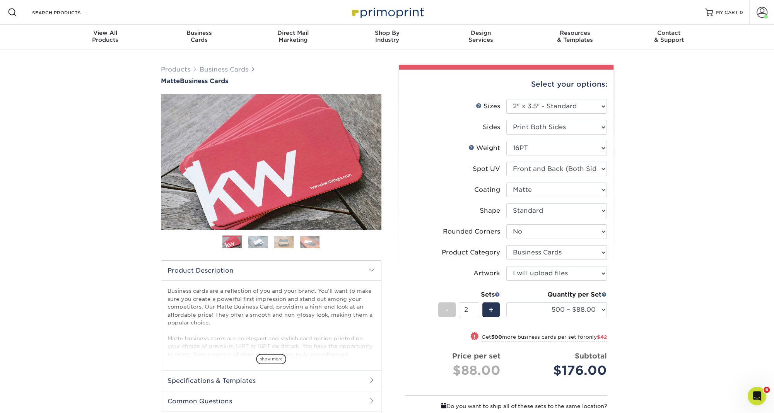
scroll to position [82, 0]
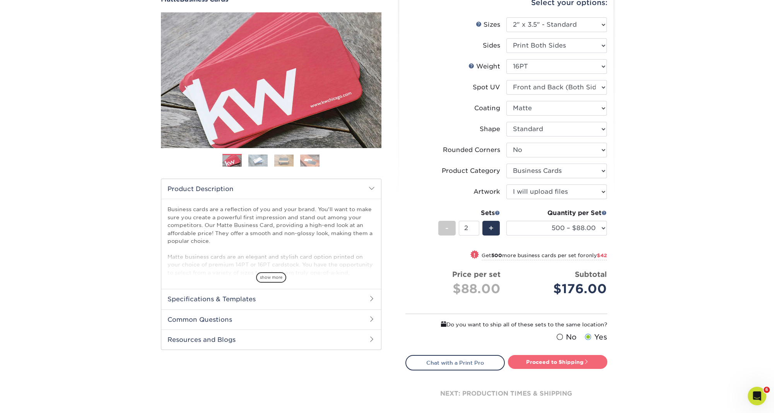
click at [547, 363] on link "Proceed to Shipping" at bounding box center [557, 362] width 99 height 14
type input "Set 1"
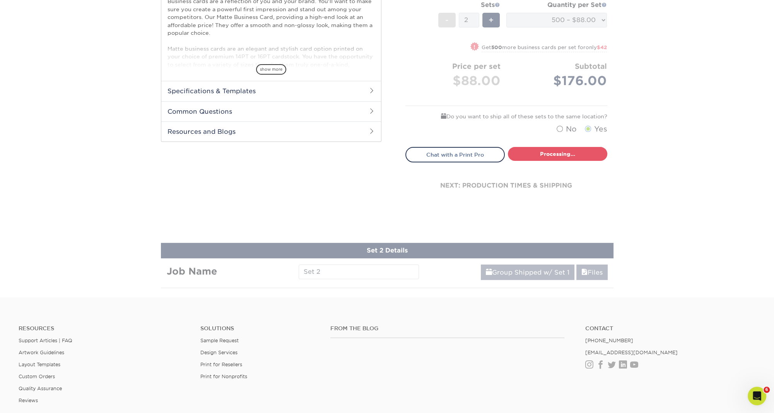
select select "84b0d15f-6b65-4aa4-bc5a-4a65d7730aad"
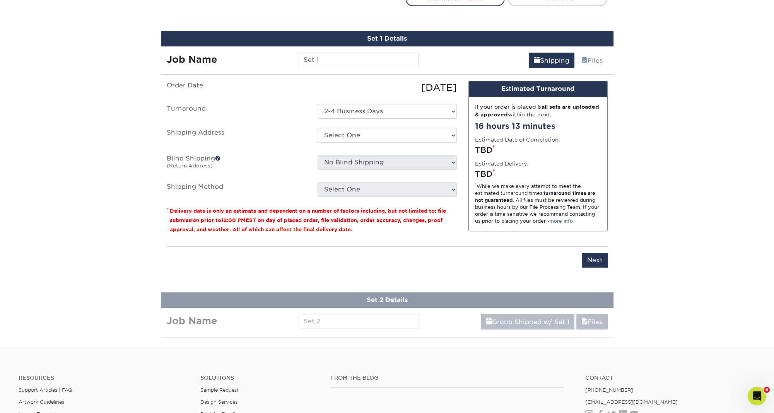
scroll to position [456, 0]
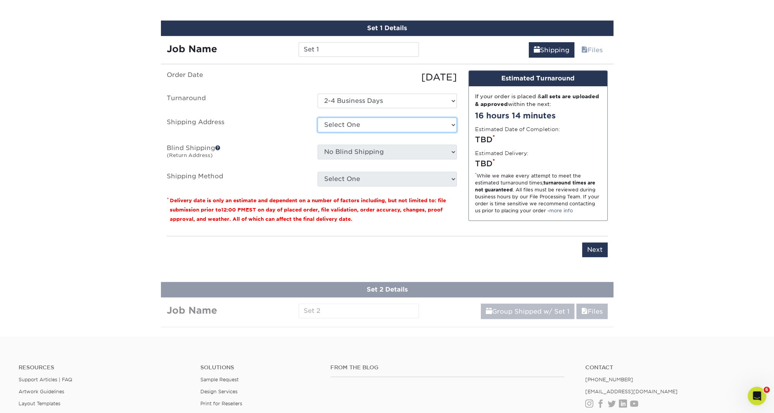
select select "234122"
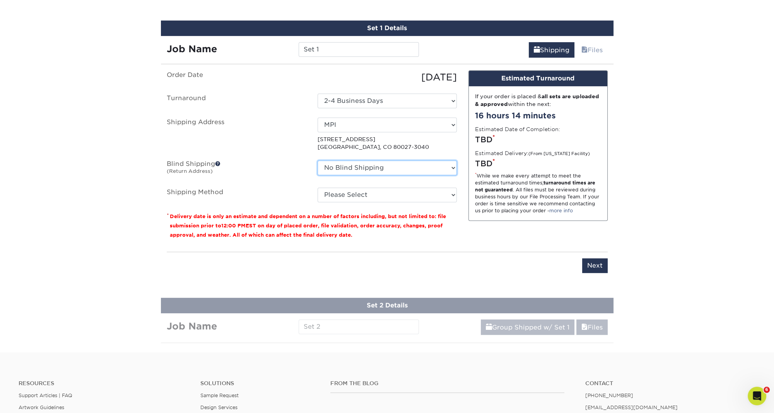
click at [423, 169] on select "No Blind Shipping Autowash Chipeta Coops&Feathers(Sherry) Coops&Feathers(Sherry…" at bounding box center [386, 167] width 139 height 15
click option "SFO" at bounding box center [0, 0] width 0 height 0
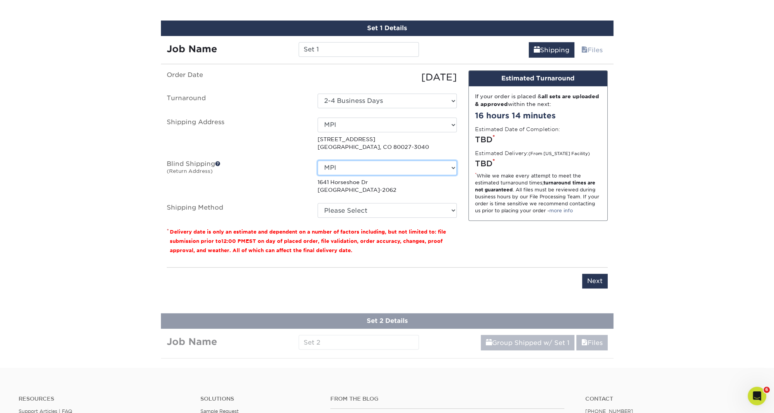
click option "MPI" at bounding box center [0, 0] width 0 height 0
select select "112492"
click option "Twist" at bounding box center [0, 0] width 0 height 0
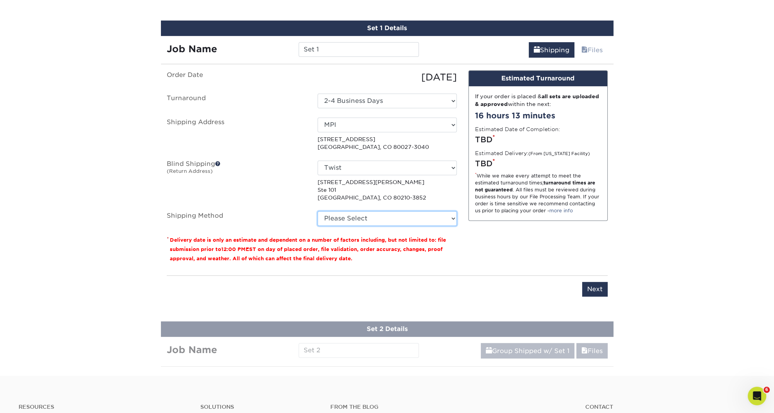
select select "03"
click option "Ground Shipping (+$14.96)" at bounding box center [0, 0] width 0 height 0
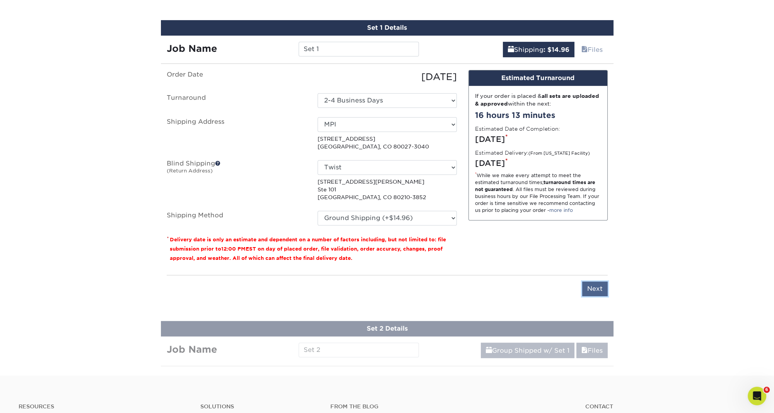
click at [595, 285] on input "Next" at bounding box center [595, 288] width 26 height 15
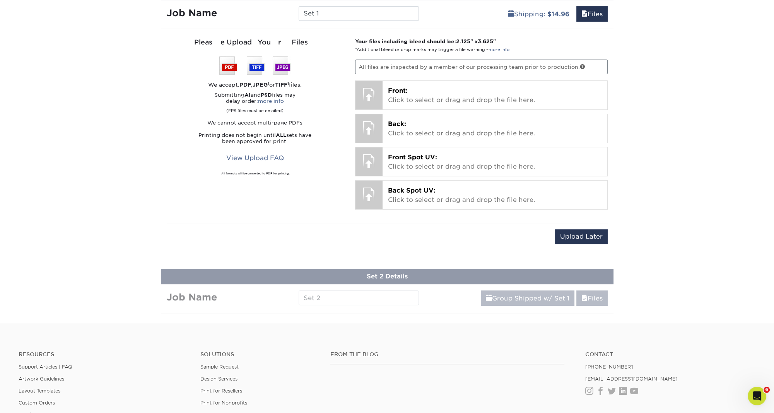
scroll to position [511, 0]
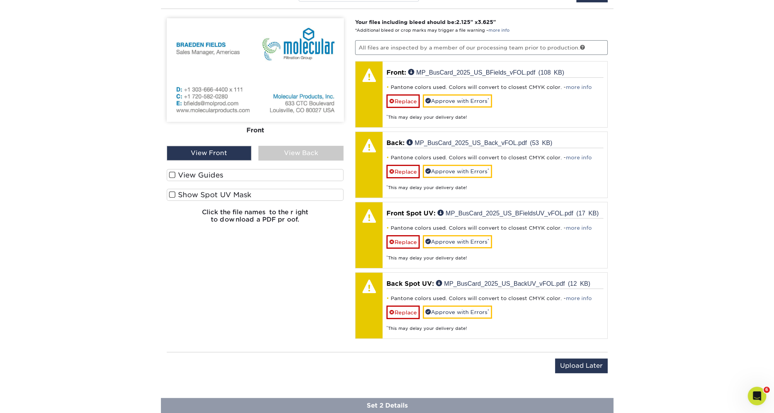
click at [171, 193] on span at bounding box center [172, 194] width 7 height 7
click at [0, 0] on input "Show Spot UV Mask" at bounding box center [0, 0] width 0 height 0
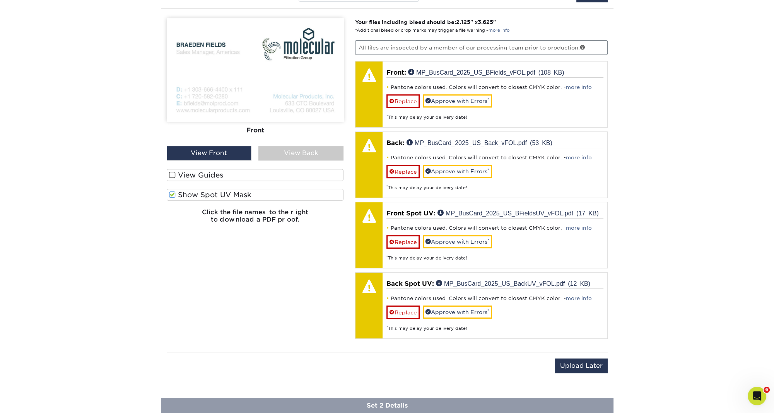
click at [172, 172] on span at bounding box center [172, 174] width 7 height 7
click at [0, 0] on input "View Guides" at bounding box center [0, 0] width 0 height 0
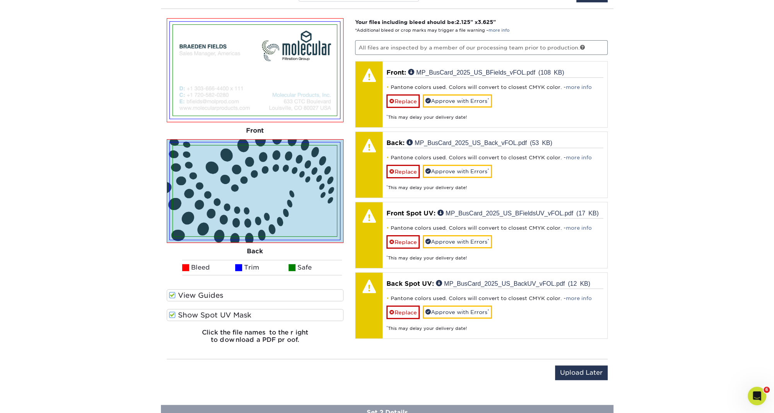
click at [172, 313] on span at bounding box center [172, 314] width 7 height 7
click at [0, 0] on input "Show Spot UV Mask" at bounding box center [0, 0] width 0 height 0
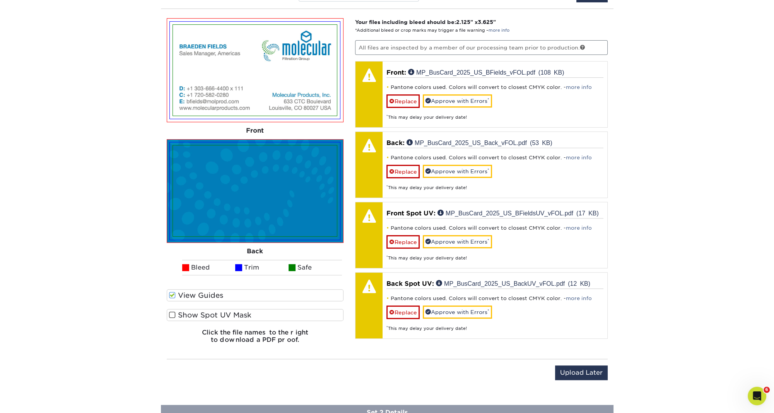
click at [171, 312] on span at bounding box center [172, 314] width 7 height 7
click at [0, 0] on input "Show Spot UV Mask" at bounding box center [0, 0] width 0 height 0
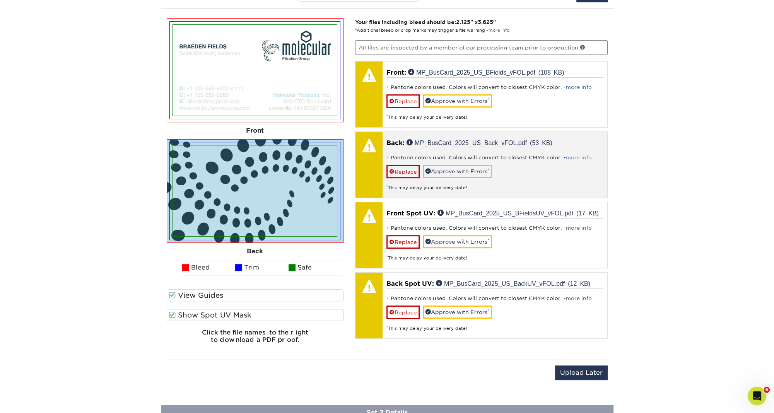
click at [578, 156] on link "more info" at bounding box center [579, 158] width 26 height 6
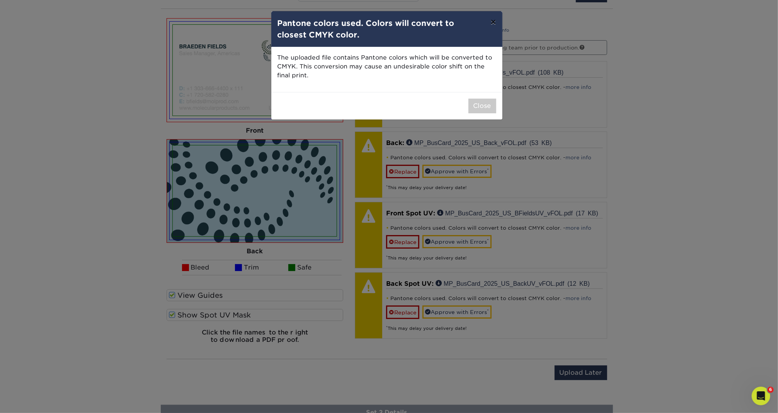
click at [495, 20] on button "×" at bounding box center [493, 22] width 18 height 22
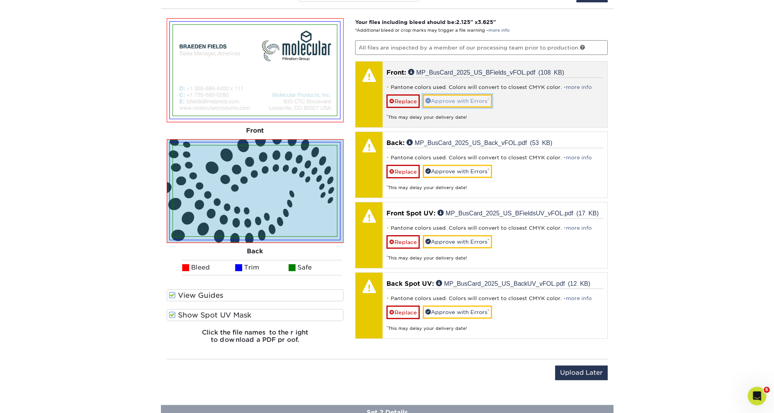
click at [460, 98] on link "Approve with Errors *" at bounding box center [457, 100] width 69 height 13
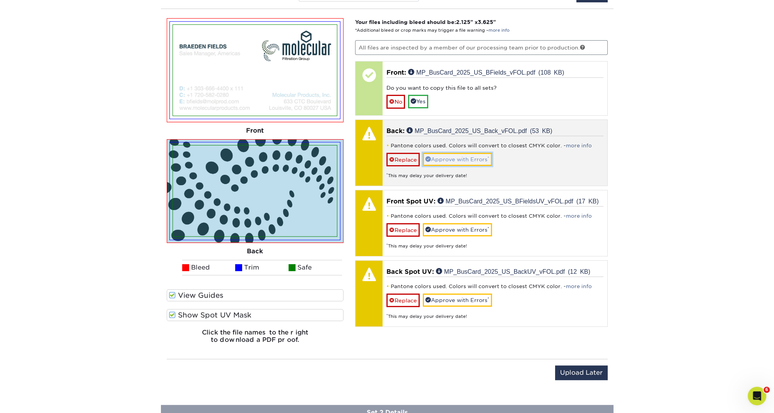
click at [470, 157] on link "Approve with Errors *" at bounding box center [457, 159] width 69 height 13
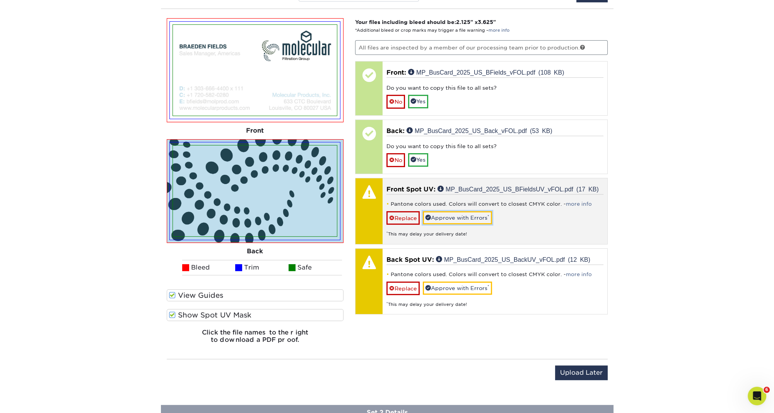
drag, startPoint x: 457, startPoint y: 214, endPoint x: 456, endPoint y: 218, distance: 4.2
click at [457, 214] on link "Approve with Errors *" at bounding box center [457, 217] width 69 height 13
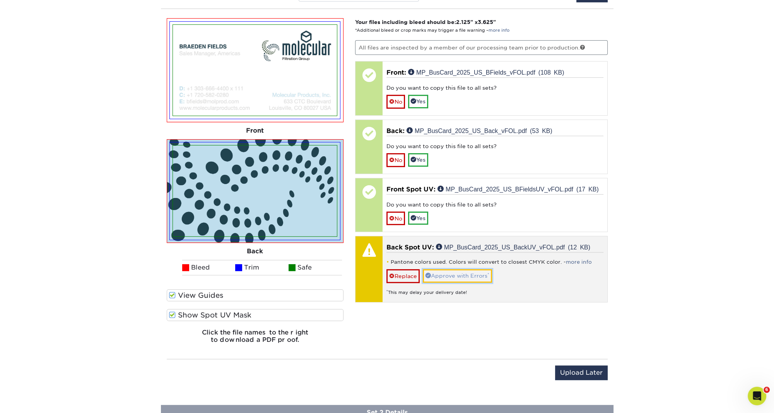
click at [453, 273] on link "Approve with Errors *" at bounding box center [457, 275] width 69 height 13
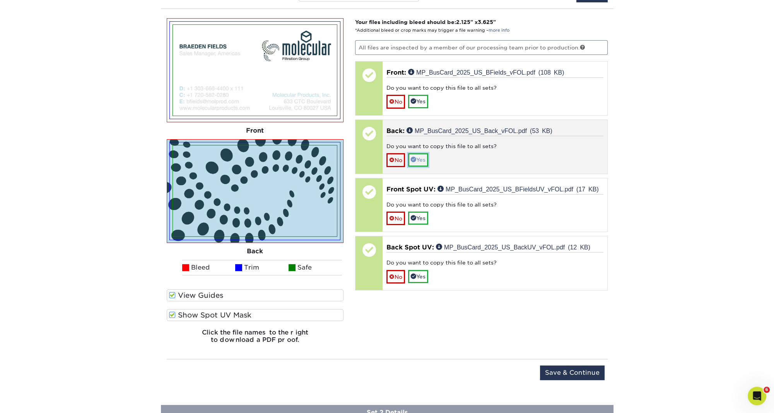
click at [424, 157] on link "Yes" at bounding box center [418, 159] width 20 height 13
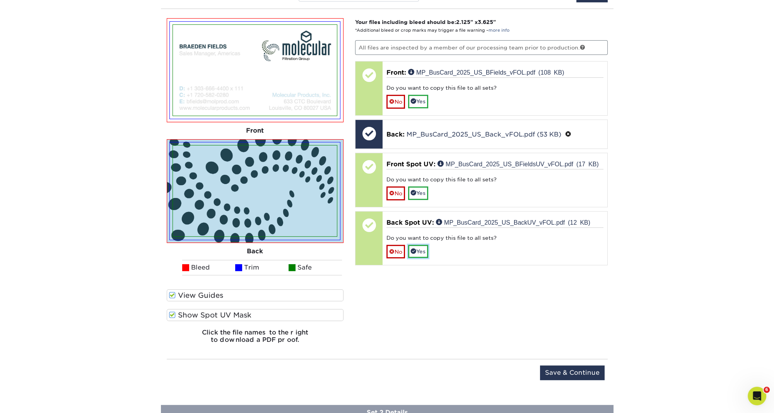
click at [422, 251] on link "Yes" at bounding box center [418, 251] width 20 height 13
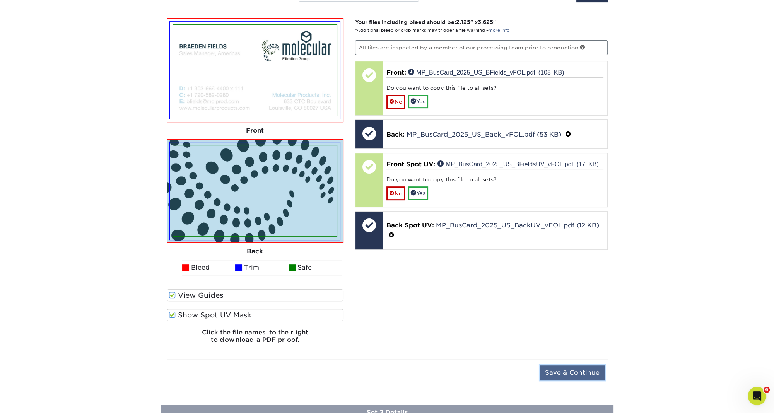
click at [573, 372] on input "Save & Continue" at bounding box center [572, 372] width 65 height 15
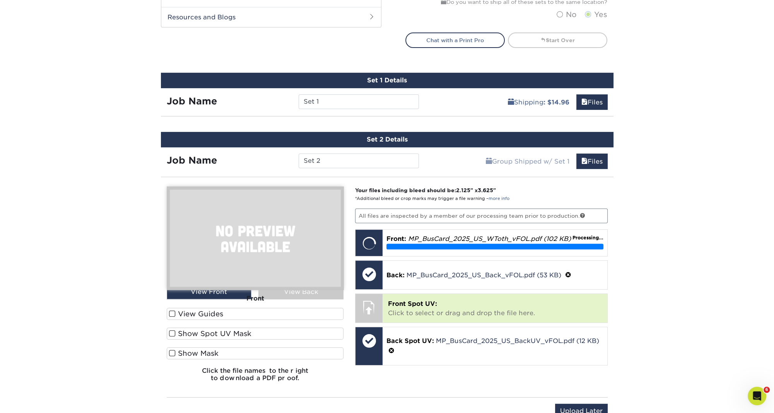
scroll to position [404, 0]
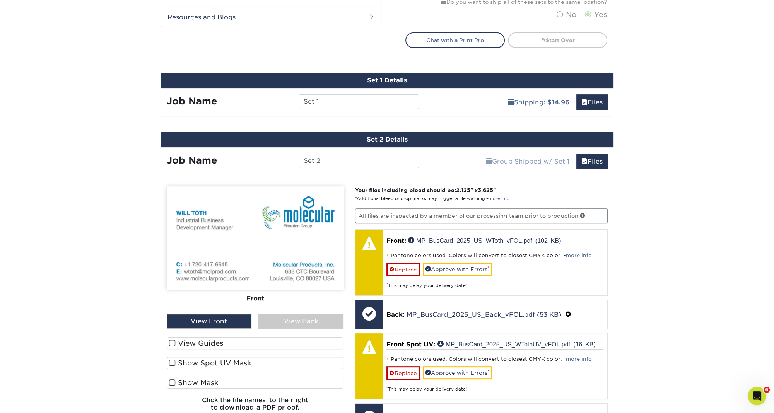
click at [281, 319] on div "View Back" at bounding box center [300, 321] width 85 height 15
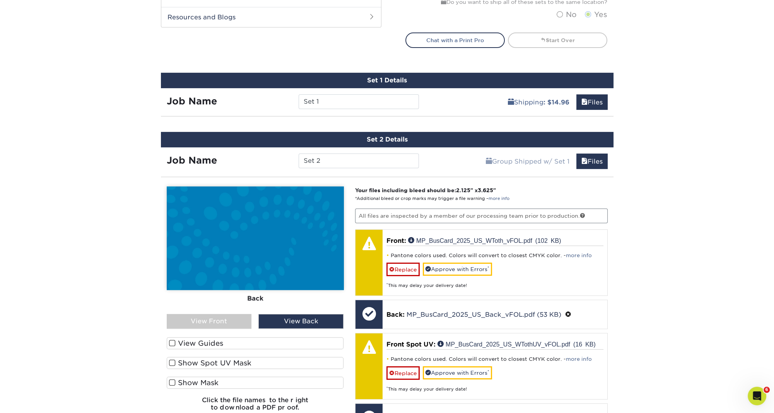
click at [172, 339] on span at bounding box center [172, 342] width 7 height 7
click at [0, 0] on input "View Guides" at bounding box center [0, 0] width 0 height 0
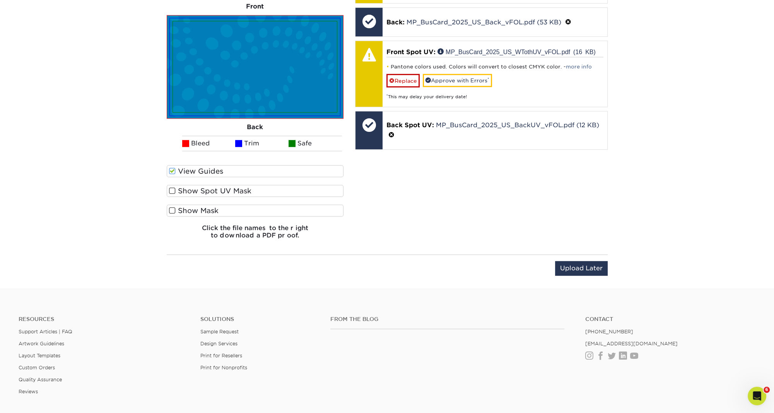
scroll to position [597, 0]
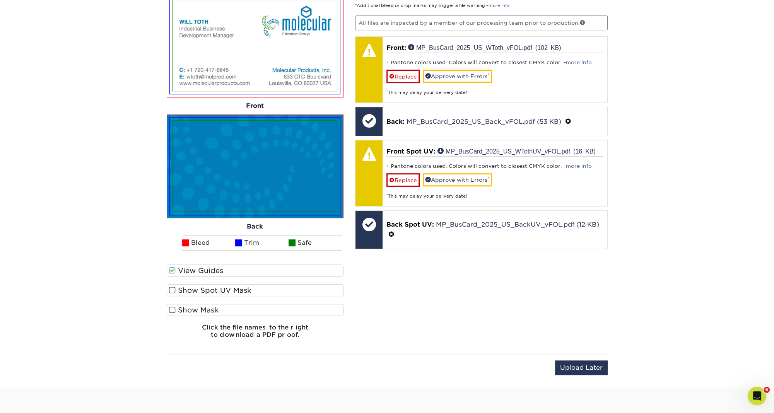
click at [172, 288] on span at bounding box center [172, 289] width 7 height 7
click at [0, 0] on input "Show Spot UV Mask" at bounding box center [0, 0] width 0 height 0
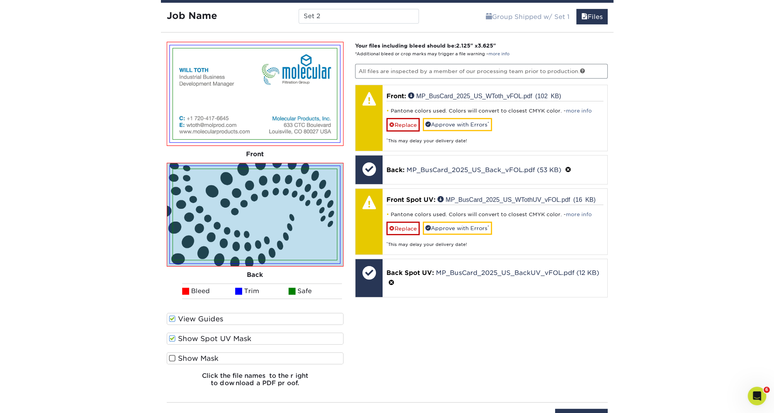
scroll to position [548, 0]
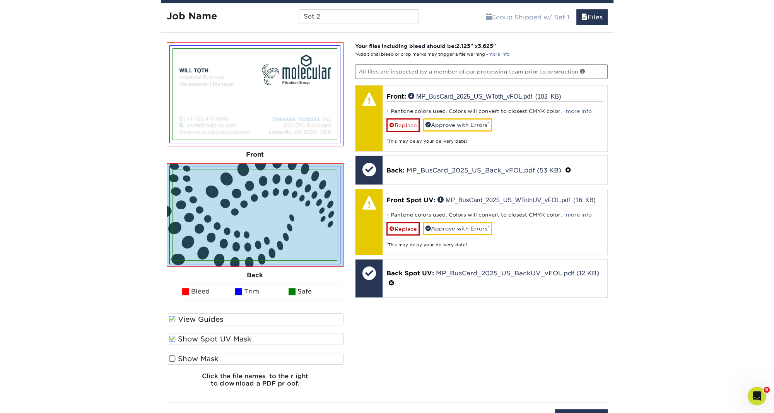
click at [173, 335] on span at bounding box center [172, 338] width 7 height 7
click at [0, 0] on input "Show Spot UV Mask" at bounding box center [0, 0] width 0 height 0
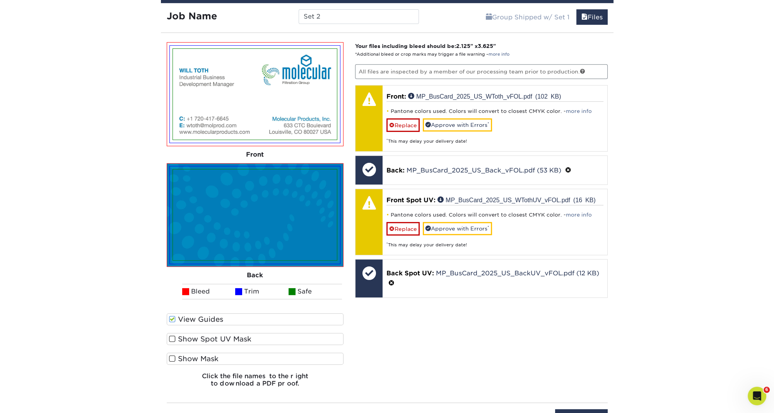
click at [172, 336] on span at bounding box center [172, 338] width 7 height 7
click at [0, 0] on input "Show Spot UV Mask" at bounding box center [0, 0] width 0 height 0
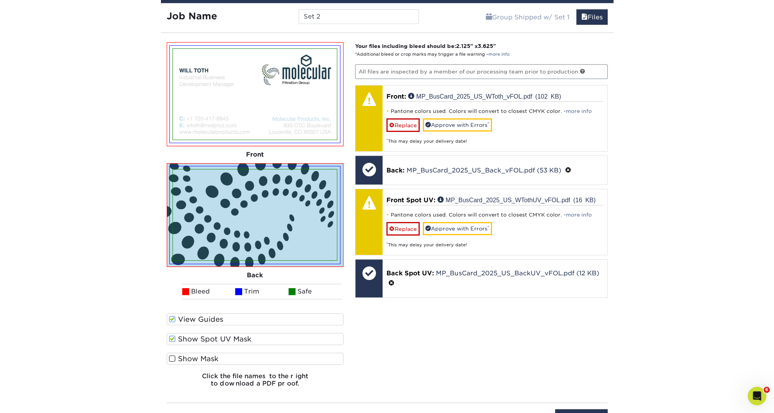
click at [172, 336] on span at bounding box center [172, 338] width 7 height 7
click at [0, 0] on input "Show Spot UV Mask" at bounding box center [0, 0] width 0 height 0
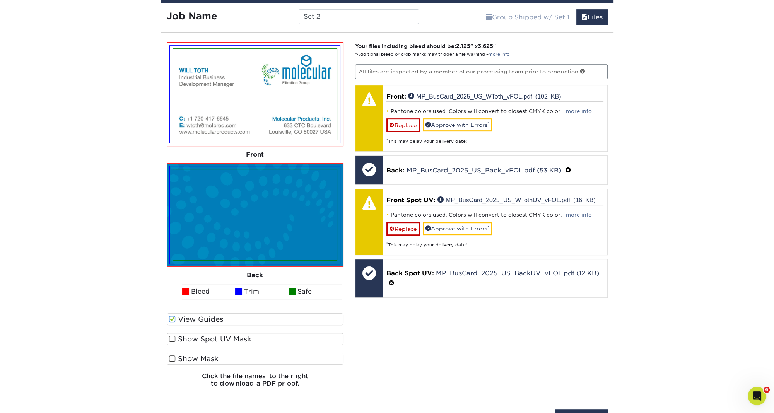
click at [171, 338] on span at bounding box center [172, 338] width 7 height 7
click at [0, 0] on input "Show Spot UV Mask" at bounding box center [0, 0] width 0 height 0
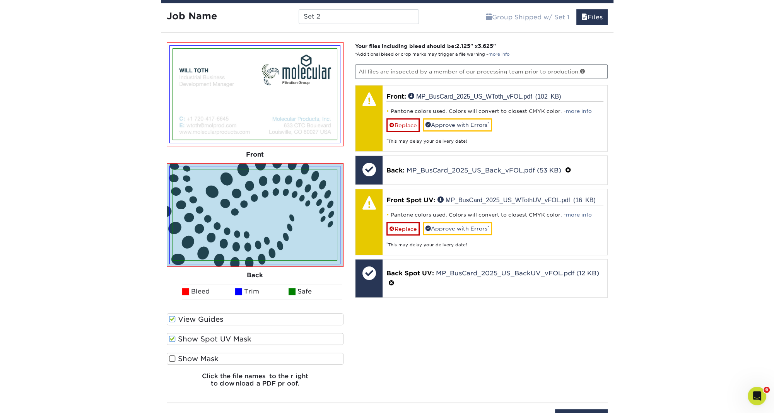
click at [171, 338] on span at bounding box center [172, 338] width 7 height 7
click at [0, 0] on input "Show Spot UV Mask" at bounding box center [0, 0] width 0 height 0
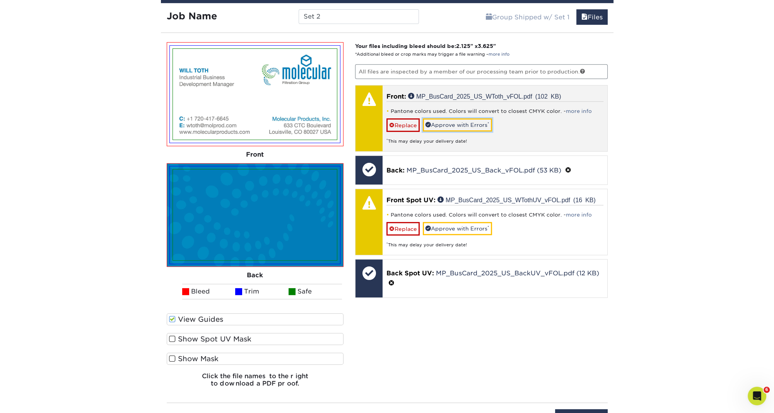
drag, startPoint x: 462, startPoint y: 124, endPoint x: 457, endPoint y: 125, distance: 5.5
click at [462, 124] on link "Approve with Errors *" at bounding box center [457, 124] width 69 height 13
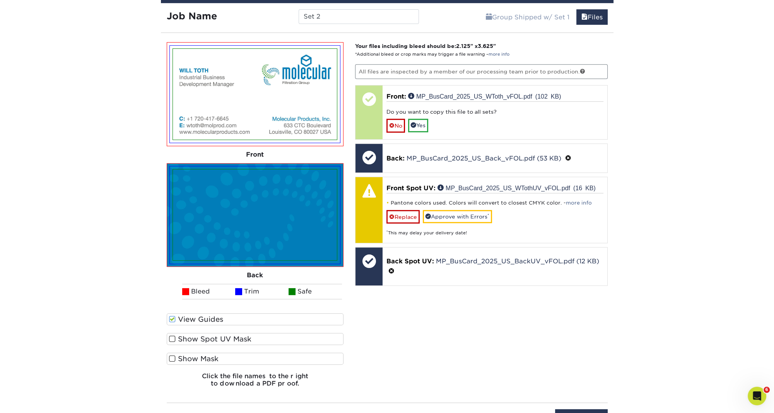
click at [171, 336] on span at bounding box center [172, 338] width 7 height 7
click at [0, 0] on input "Show Spot UV Mask" at bounding box center [0, 0] width 0 height 0
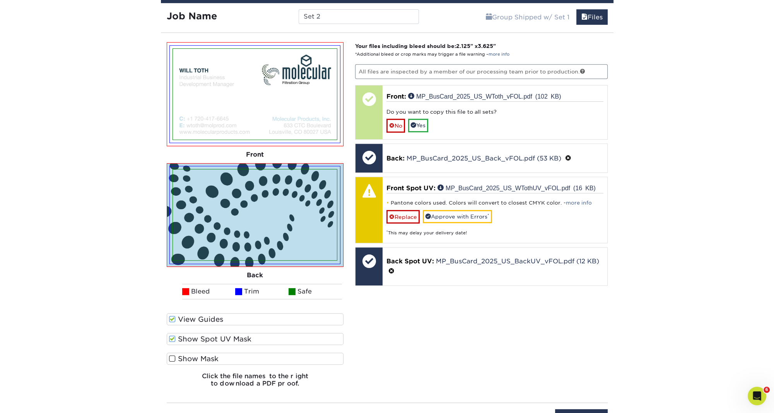
click at [172, 338] on span at bounding box center [172, 338] width 7 height 7
click at [0, 0] on input "Show Spot UV Mask" at bounding box center [0, 0] width 0 height 0
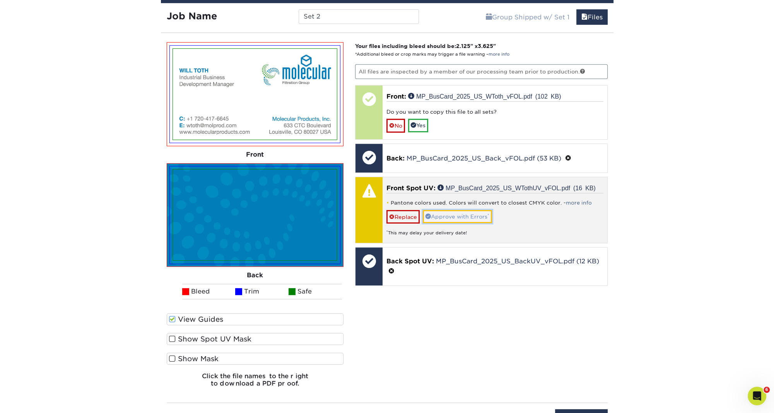
click at [457, 212] on link "Approve with Errors *" at bounding box center [457, 216] width 69 height 13
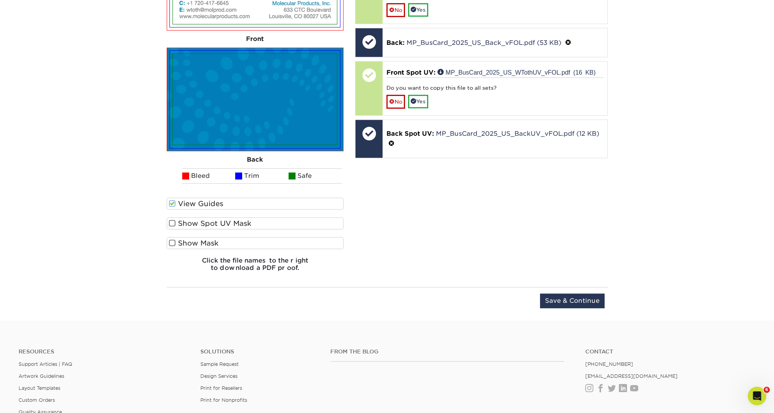
scroll to position [795, 0]
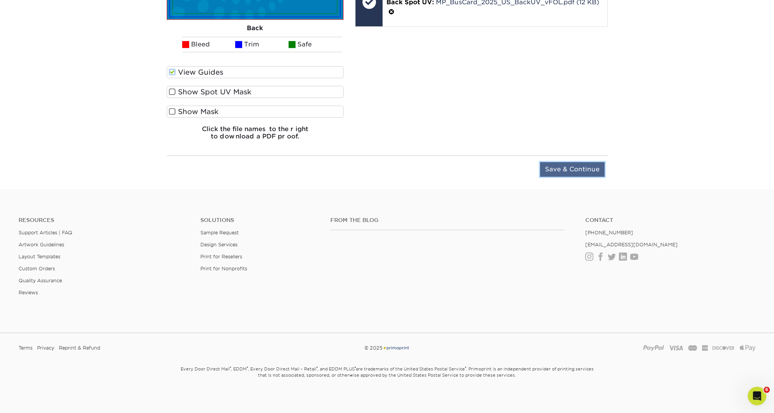
click at [575, 165] on input "Save & Continue" at bounding box center [572, 169] width 65 height 15
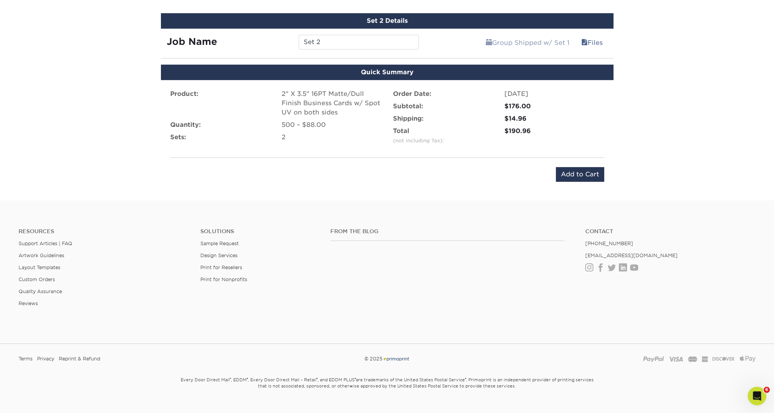
scroll to position [522, 0]
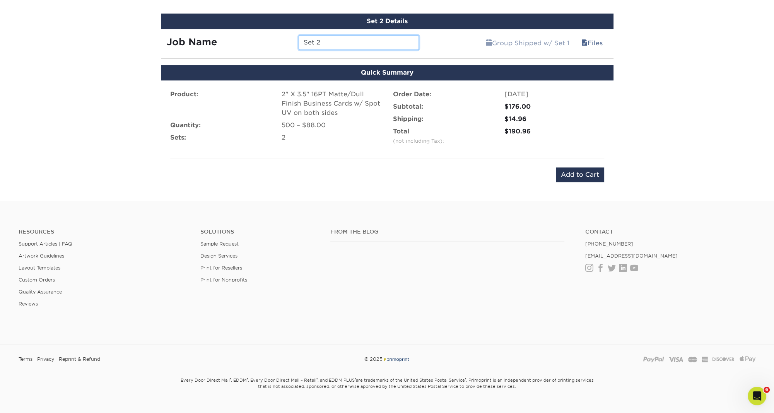
click at [341, 42] on input "Set 2" at bounding box center [358, 42] width 120 height 15
drag, startPoint x: 341, startPoint y: 42, endPoint x: 271, endPoint y: 33, distance: 70.2
click at [298, 35] on input "Set 2" at bounding box center [358, 42] width 120 height 15
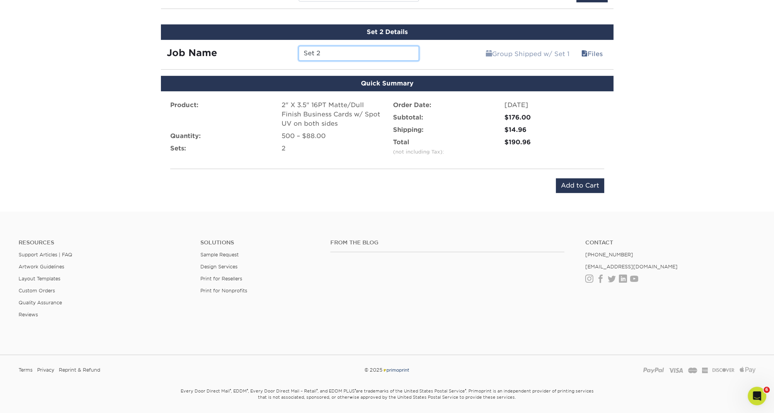
scroll to position [392, 0]
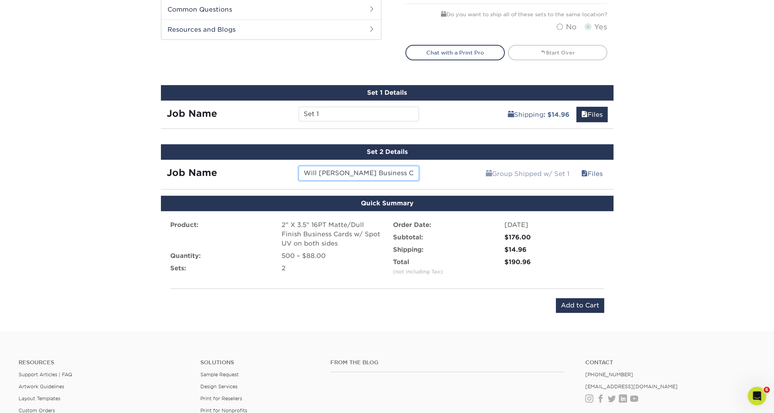
drag, startPoint x: 363, startPoint y: 172, endPoint x: 346, endPoint y: 173, distance: 16.6
click at [346, 173] on input "Will Toth Business Cards" at bounding box center [358, 173] width 120 height 15
drag, startPoint x: 389, startPoint y: 172, endPoint x: 275, endPoint y: 175, distance: 113.3
click at [298, 177] on input "Will Toth Business Cards" at bounding box center [358, 173] width 120 height 15
drag, startPoint x: 392, startPoint y: 173, endPoint x: 283, endPoint y: 169, distance: 109.1
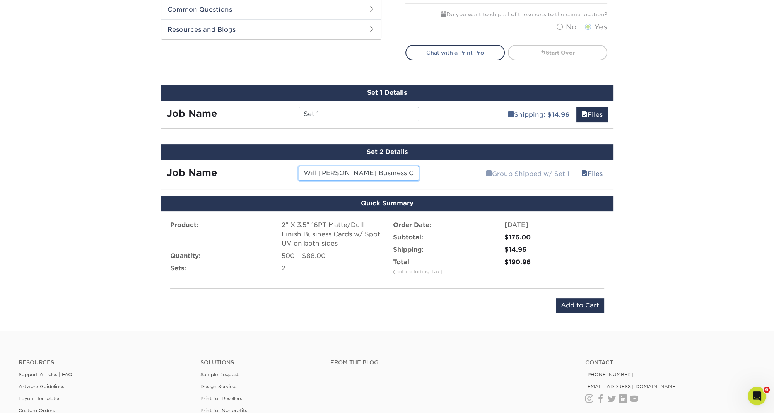
click at [298, 170] on input "Will [PERSON_NAME] Business Cards" at bounding box center [358, 173] width 120 height 15
type input "Will [PERSON_NAME] Business Cards"
drag, startPoint x: 344, startPoint y: 111, endPoint x: 340, endPoint y: 112, distance: 4.2
click at [343, 111] on input "Set 1" at bounding box center [358, 114] width 120 height 15
paste input "Will [PERSON_NAME] Business Cards"
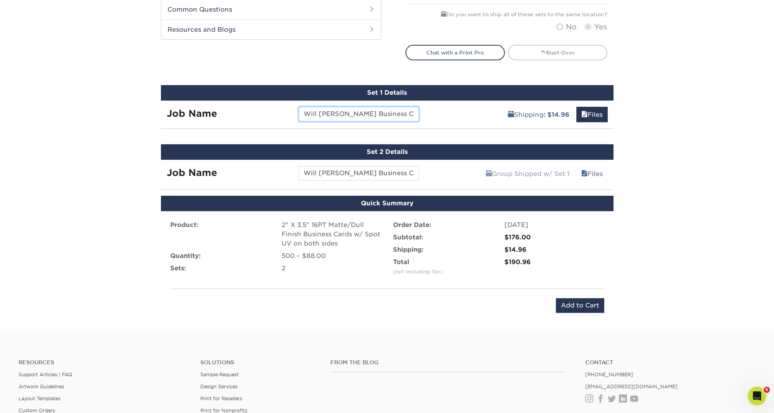
click at [330, 113] on input "Will [PERSON_NAME] Business Cards" at bounding box center [358, 114] width 120 height 15
drag, startPoint x: 331, startPoint y: 112, endPoint x: 293, endPoint y: 112, distance: 38.3
click at [298, 112] on input "Will [PERSON_NAME] Business Cards" at bounding box center [358, 114] width 120 height 15
type input "Braeden Fields Business Cards"
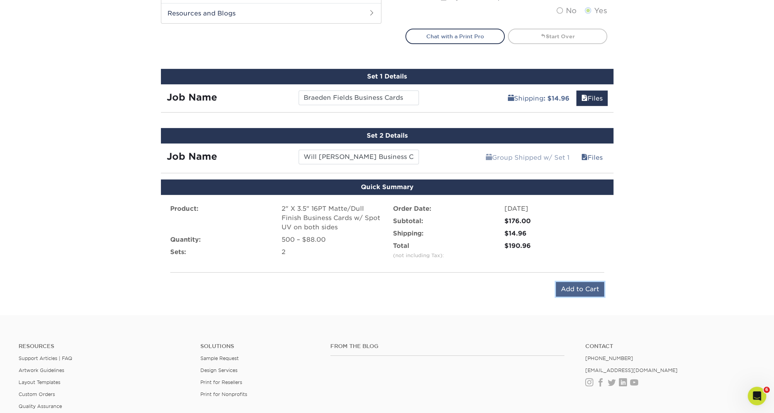
click at [577, 288] on input "Add to Cart" at bounding box center [580, 289] width 48 height 15
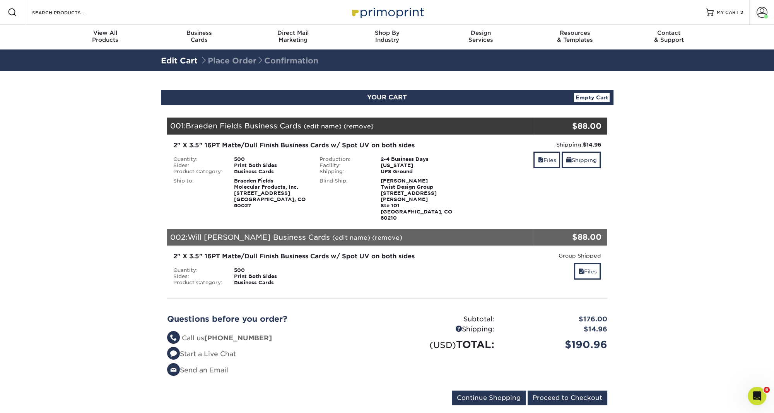
drag, startPoint x: 608, startPoint y: 252, endPoint x: 624, endPoint y: 262, distance: 18.4
click at [608, 252] on div "2" X 3.5" 16PT Matte/Dull Finish Business Cards w/ Spot UV on both sides Quanti…" at bounding box center [387, 268] width 452 height 47
click at [568, 390] on input "Proceed to Checkout" at bounding box center [567, 397] width 80 height 15
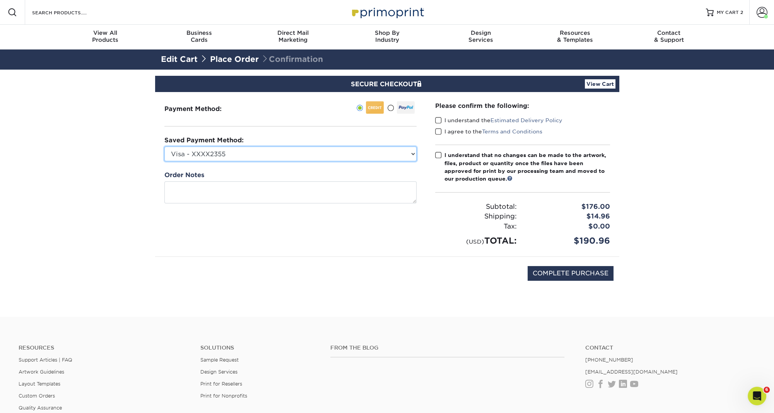
select select "58454"
click option "Visa - XXXX8948" at bounding box center [0, 0] width 0 height 0
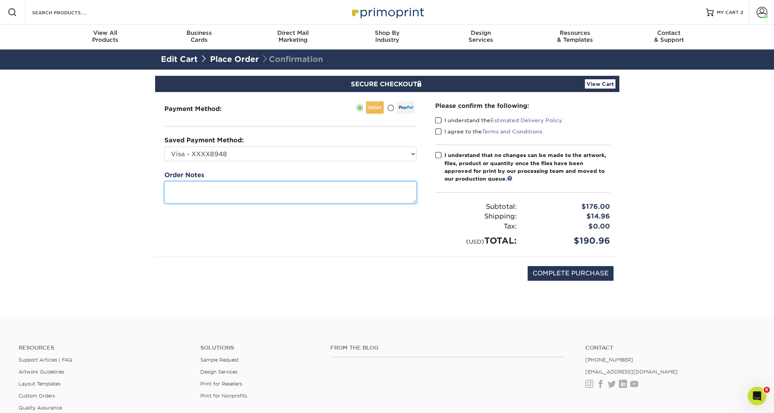
click at [373, 187] on textarea at bounding box center [290, 192] width 252 height 22
type textarea "Please confirm all looks good before printing."
click at [439, 119] on span at bounding box center [438, 120] width 7 height 7
click at [0, 0] on input "I understand the Estimated Delivery Policy" at bounding box center [0, 0] width 0 height 0
click at [438, 131] on span at bounding box center [438, 131] width 7 height 7
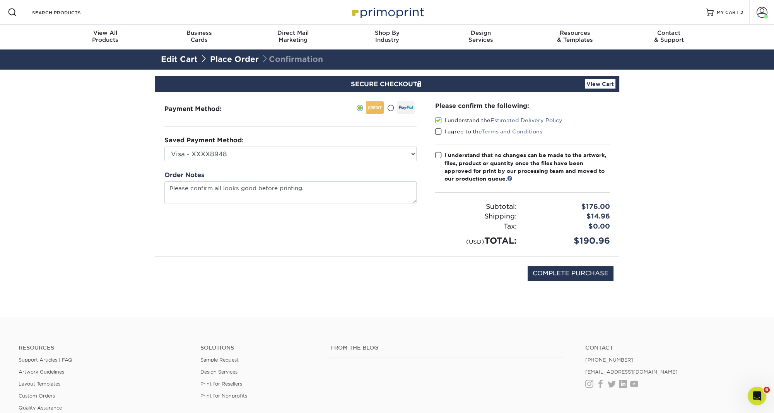
click at [0, 0] on input "I agree to the Terms and Conditions" at bounding box center [0, 0] width 0 height 0
click at [352, 188] on textarea "Please confirm all looks good before printing." at bounding box center [290, 192] width 252 height 22
click at [438, 156] on span at bounding box center [438, 155] width 7 height 7
click at [0, 0] on input "I understand that no changes can be made to the artwork, files, product or quan…" at bounding box center [0, 0] width 0 height 0
click at [577, 273] on input "COMPLETE PURCHASE" at bounding box center [570, 273] width 86 height 15
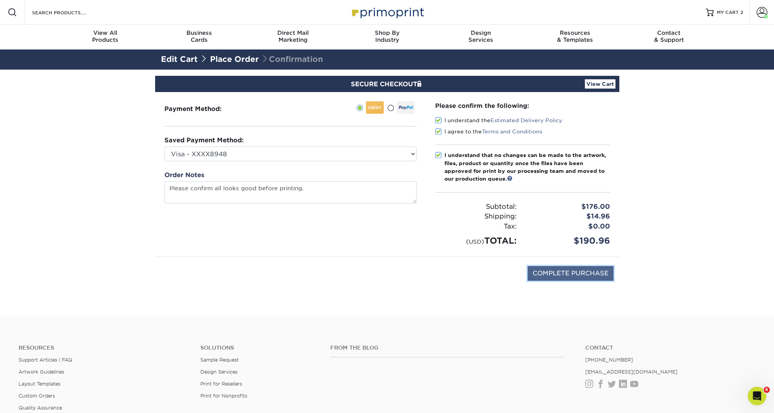
type input "PROCESSING, PLEASE WAIT..."
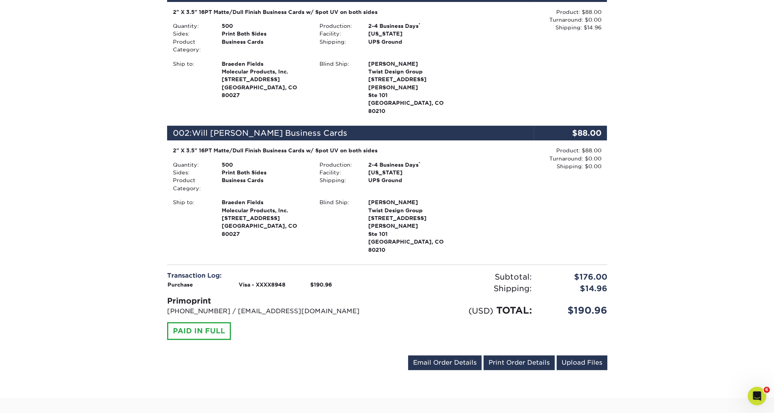
scroll to position [249, 0]
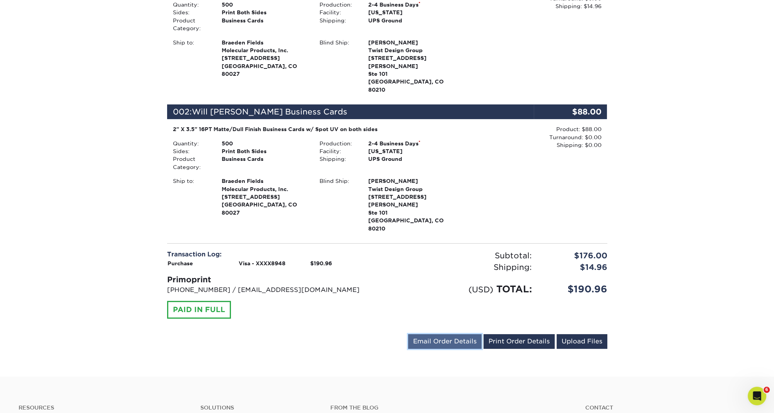
click at [440, 334] on link "Email Order Details" at bounding box center [444, 341] width 73 height 15
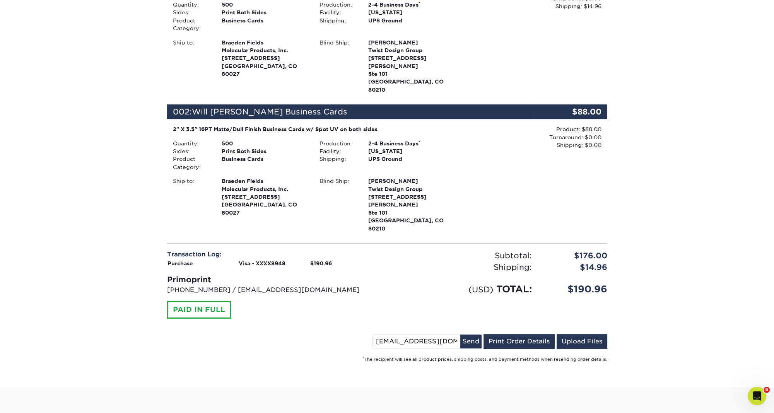
drag, startPoint x: 387, startPoint y: 309, endPoint x: 366, endPoint y: 310, distance: 20.9
click at [373, 334] on input "[EMAIL_ADDRESS][DOMAIN_NAME]" at bounding box center [416, 341] width 87 height 14
type input "[PERSON_NAME][EMAIL_ADDRESS][DOMAIN_NAME]"
click at [472, 334] on button "Send" at bounding box center [470, 341] width 21 height 14
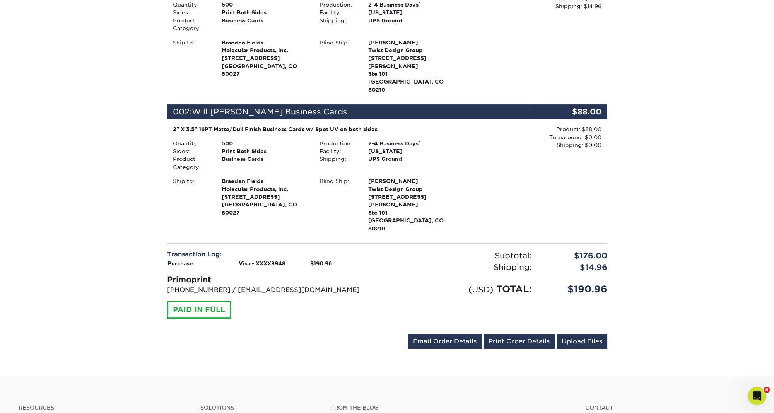
scroll to position [0, 0]
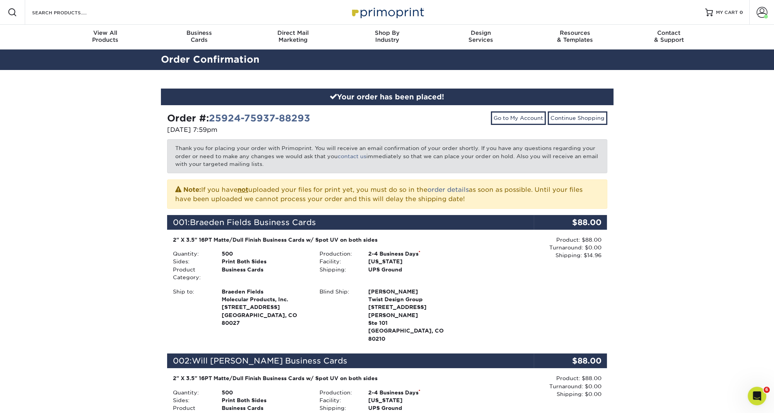
click at [665, 152] on div "Your order has been placed! Order #: 25924-75937-88293 [DATE] 7:59pm Go to My A…" at bounding box center [387, 348] width 774 height 556
